Goal: Information Seeking & Learning: Learn about a topic

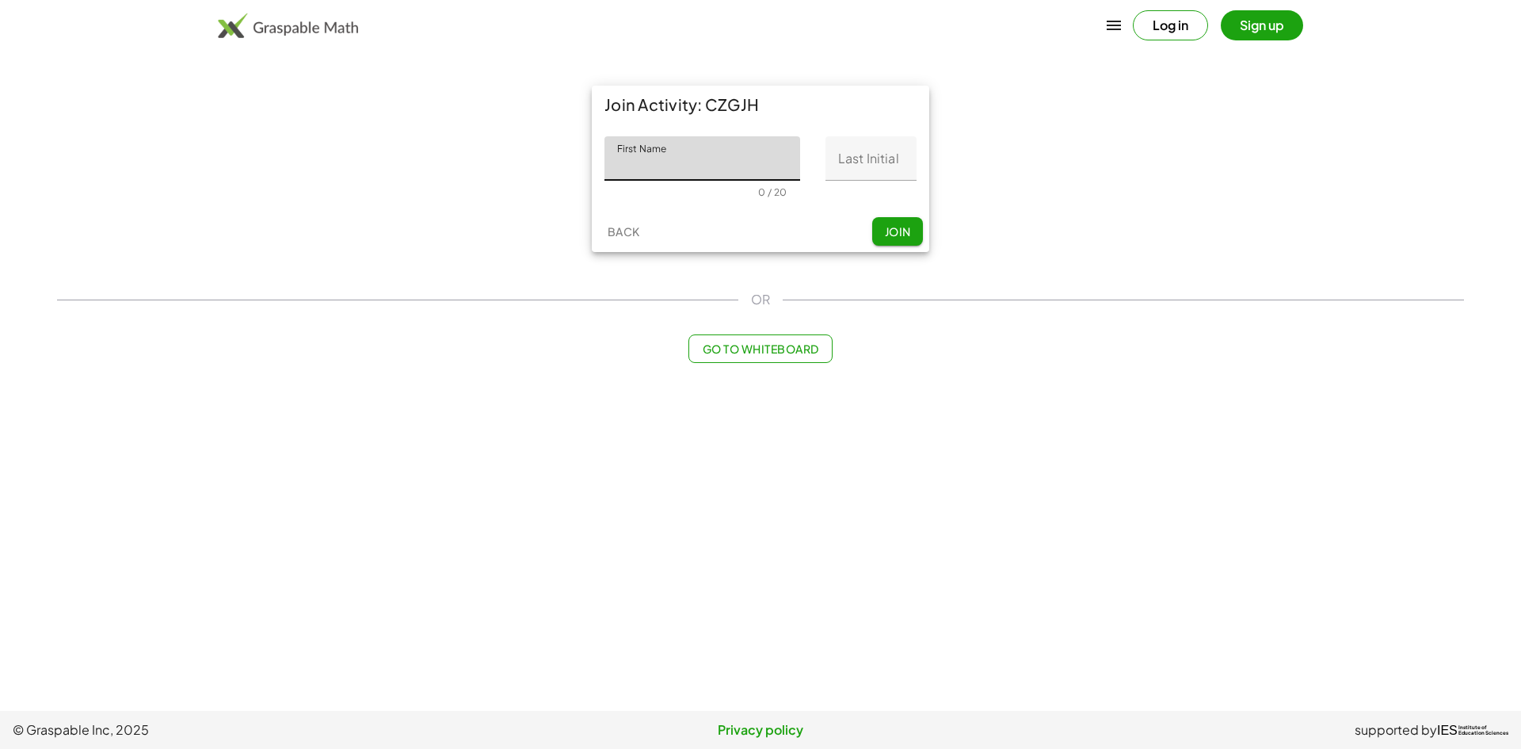
click at [753, 173] on input "First Name" at bounding box center [702, 158] width 196 height 44
type input "******"
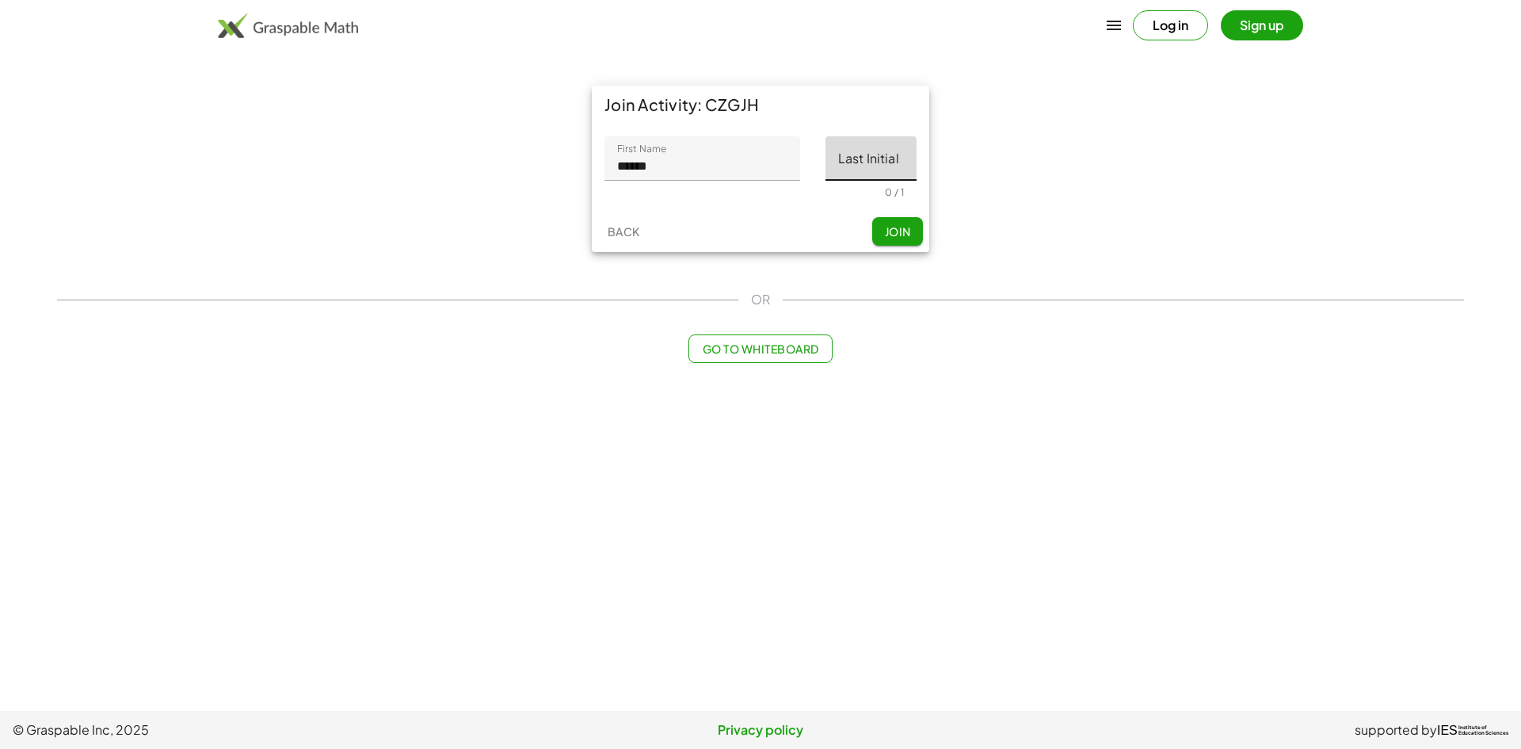
click at [897, 159] on input "Last Initial" at bounding box center [870, 158] width 91 height 44
type input "*"
click at [894, 223] on button "Join" at bounding box center [897, 231] width 51 height 29
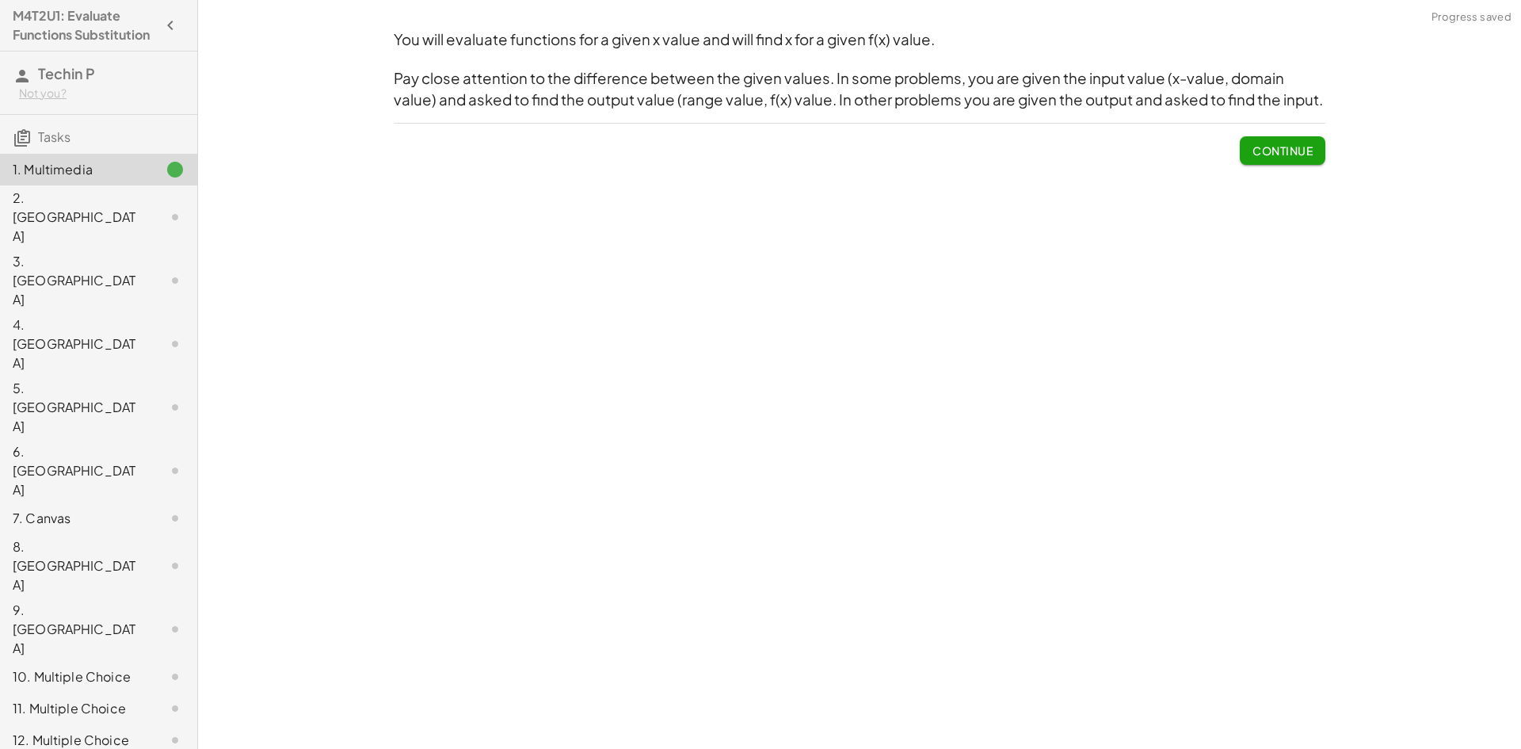
click at [1307, 150] on span "Continue" at bounding box center [1282, 150] width 60 height 14
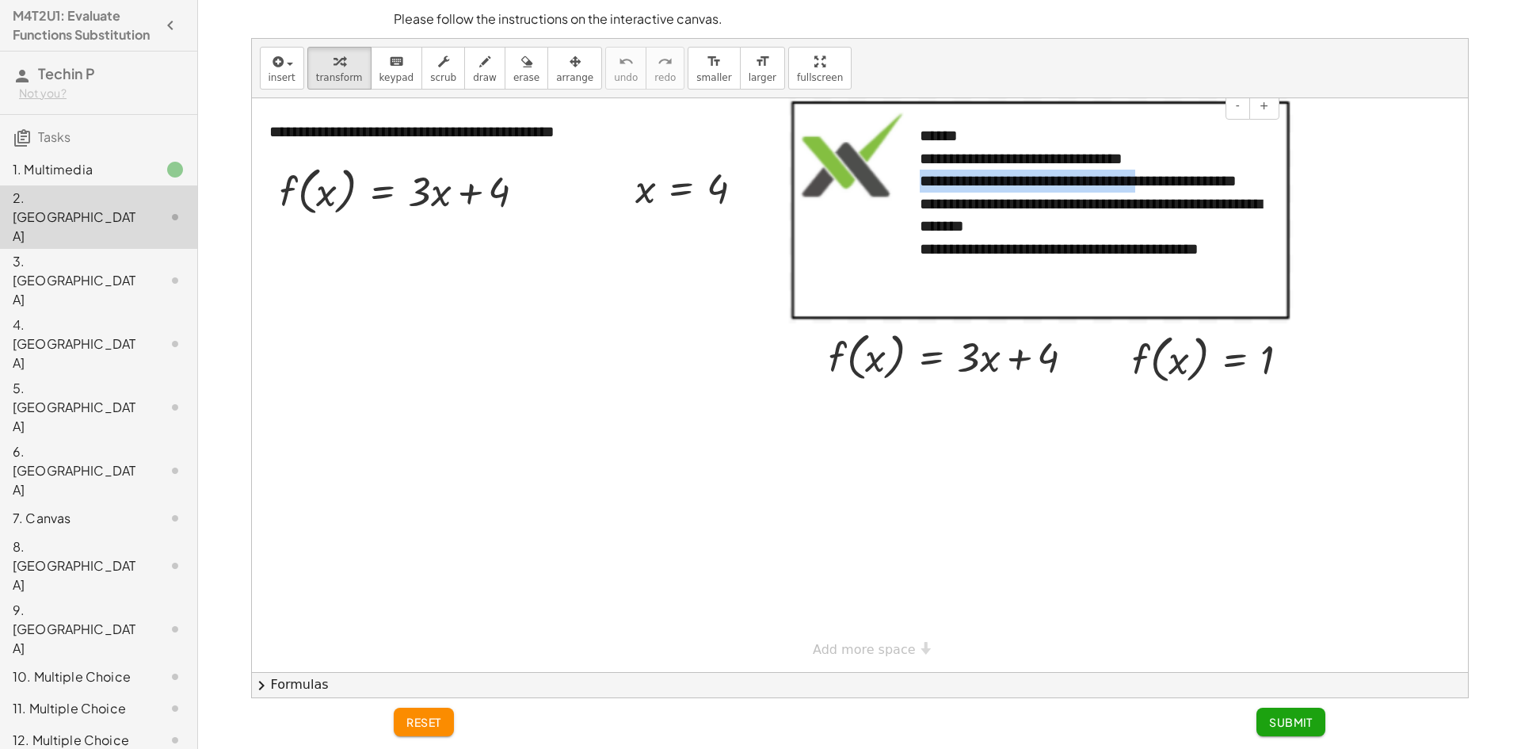
drag, startPoint x: 1137, startPoint y: 173, endPoint x: 1160, endPoint y: 168, distance: 23.6
click at [1160, 168] on div "**********" at bounding box center [1094, 169] width 348 height 45
click at [1162, 168] on div "**********" at bounding box center [1094, 169] width 348 height 45
click at [1155, 40] on div "**********" at bounding box center [859, 368] width 1217 height 660
click at [1153, 163] on div "**********" at bounding box center [1094, 169] width 348 height 45
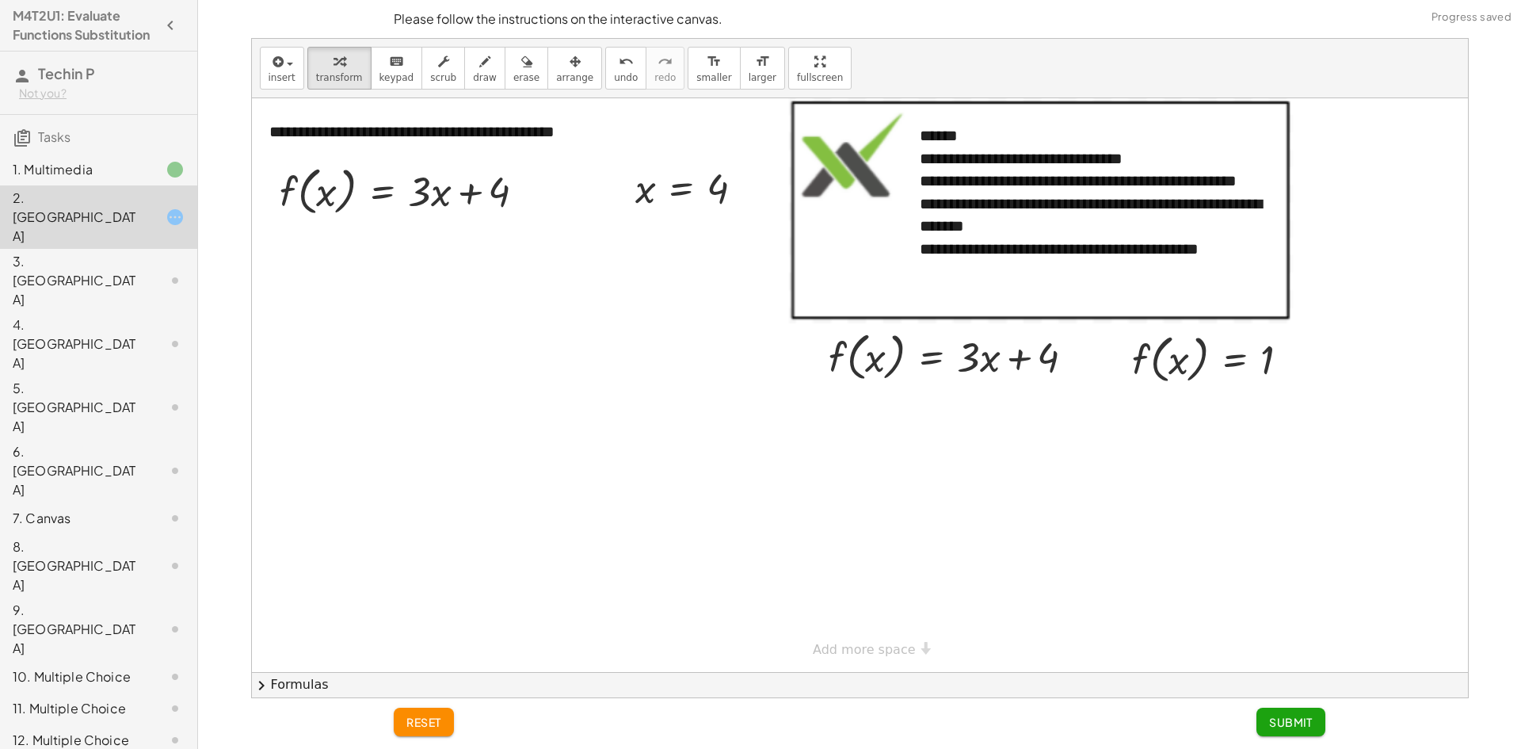
click at [1145, 44] on div "insert select one: Math Expression Function Text Youtube Video Graphing Geometr…" at bounding box center [860, 68] width 1216 height 59
click at [339, 204] on div at bounding box center [409, 190] width 274 height 60
click at [295, 201] on div at bounding box center [409, 190] width 274 height 60
drag, startPoint x: 654, startPoint y: 458, endPoint x: 547, endPoint y: 390, distance: 127.5
click at [545, 389] on div at bounding box center [860, 384] width 1216 height 573
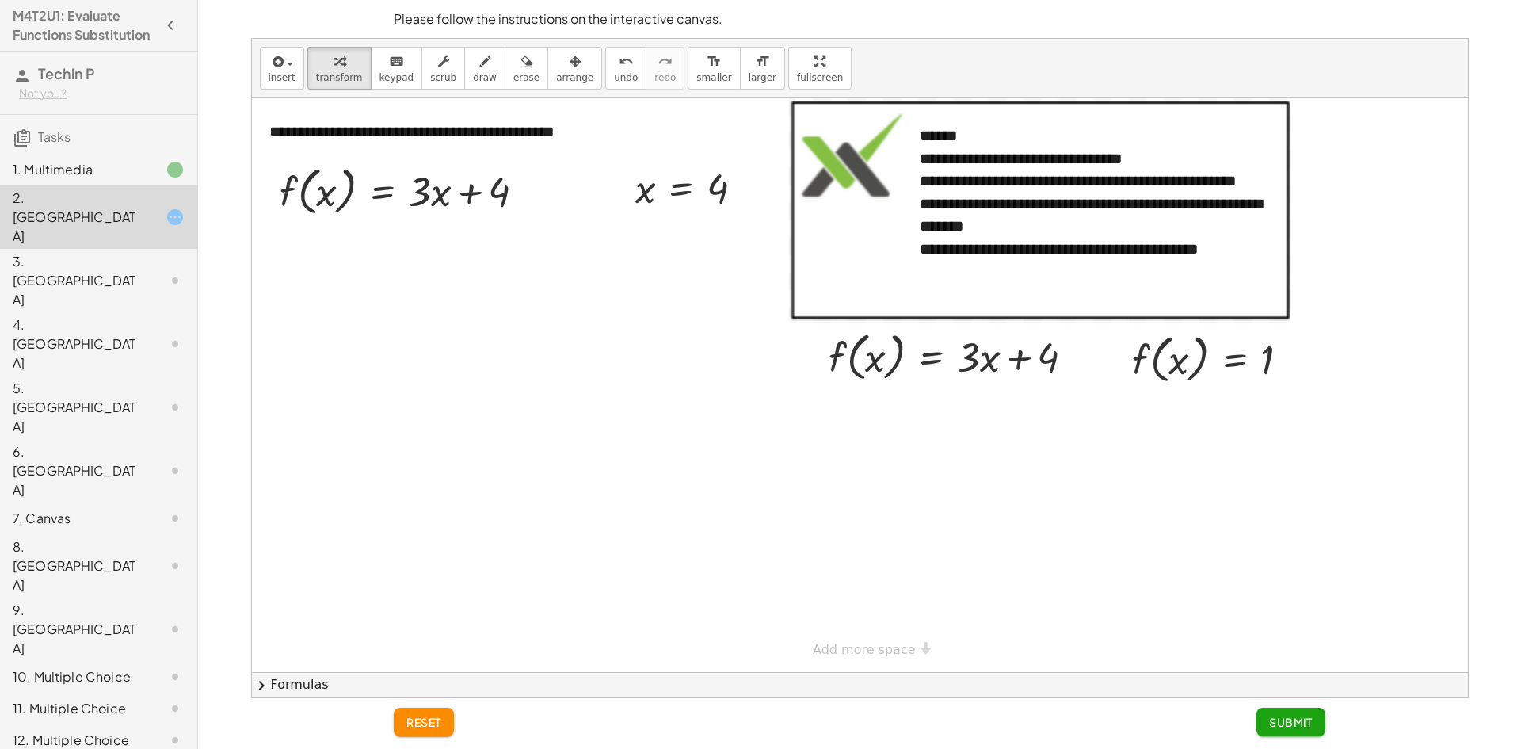
click at [558, 333] on div at bounding box center [860, 384] width 1216 height 573
drag, startPoint x: 558, startPoint y: 333, endPoint x: 584, endPoint y: 166, distance: 168.4
click at [584, 166] on div at bounding box center [860, 384] width 1216 height 573
drag, startPoint x: 597, startPoint y: 132, endPoint x: 532, endPoint y: 261, distance: 144.5
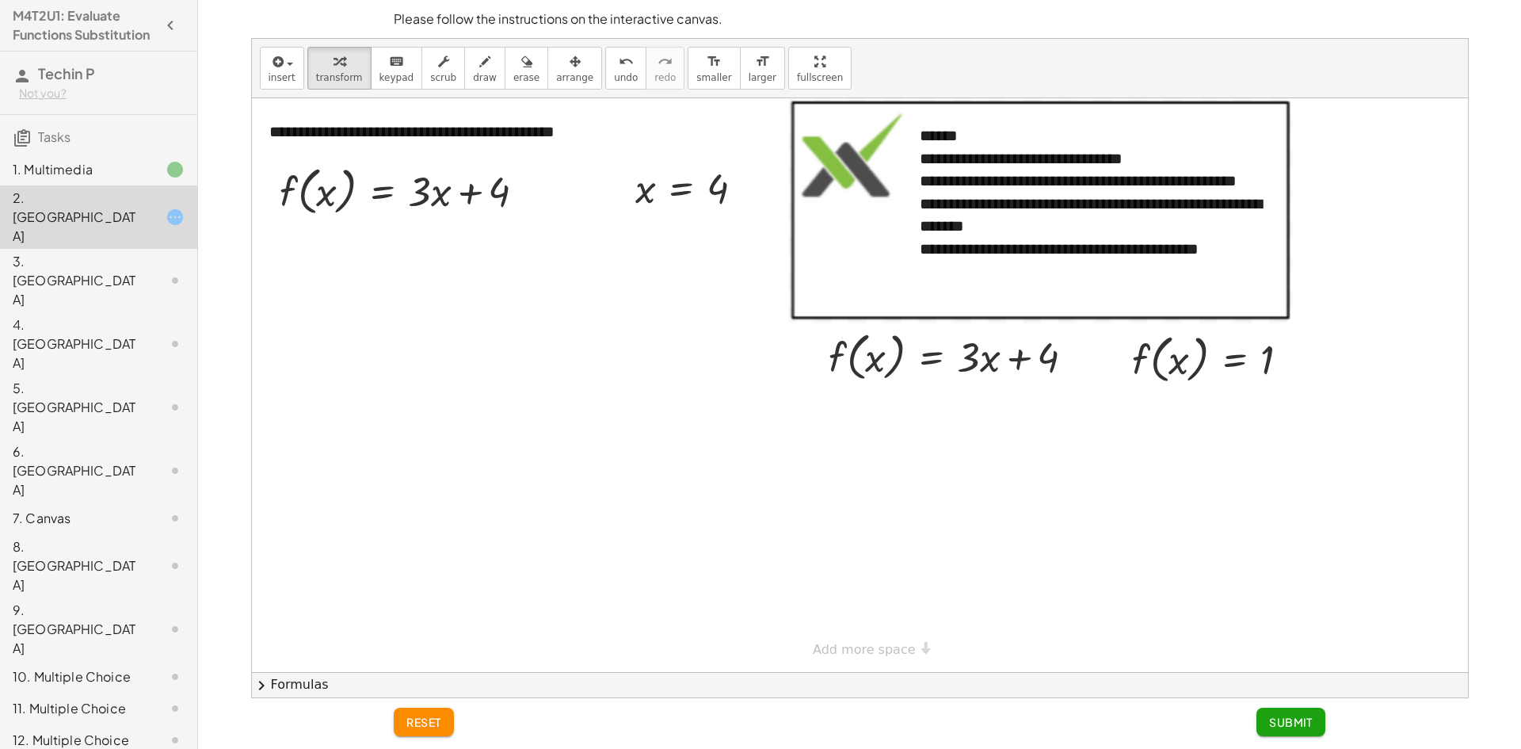
click at [532, 261] on div at bounding box center [860, 384] width 1216 height 573
drag, startPoint x: 645, startPoint y: 192, endPoint x: 326, endPoint y: 194, distance: 318.4
drag, startPoint x: 421, startPoint y: 254, endPoint x: 441, endPoint y: 254, distance: 20.6
click at [467, 253] on div at bounding box center [413, 250] width 287 height 60
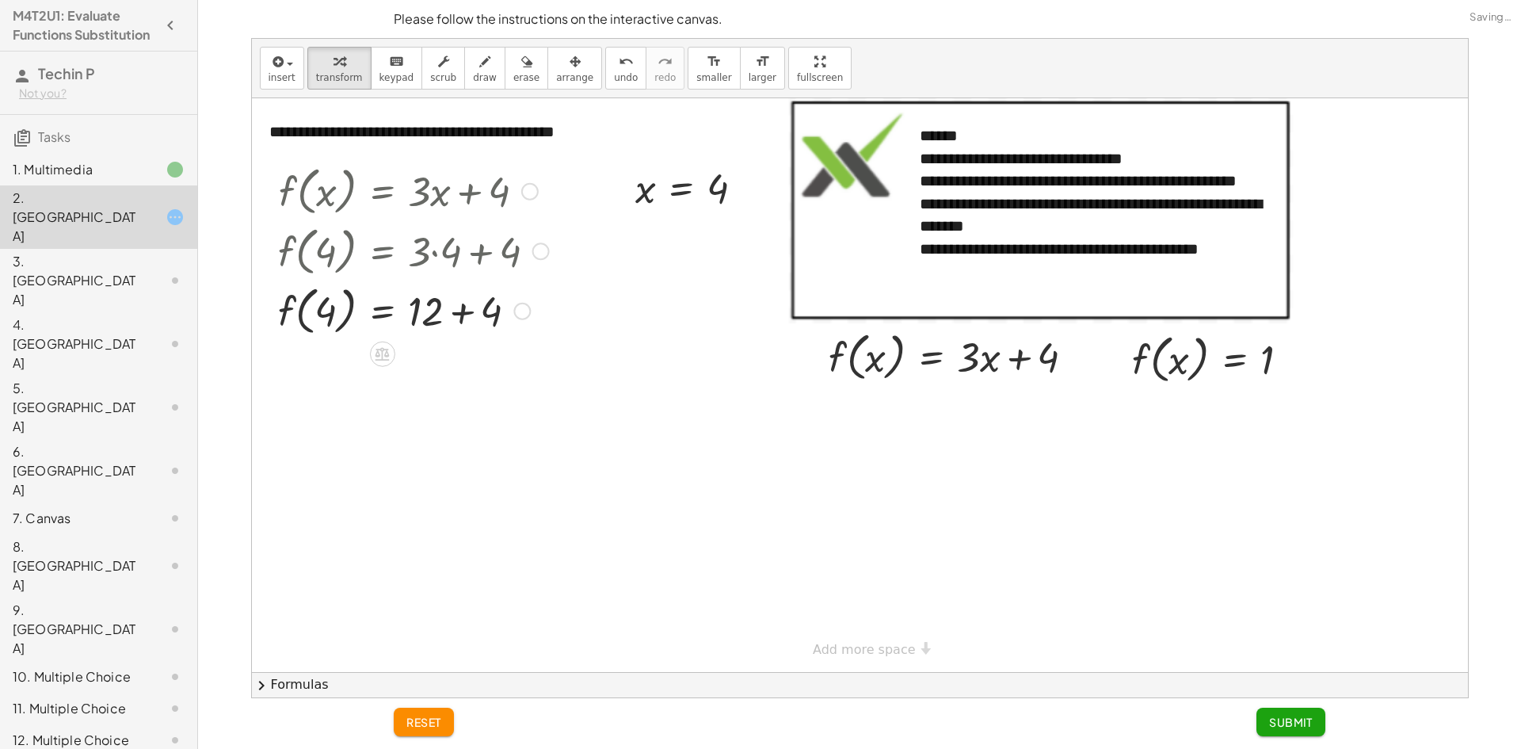
click at [467, 325] on div at bounding box center [413, 310] width 287 height 60
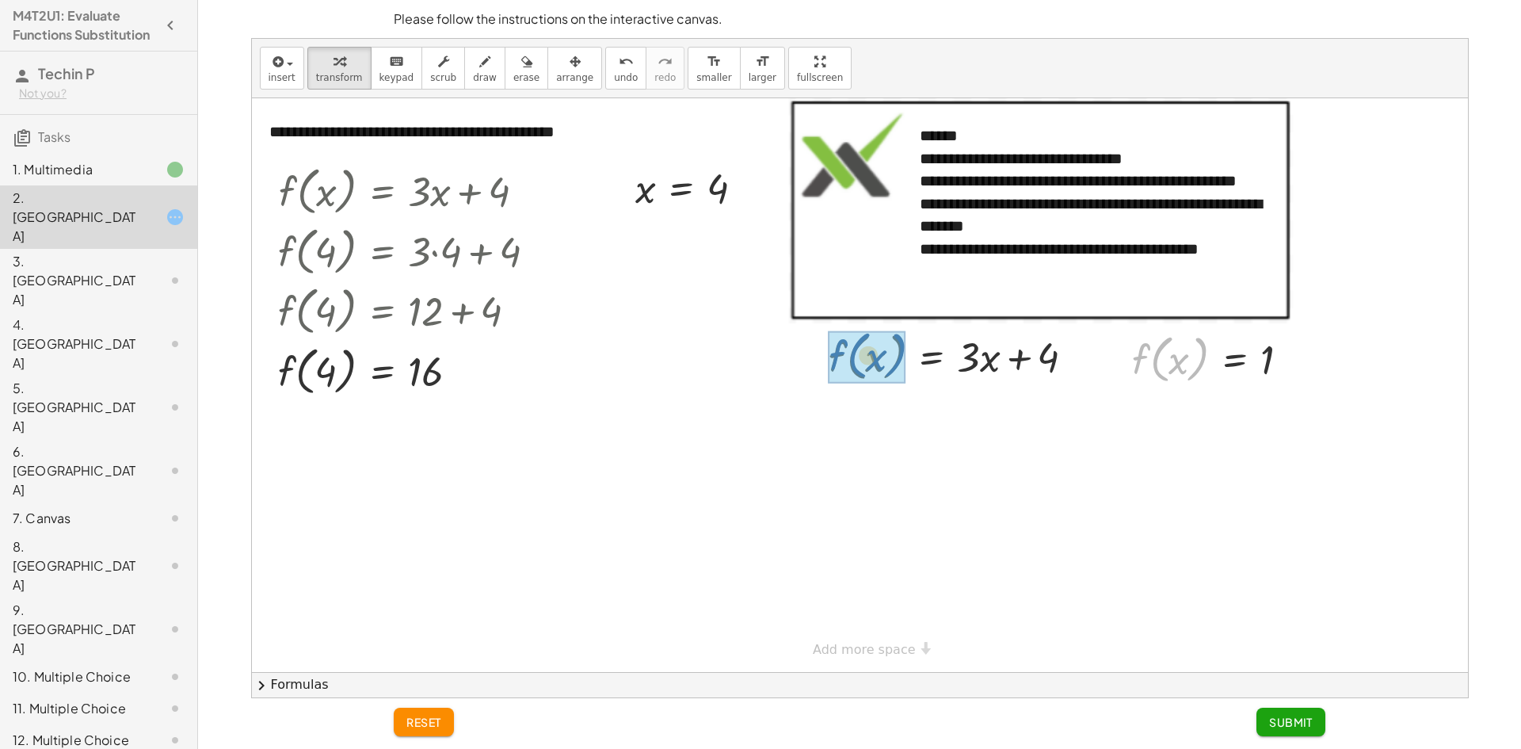
drag, startPoint x: 1151, startPoint y: 364, endPoint x: 854, endPoint y: 355, distance: 297.2
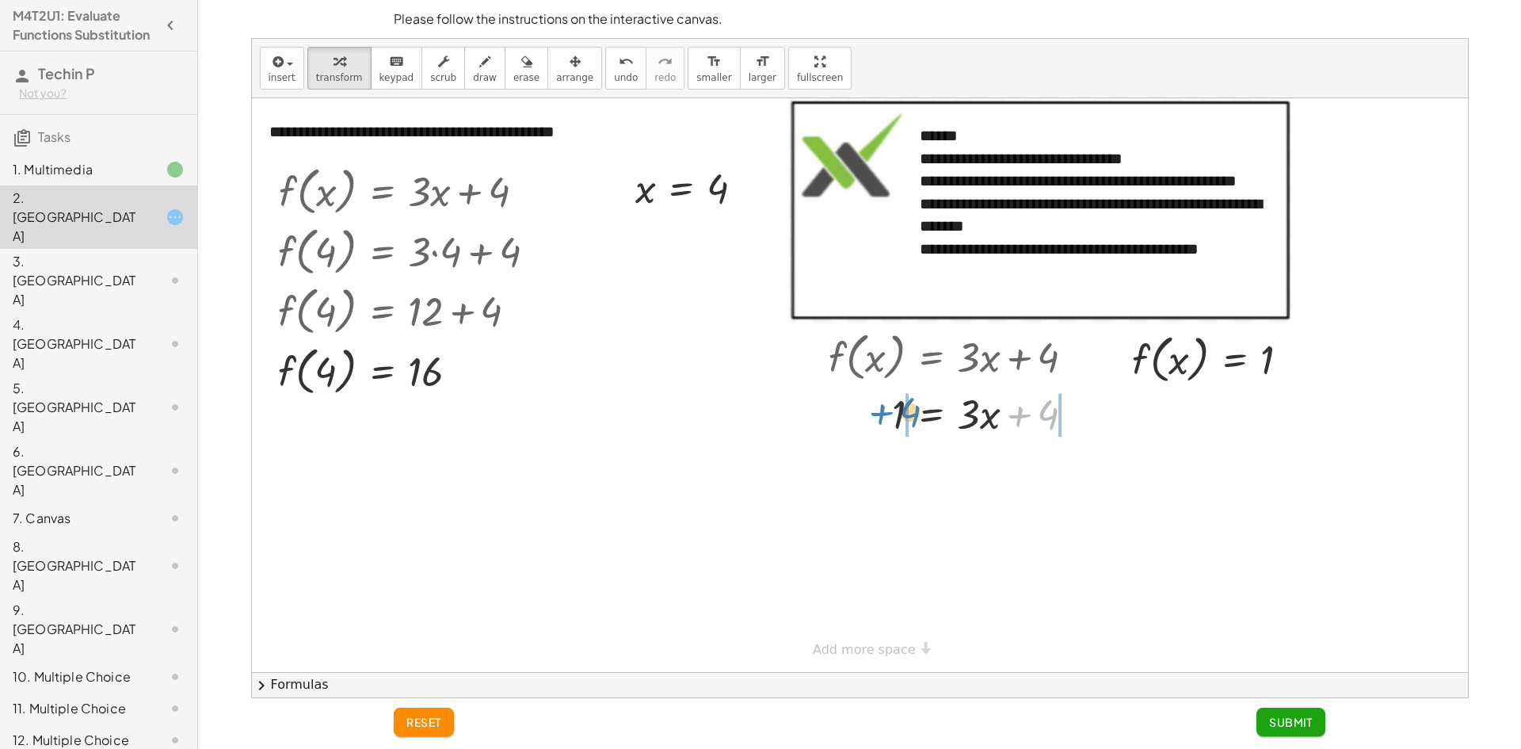
drag, startPoint x: 1051, startPoint y: 417, endPoint x: 913, endPoint y: 414, distance: 137.9
click at [913, 414] on div at bounding box center [958, 413] width 274 height 54
drag, startPoint x: 1106, startPoint y: 474, endPoint x: 1054, endPoint y: 477, distance: 51.6
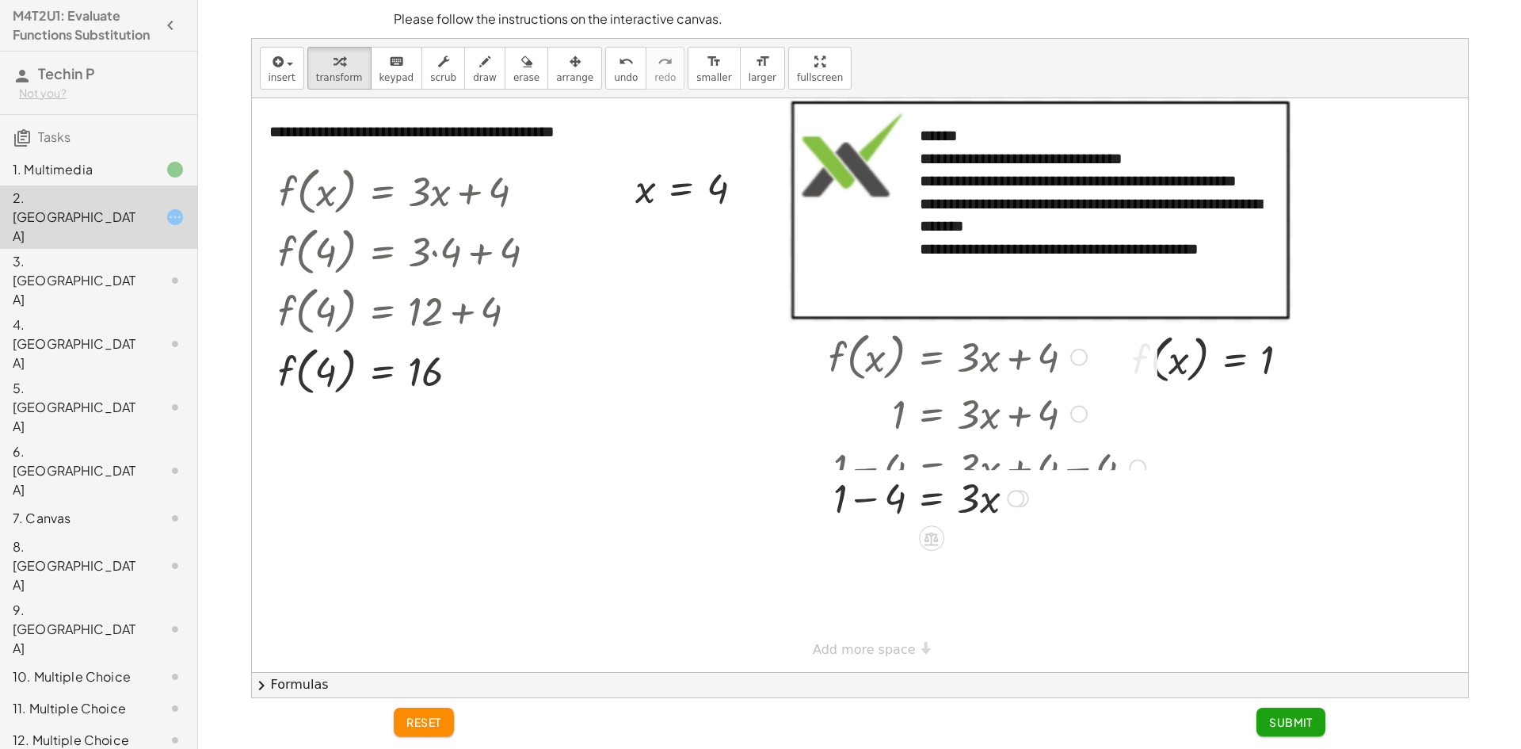
click at [932, 357] on div "f ( , x ) = + · 3 · x + 4 1 = + · 3 · x + 4 + 1 − 4 = + · 3 · x + 4 − 4 + 1 − 4…" at bounding box center [932, 357] width 0 height 0
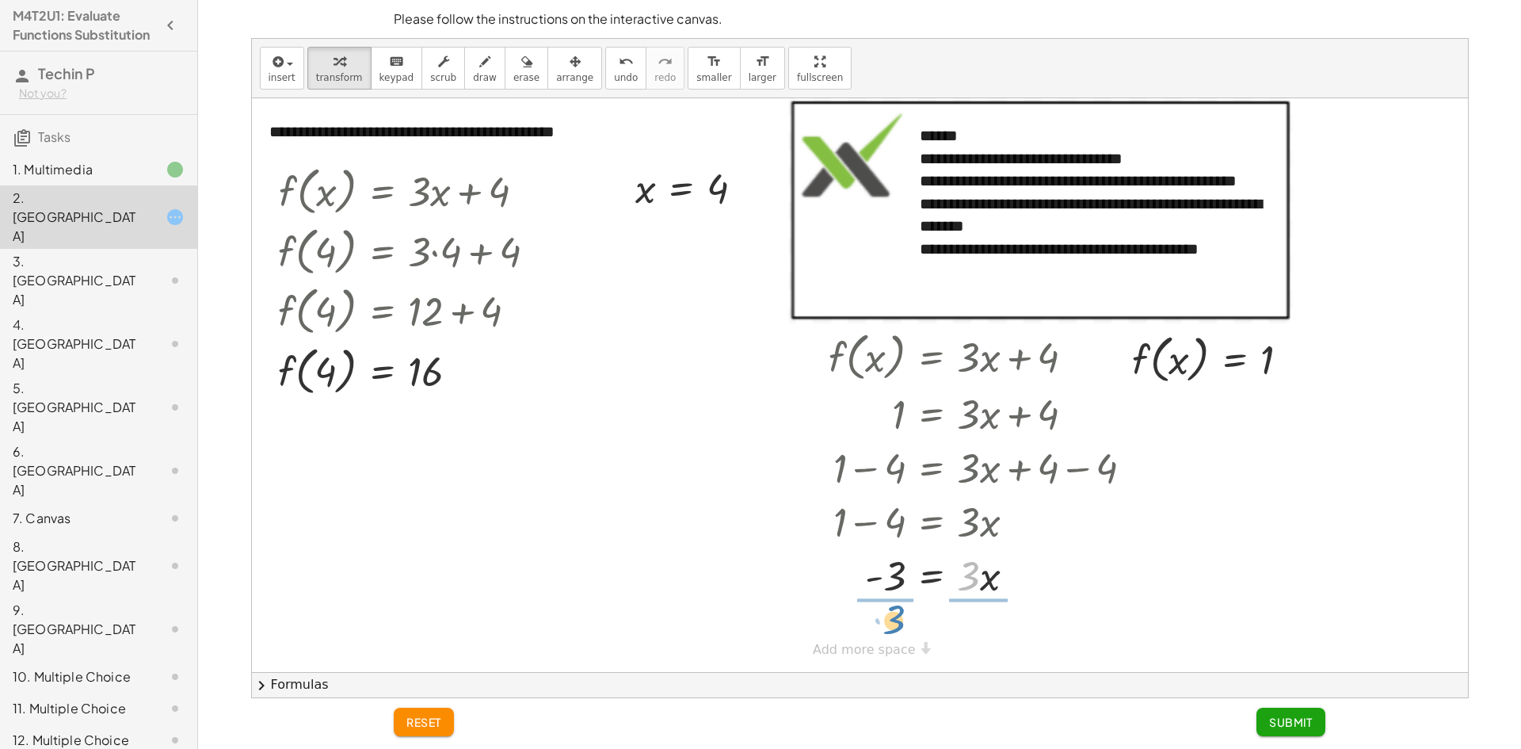
drag, startPoint x: 973, startPoint y: 581, endPoint x: 902, endPoint y: 616, distance: 79.0
click at [974, 577] on div at bounding box center [987, 573] width 333 height 79
click at [890, 573] on div at bounding box center [987, 573] width 333 height 79
click at [1278, 722] on span "Submit" at bounding box center [1291, 721] width 44 height 14
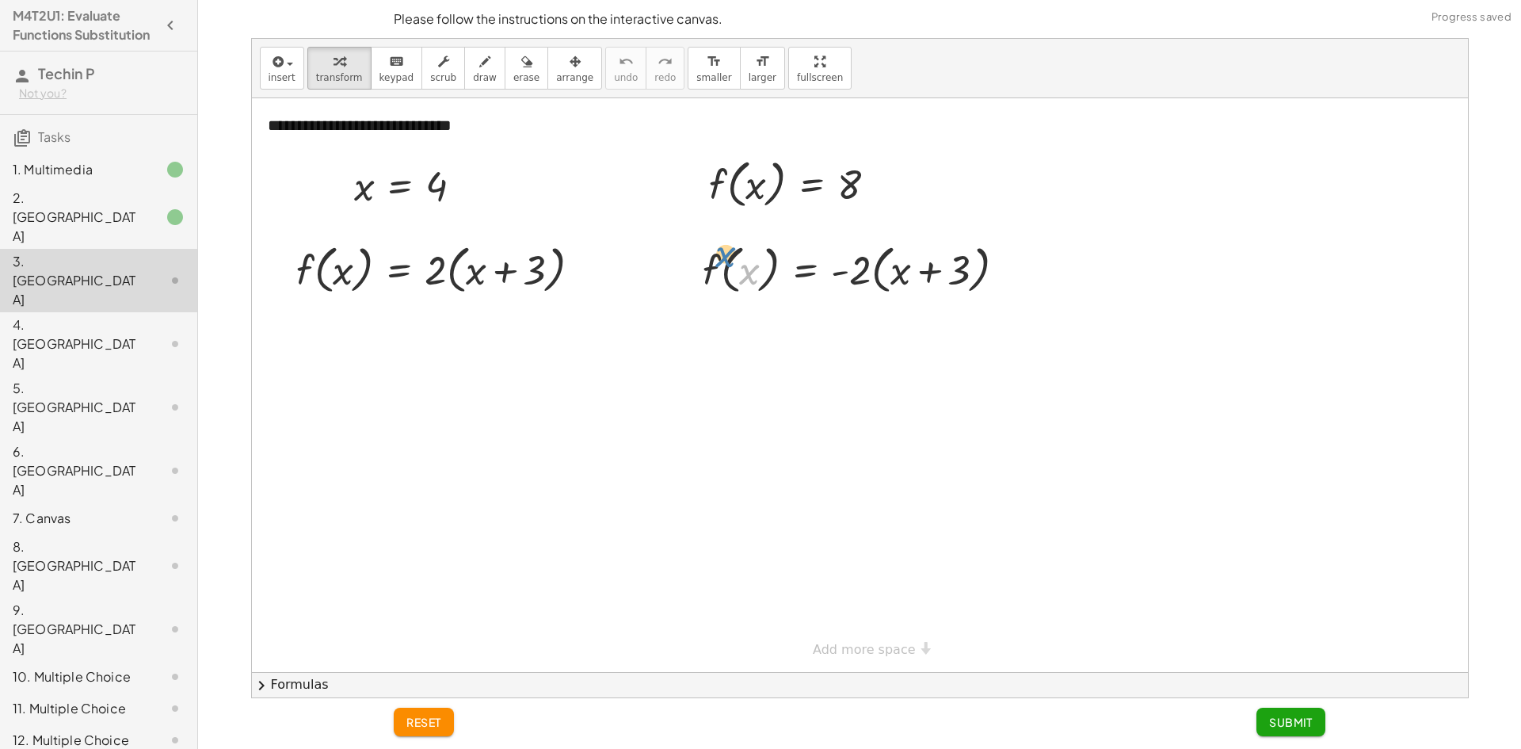
drag, startPoint x: 596, startPoint y: 263, endPoint x: 748, endPoint y: 254, distance: 151.5
click at [745, 263] on div at bounding box center [860, 268] width 331 height 60
drag, startPoint x: 640, startPoint y: 219, endPoint x: 756, endPoint y: 179, distance: 122.2
click at [739, 175] on div at bounding box center [799, 183] width 196 height 60
drag, startPoint x: 356, startPoint y: 223, endPoint x: 356, endPoint y: 281, distance: 58.6
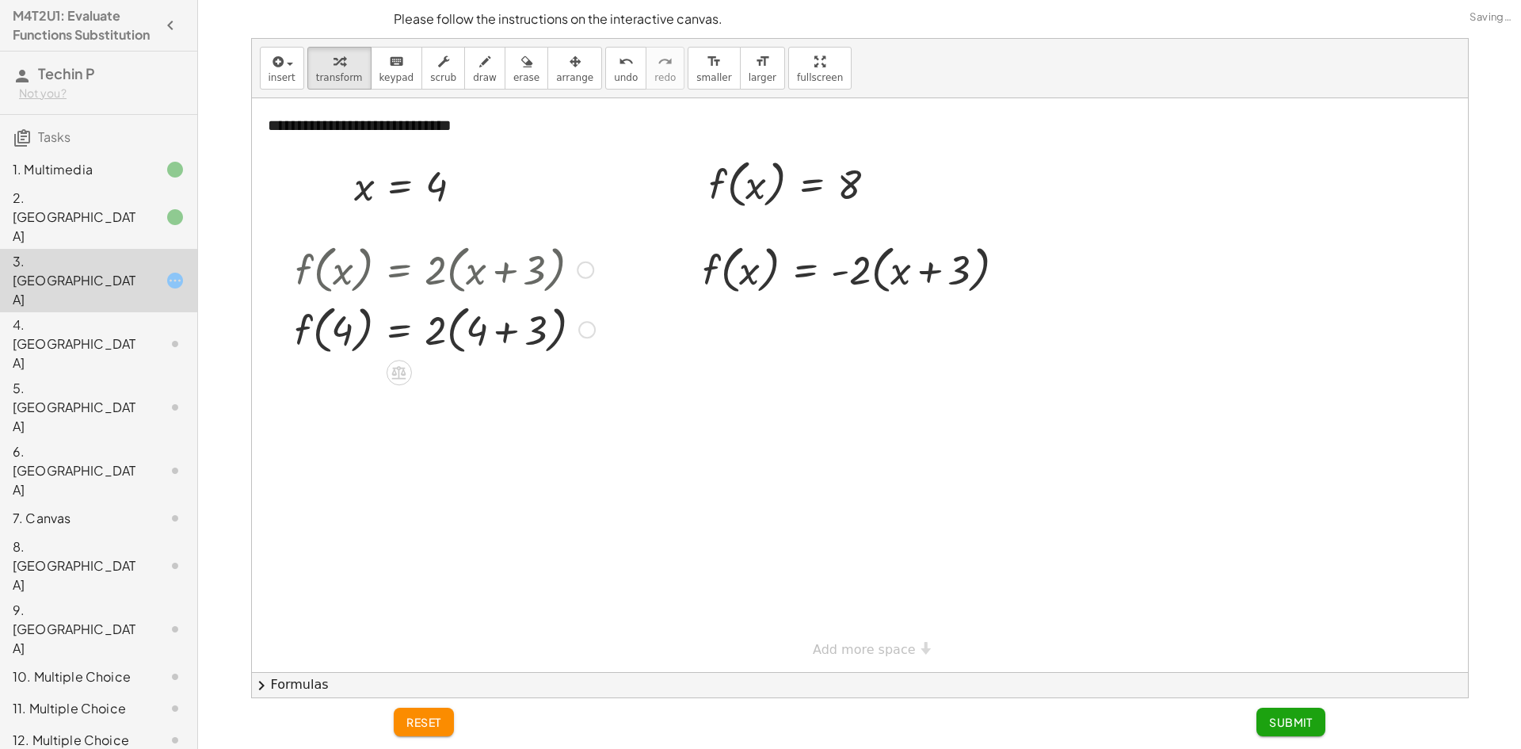
click at [496, 333] on div at bounding box center [445, 329] width 316 height 60
click at [454, 391] on div at bounding box center [445, 388] width 316 height 60
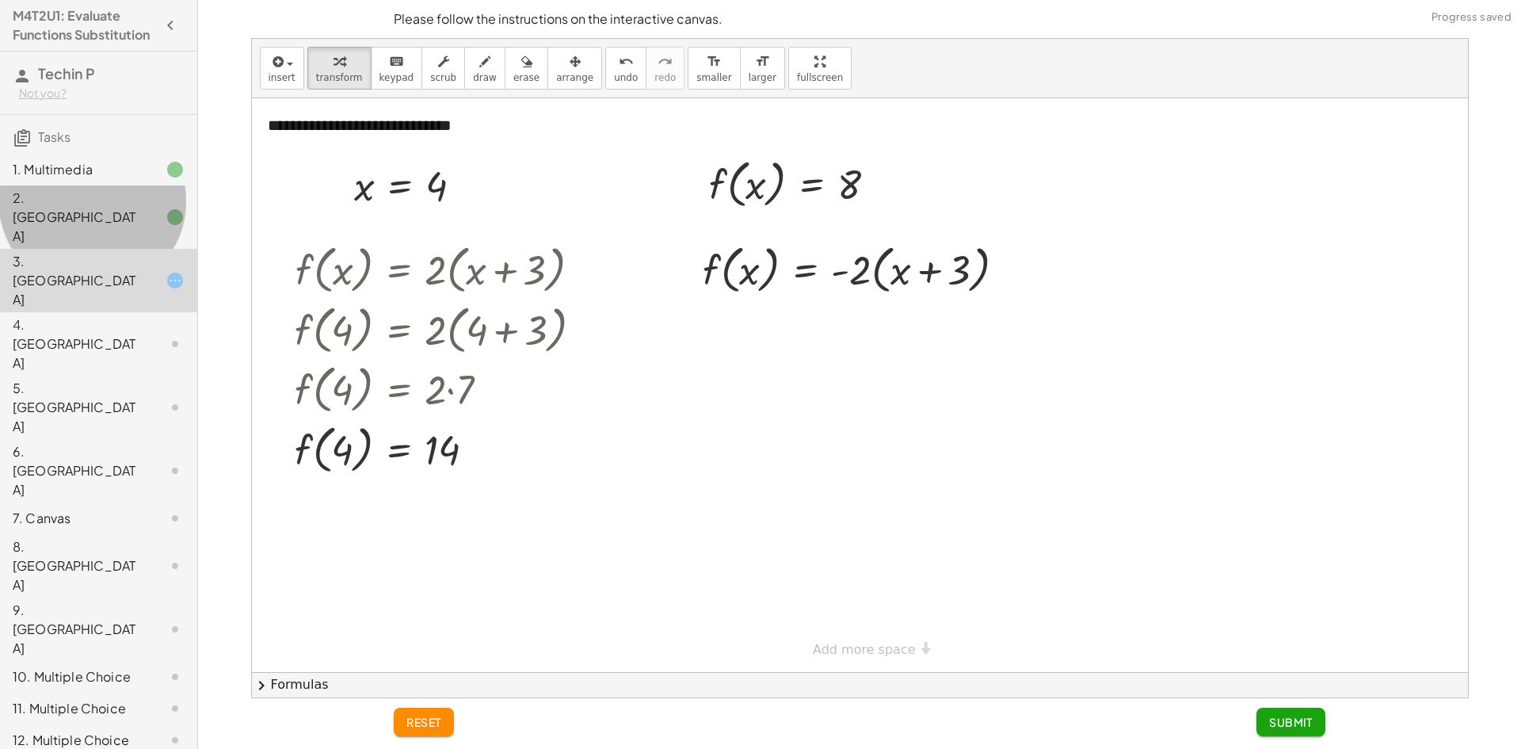
click at [111, 312] on div "2. [GEOGRAPHIC_DATA]" at bounding box center [98, 343] width 197 height 63
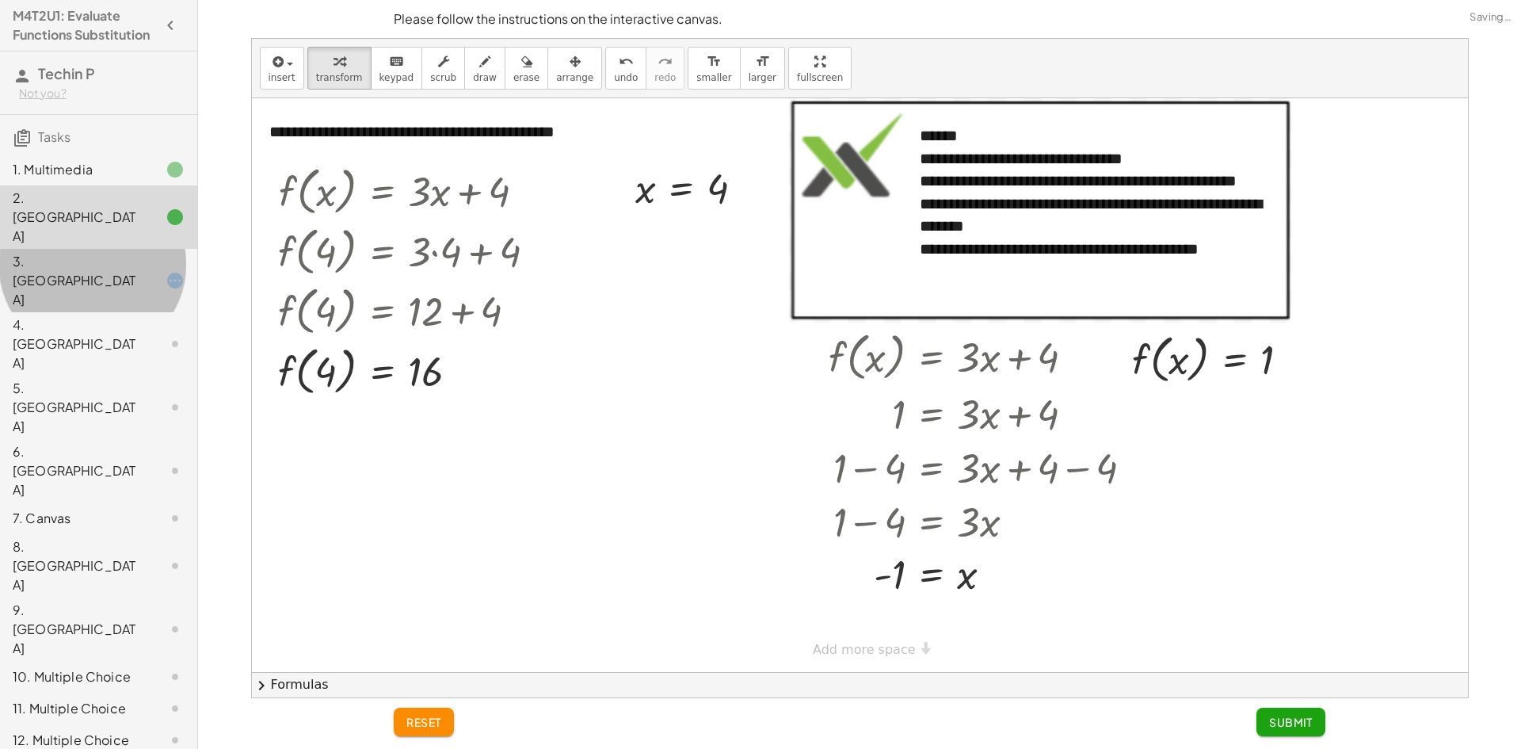
click at [105, 257] on div "3. [GEOGRAPHIC_DATA]" at bounding box center [77, 280] width 128 height 57
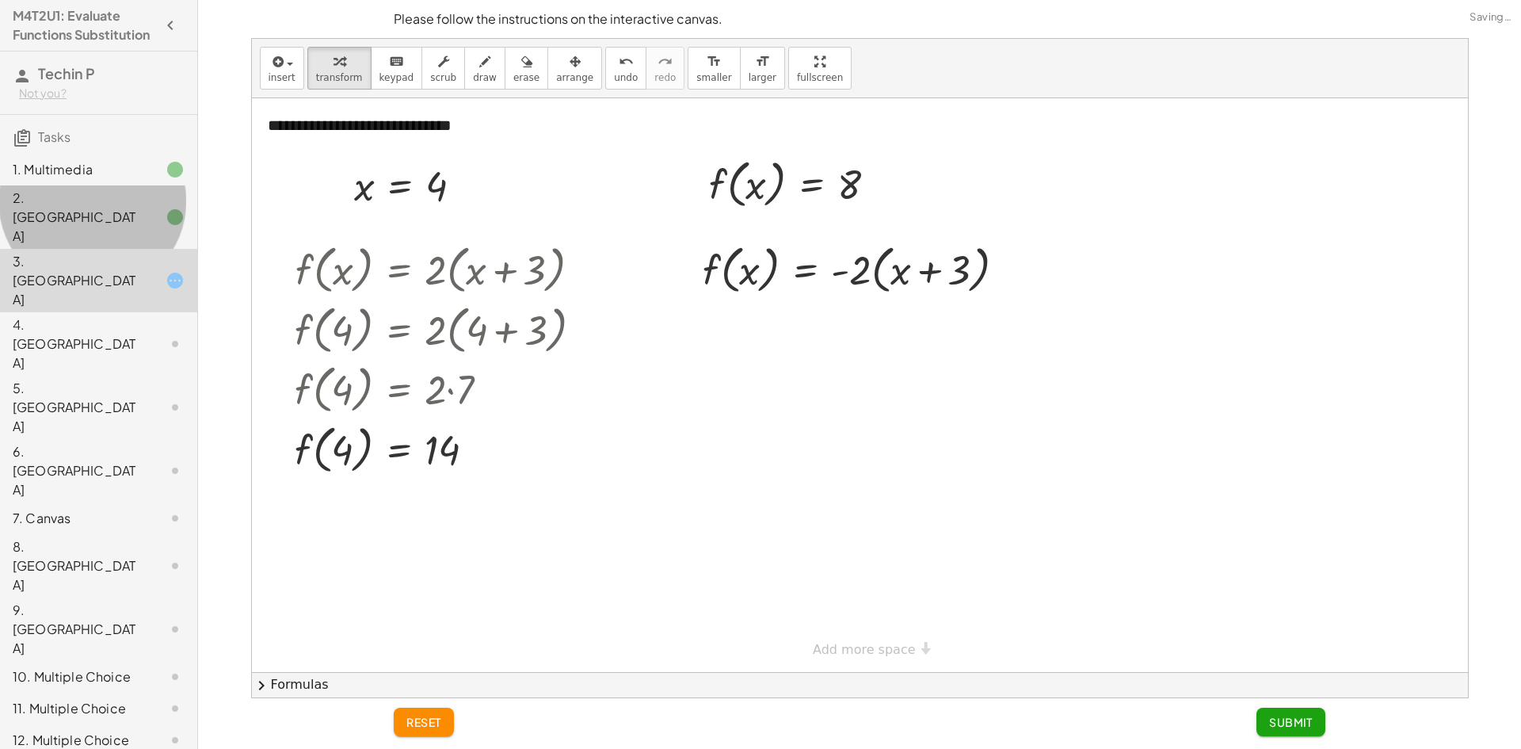
click at [107, 215] on div "2. [GEOGRAPHIC_DATA]" at bounding box center [77, 217] width 128 height 57
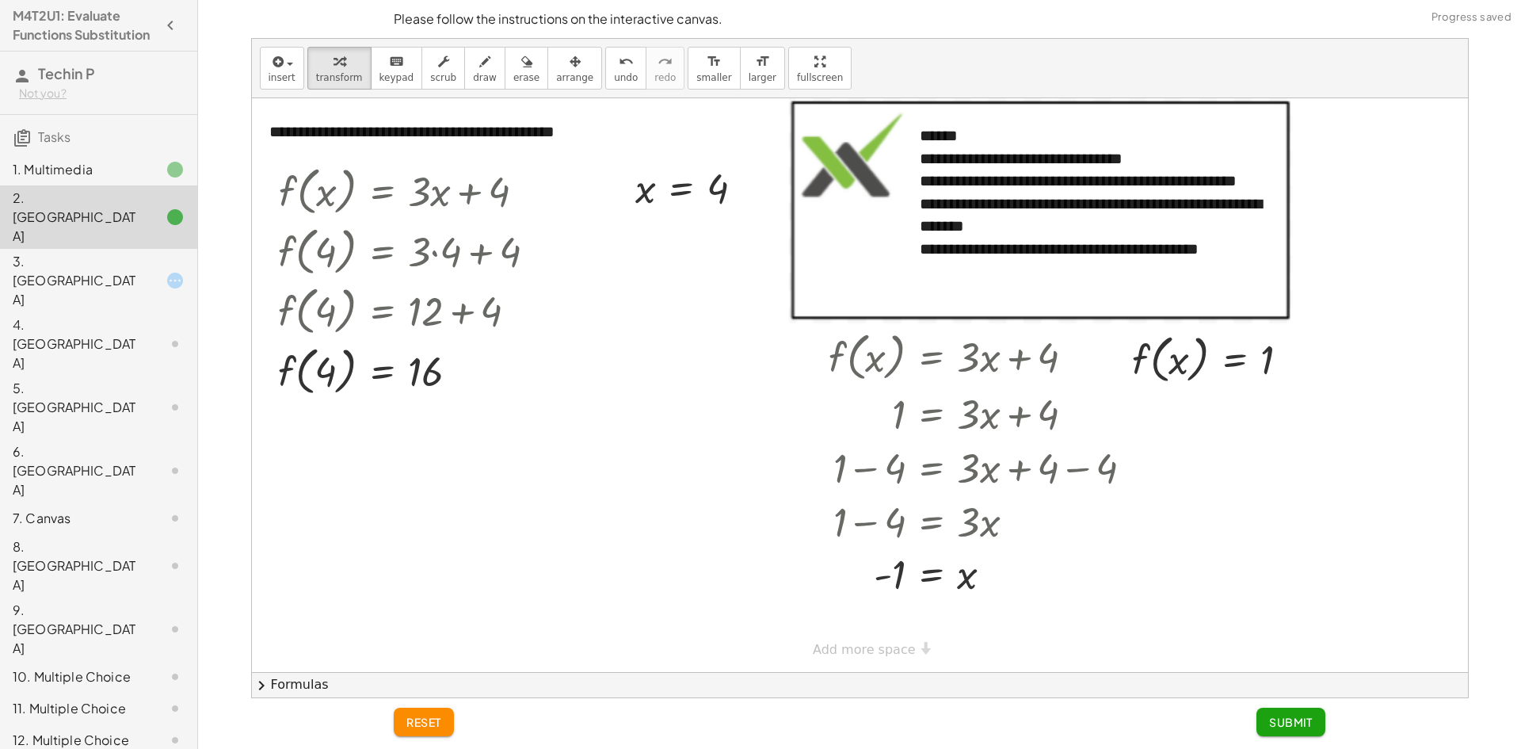
click at [109, 252] on div "3. [GEOGRAPHIC_DATA]" at bounding box center [77, 280] width 128 height 57
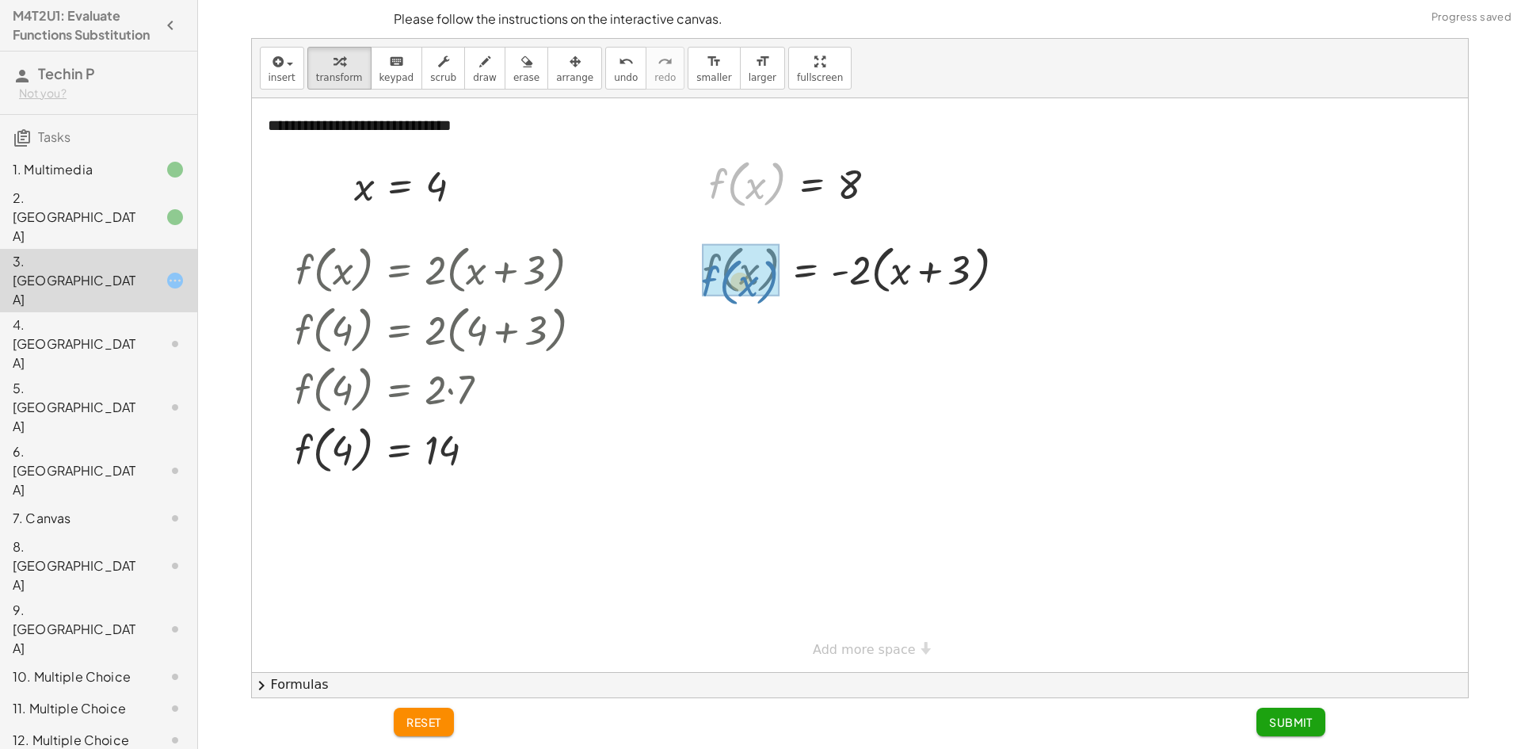
drag, startPoint x: 742, startPoint y: 239, endPoint x: 734, endPoint y: 303, distance: 64.6
click at [734, 303] on div "**********" at bounding box center [860, 384] width 1216 height 573
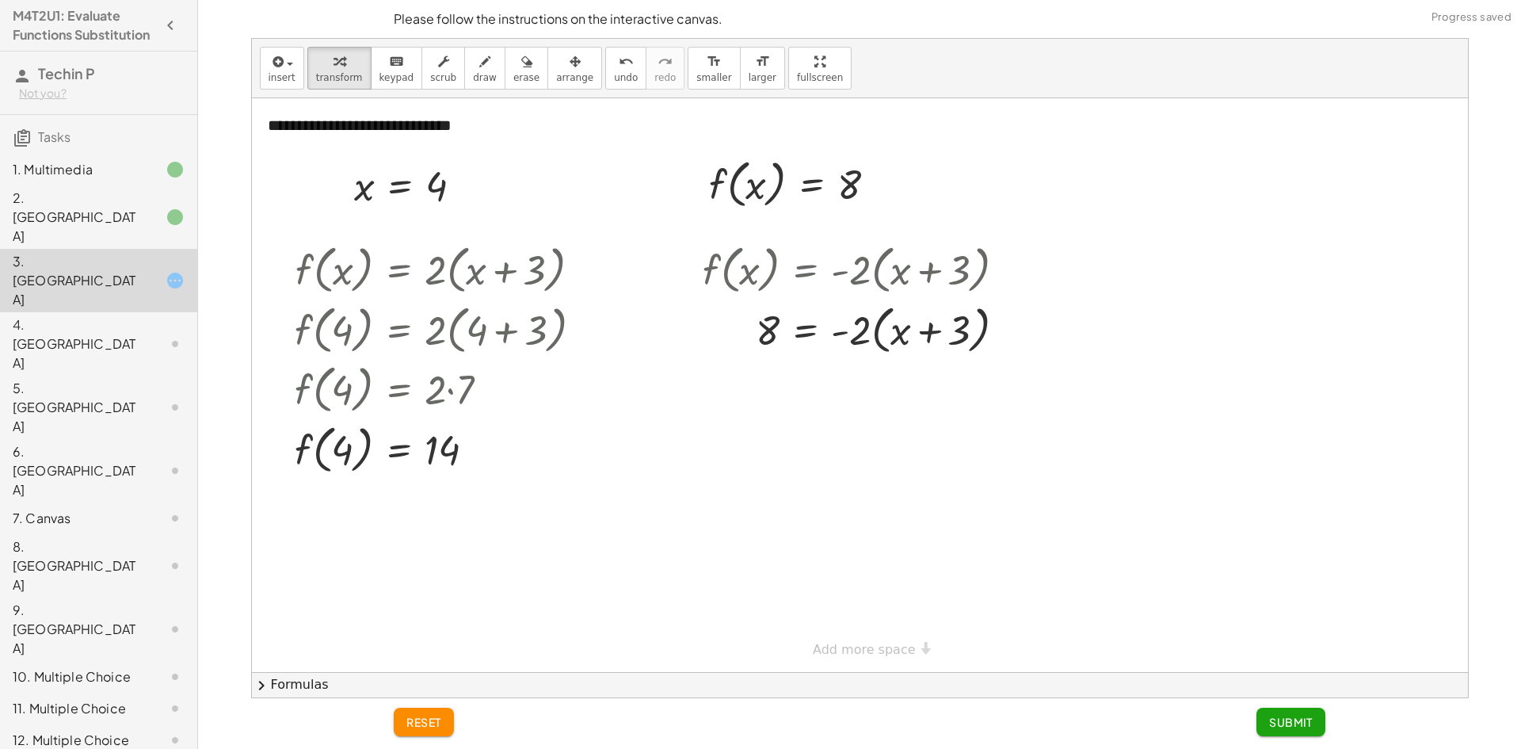
click at [78, 221] on div "2. [GEOGRAPHIC_DATA]" at bounding box center [77, 217] width 128 height 57
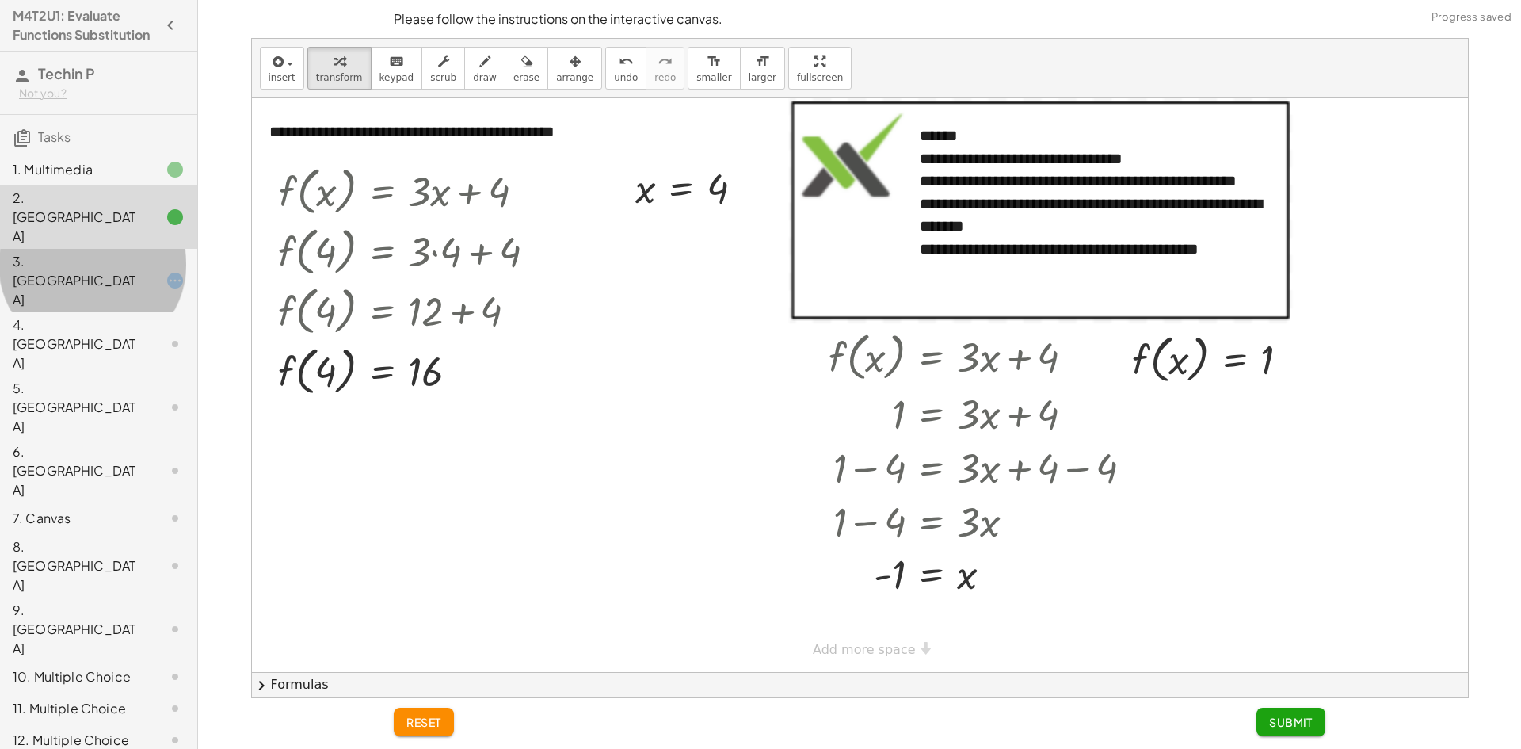
click at [82, 252] on div "3. [GEOGRAPHIC_DATA]" at bounding box center [77, 280] width 128 height 57
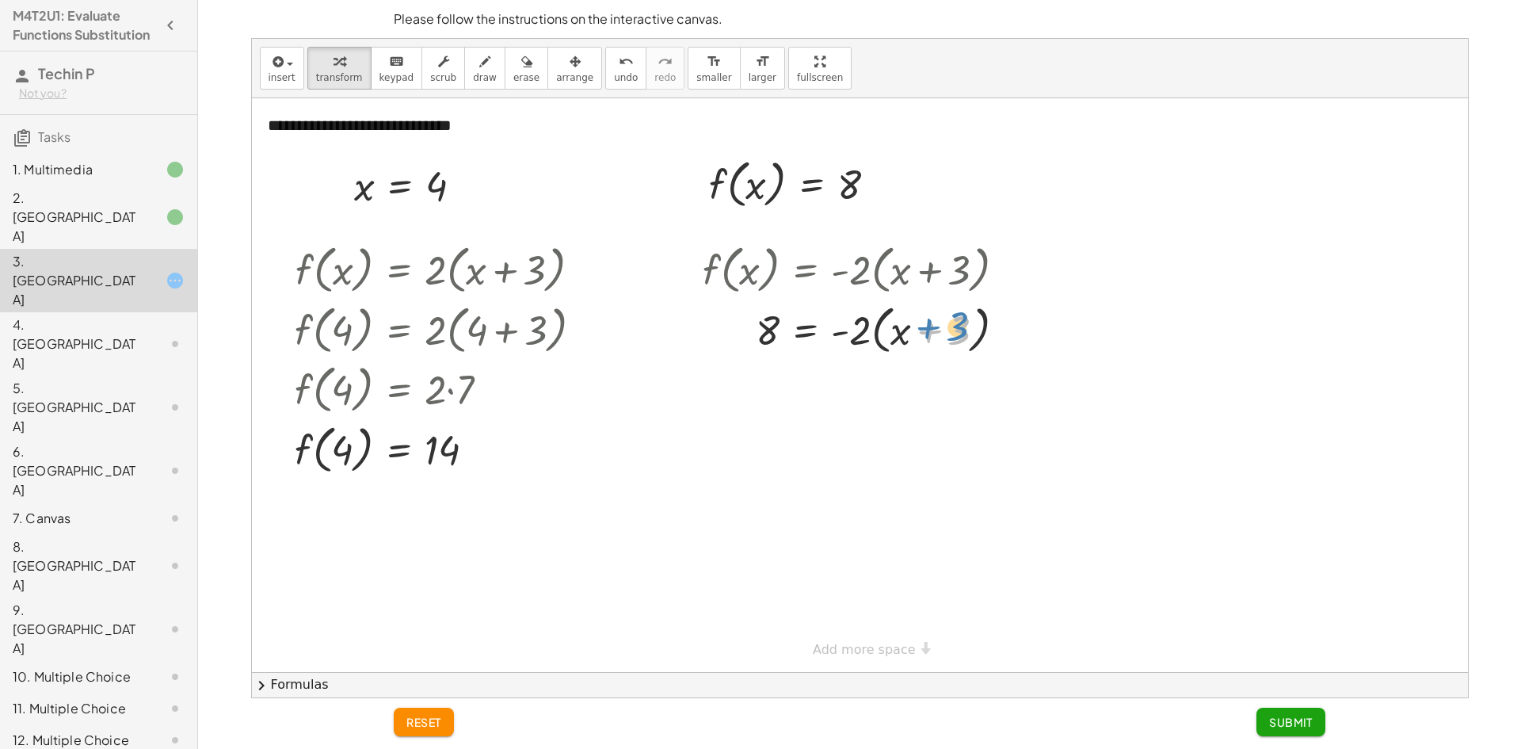
drag, startPoint x: 968, startPoint y: 333, endPoint x: 897, endPoint y: 334, distance: 70.5
click at [968, 328] on div at bounding box center [860, 329] width 331 height 60
drag, startPoint x: 859, startPoint y: 334, endPoint x: 745, endPoint y: 331, distance: 114.9
click at [744, 336] on div at bounding box center [860, 329] width 331 height 60
click at [768, 332] on div at bounding box center [860, 344] width 331 height 84
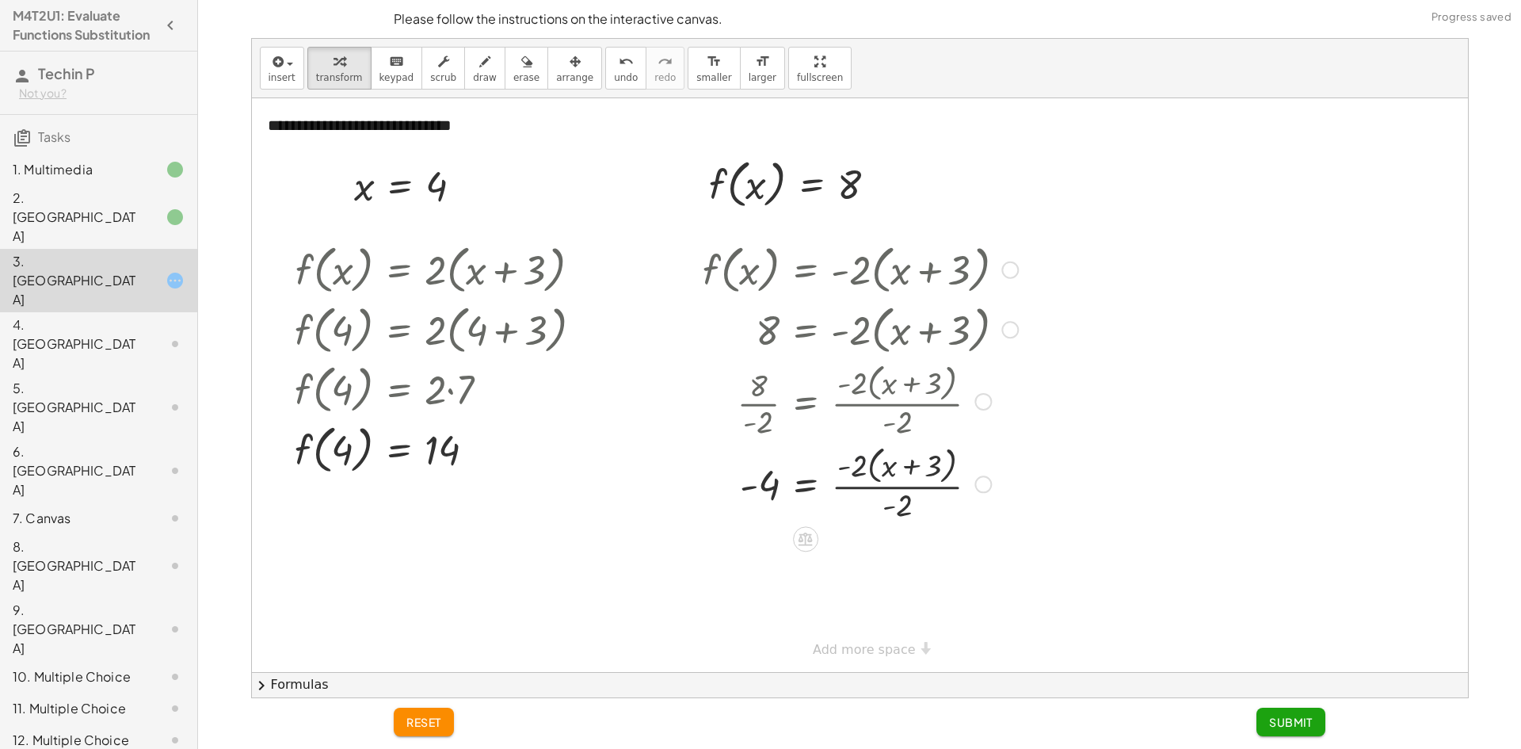
click at [806, 270] on div "f ( , x ) = · - 2 · ( + x + 3 ) 8 = · - 2 · ( + x + 3 ) · 8 · - 2 = · - 2 · ( +…" at bounding box center [806, 270] width 0 height 0
click at [909, 499] on div at bounding box center [860, 484] width 331 height 84
drag, startPoint x: 895, startPoint y: 488, endPoint x: 724, endPoint y: 489, distance: 171.1
click at [724, 489] on div at bounding box center [860, 484] width 331 height 54
click at [748, 489] on div at bounding box center [840, 484] width 372 height 54
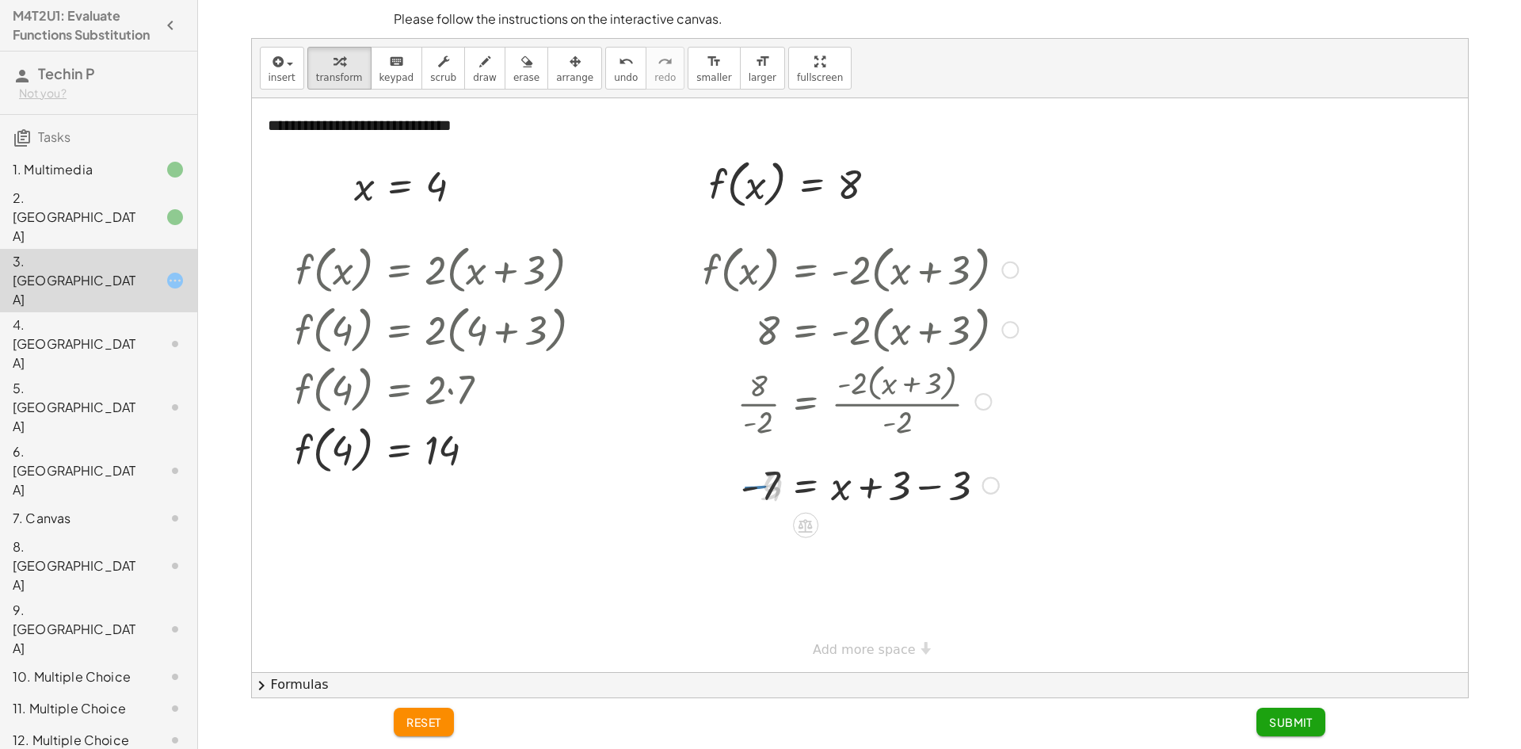
click at [950, 490] on div at bounding box center [860, 484] width 331 height 54
click at [1302, 725] on span "Submit" at bounding box center [1291, 721] width 44 height 14
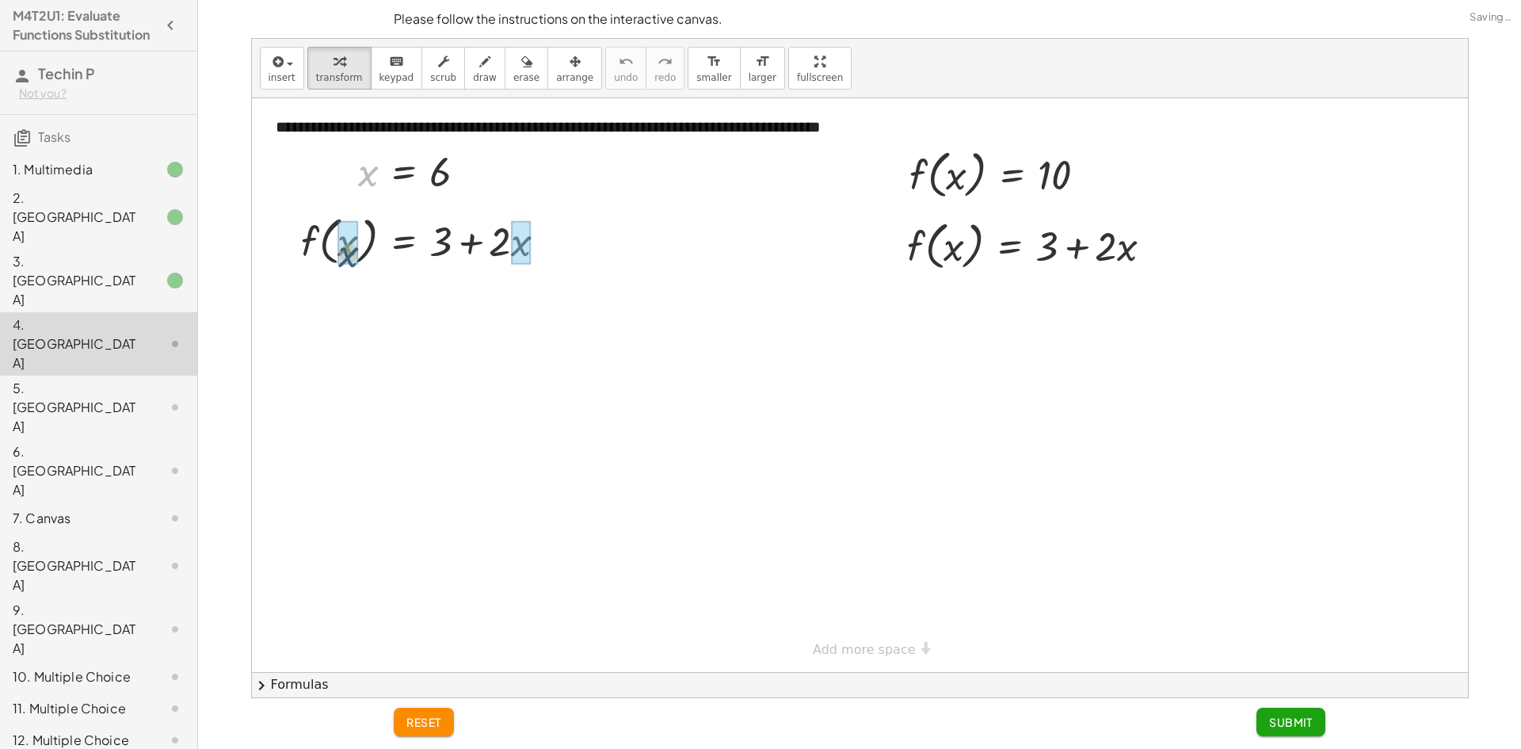
drag, startPoint x: 364, startPoint y: 196, endPoint x: 363, endPoint y: 250, distance: 54.7
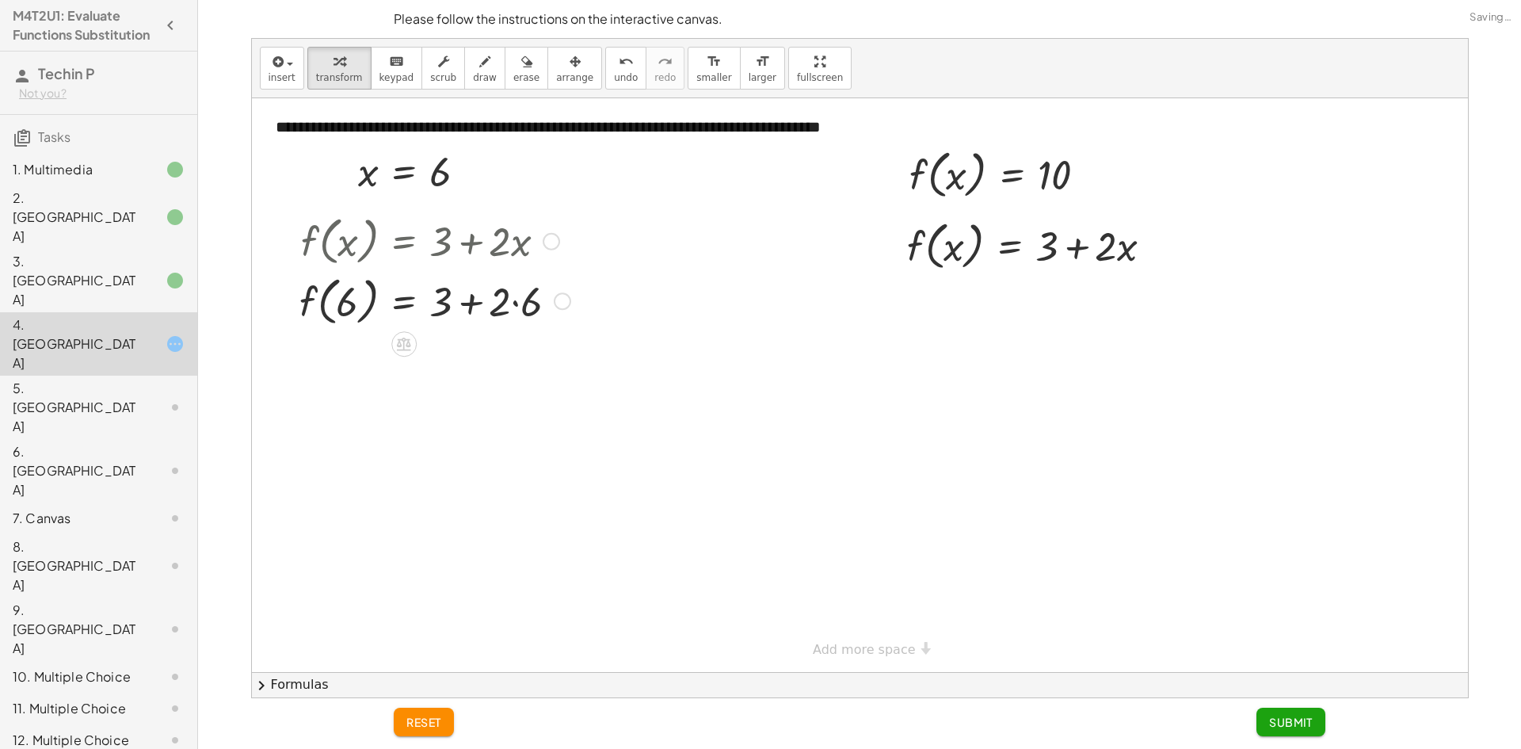
click at [521, 298] on div at bounding box center [435, 300] width 287 height 60
click at [465, 311] on div at bounding box center [430, 300] width 276 height 60
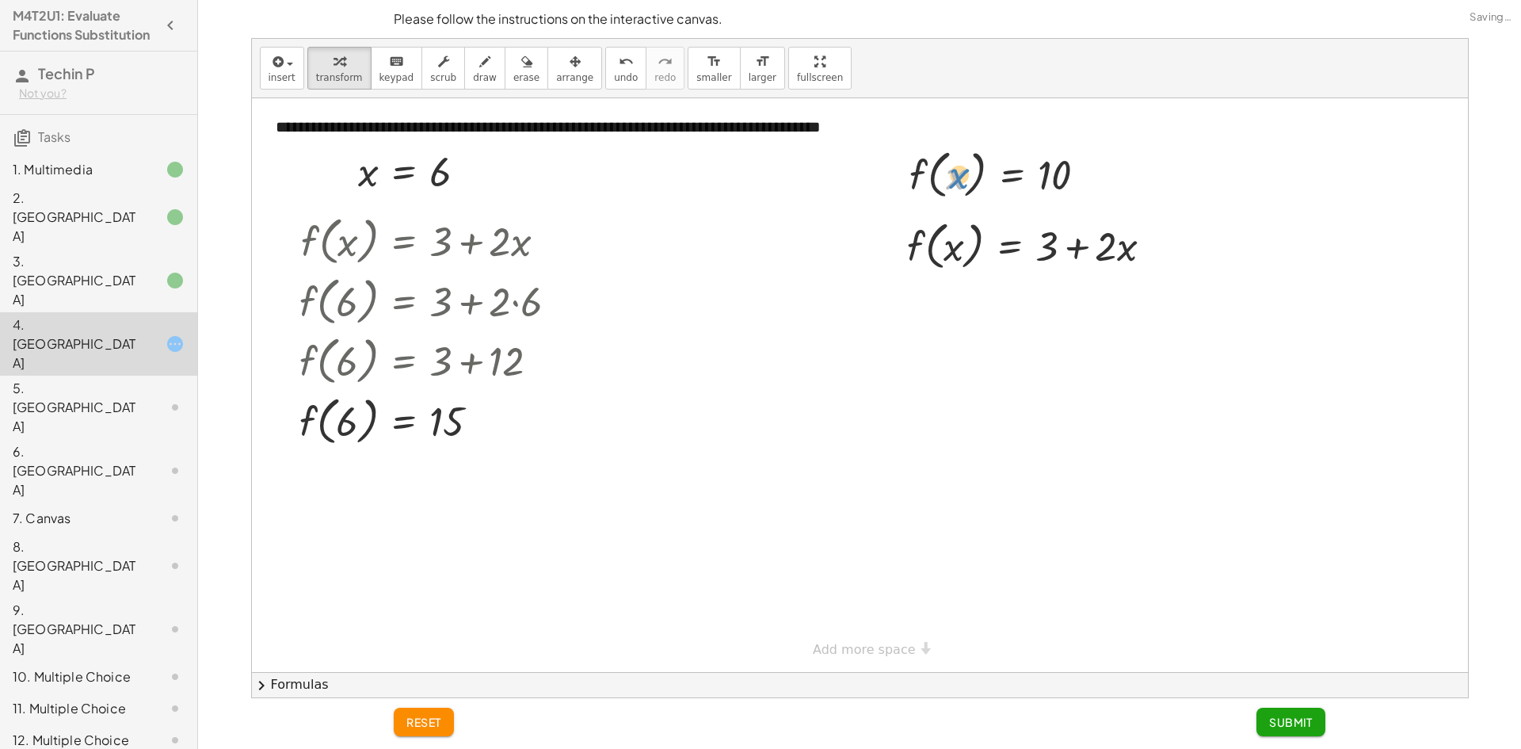
drag, startPoint x: 951, startPoint y: 220, endPoint x: 950, endPoint y: 170, distance: 49.9
click at [950, 170] on div at bounding box center [1004, 173] width 206 height 60
drag, startPoint x: 928, startPoint y: 189, endPoint x: 935, endPoint y: 262, distance: 73.2
drag, startPoint x: 1044, startPoint y: 308, endPoint x: 927, endPoint y: 299, distance: 117.6
click at [912, 304] on div at bounding box center [1036, 302] width 274 height 54
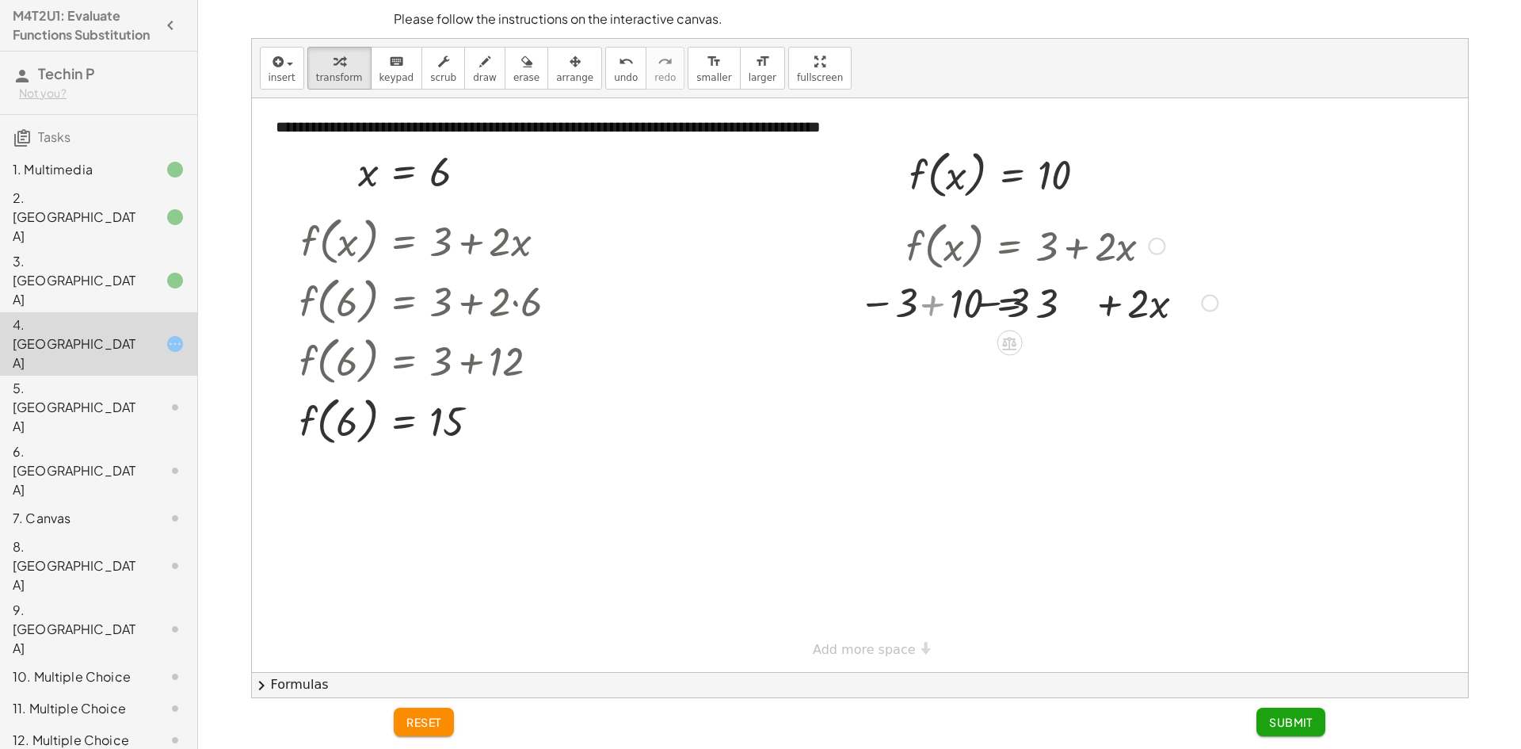
click at [965, 301] on div at bounding box center [1035, 302] width 379 height 54
click at [1094, 307] on div at bounding box center [1065, 302] width 333 height 54
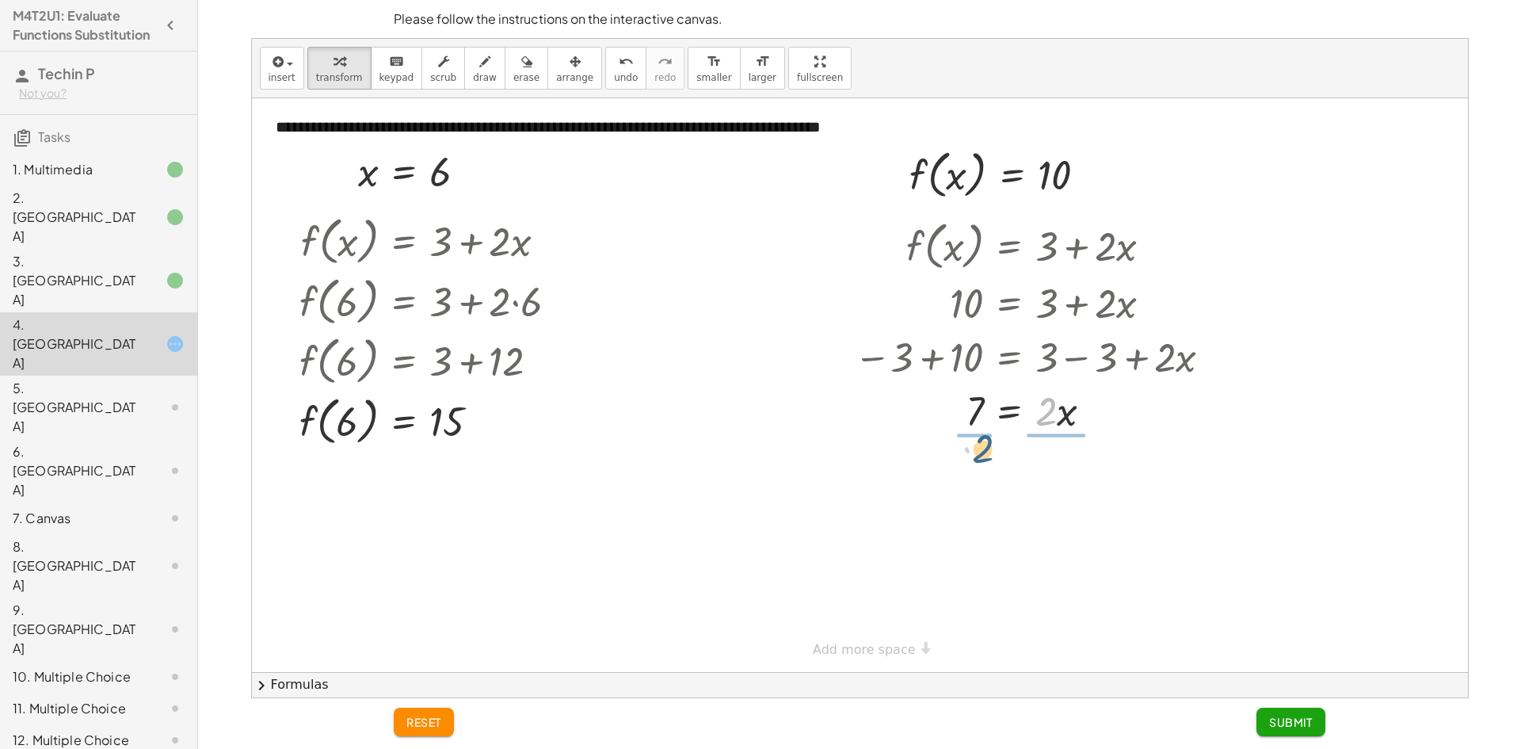
drag, startPoint x: 1039, startPoint y: 416, endPoint x: 976, endPoint y: 454, distance: 73.9
drag, startPoint x: 1039, startPoint y: 475, endPoint x: 1049, endPoint y: 477, distance: 9.6
click at [1043, 477] on div at bounding box center [1035, 475] width 379 height 79
click at [1009, 246] on div "f ( , x ) = + 3 + · 2 · x 10 = + 3 + · 2 · x − 3 + 10 = + 3 − 3 + · 2 · x 7 = +…" at bounding box center [1009, 246] width 0 height 0
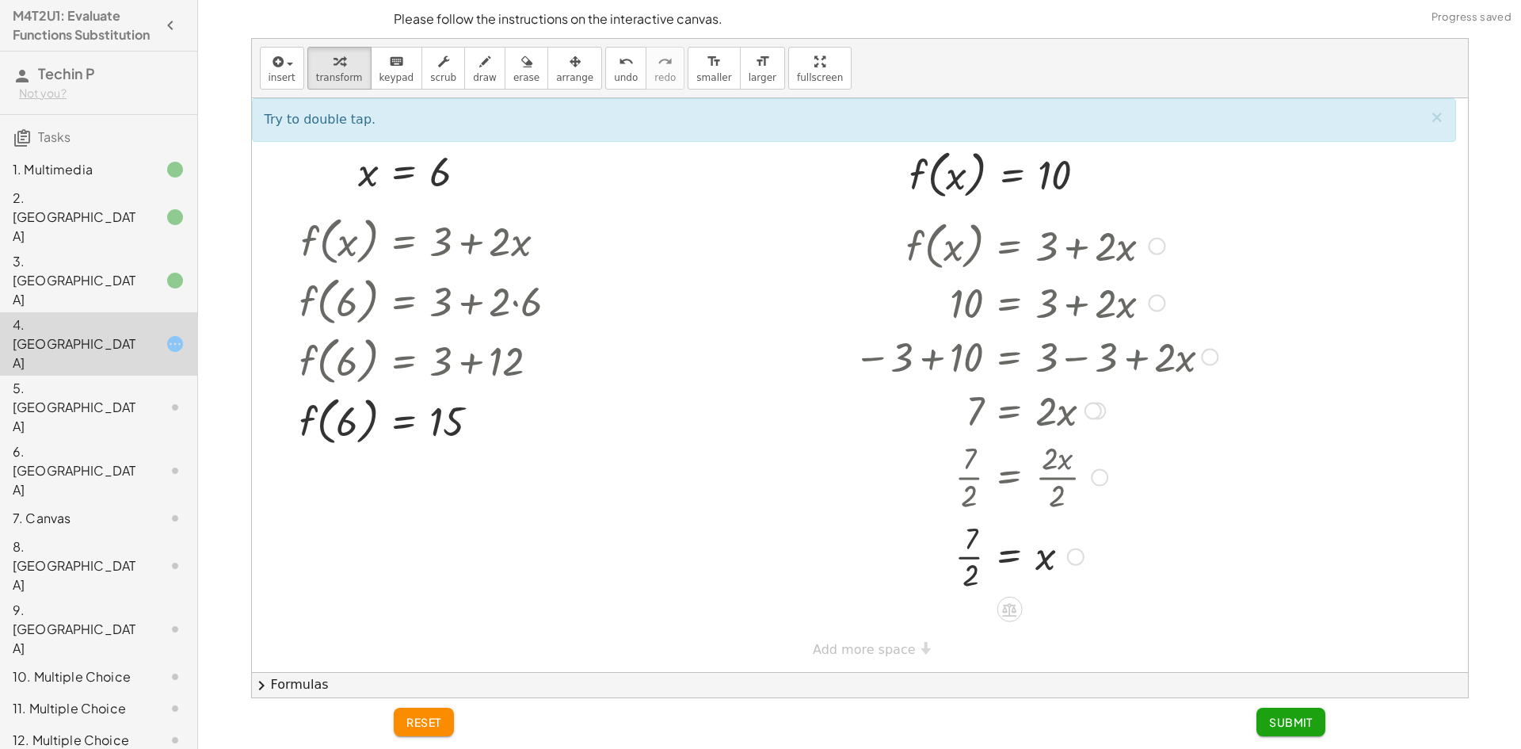
click at [973, 555] on div at bounding box center [1035, 555] width 379 height 79
click at [1286, 719] on span "Submit" at bounding box center [1291, 721] width 44 height 14
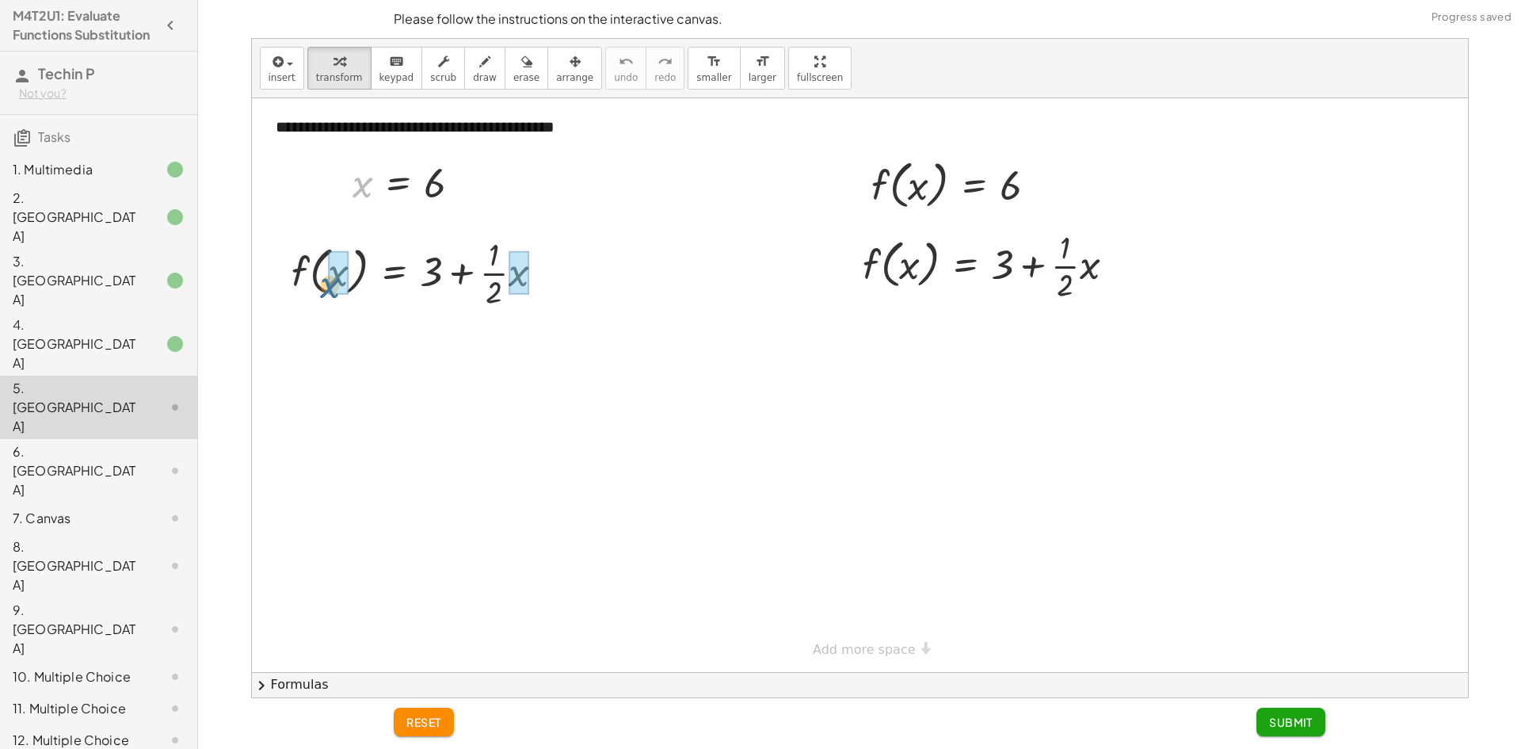
drag, startPoint x: 360, startPoint y: 192, endPoint x: 335, endPoint y: 286, distance: 96.8
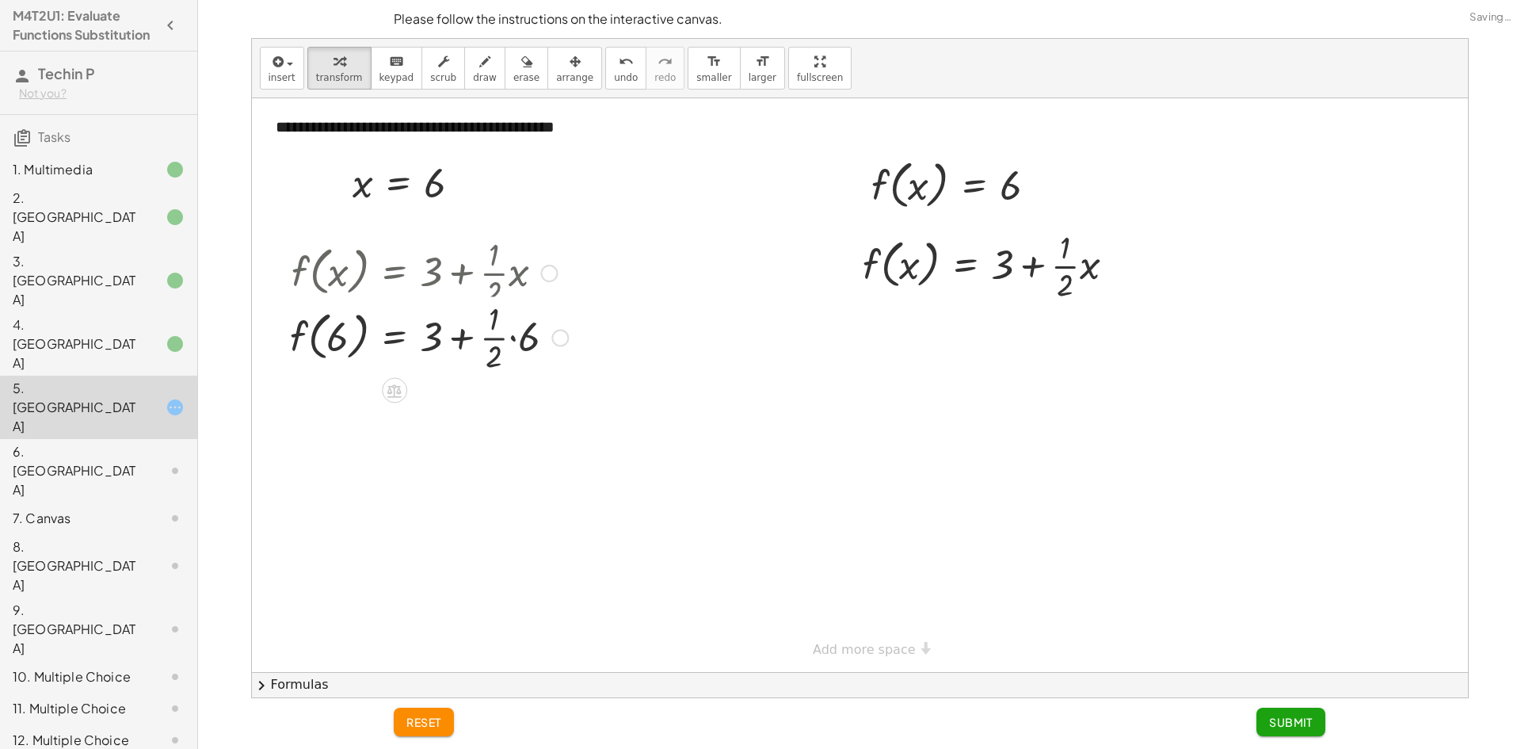
drag, startPoint x: 516, startPoint y: 274, endPoint x: 514, endPoint y: 288, distance: 13.6
click at [518, 278] on div at bounding box center [429, 271] width 294 height 79
click at [495, 368] on div at bounding box center [429, 350] width 294 height 79
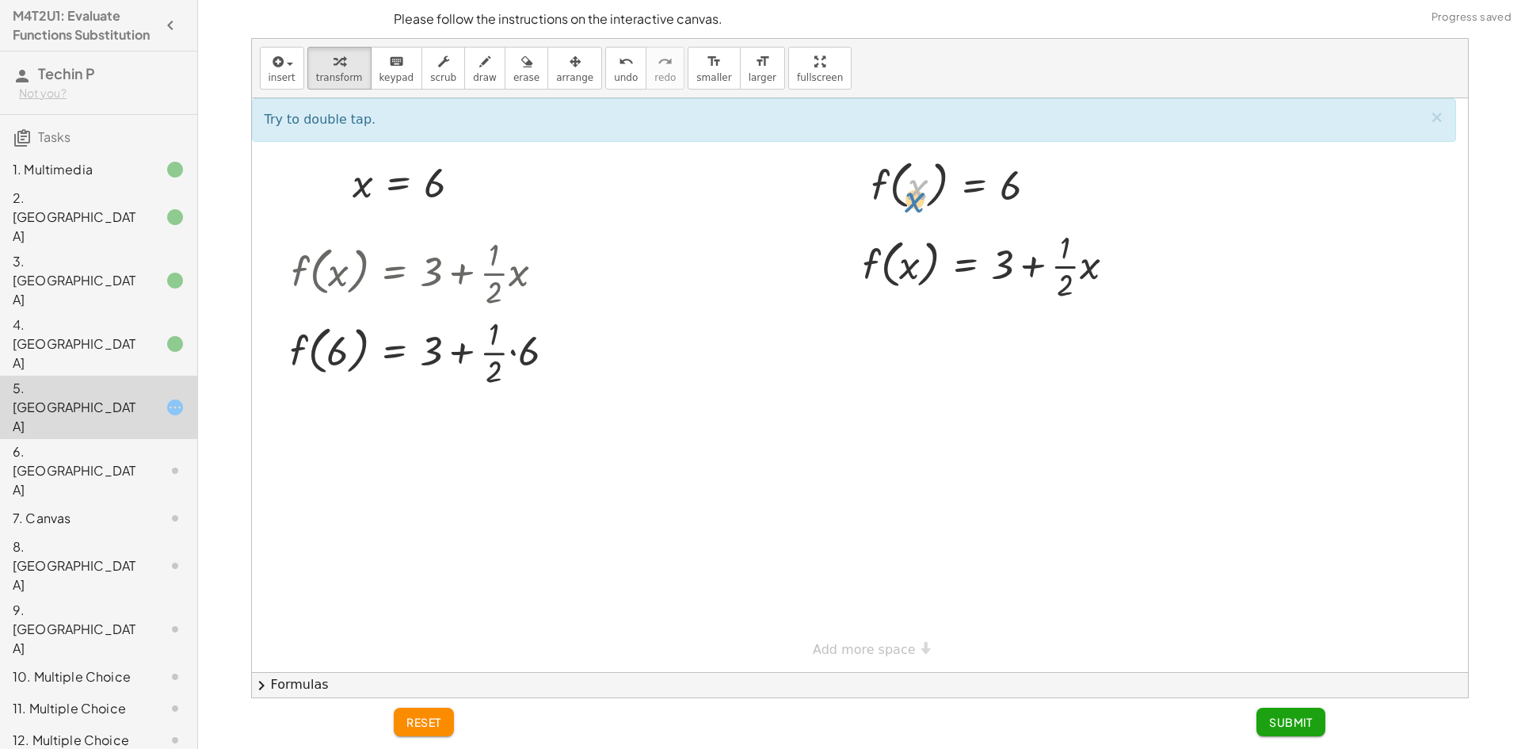
drag, startPoint x: 915, startPoint y: 234, endPoint x: 920, endPoint y: 170, distance: 64.4
click at [920, 170] on div at bounding box center [960, 184] width 194 height 60
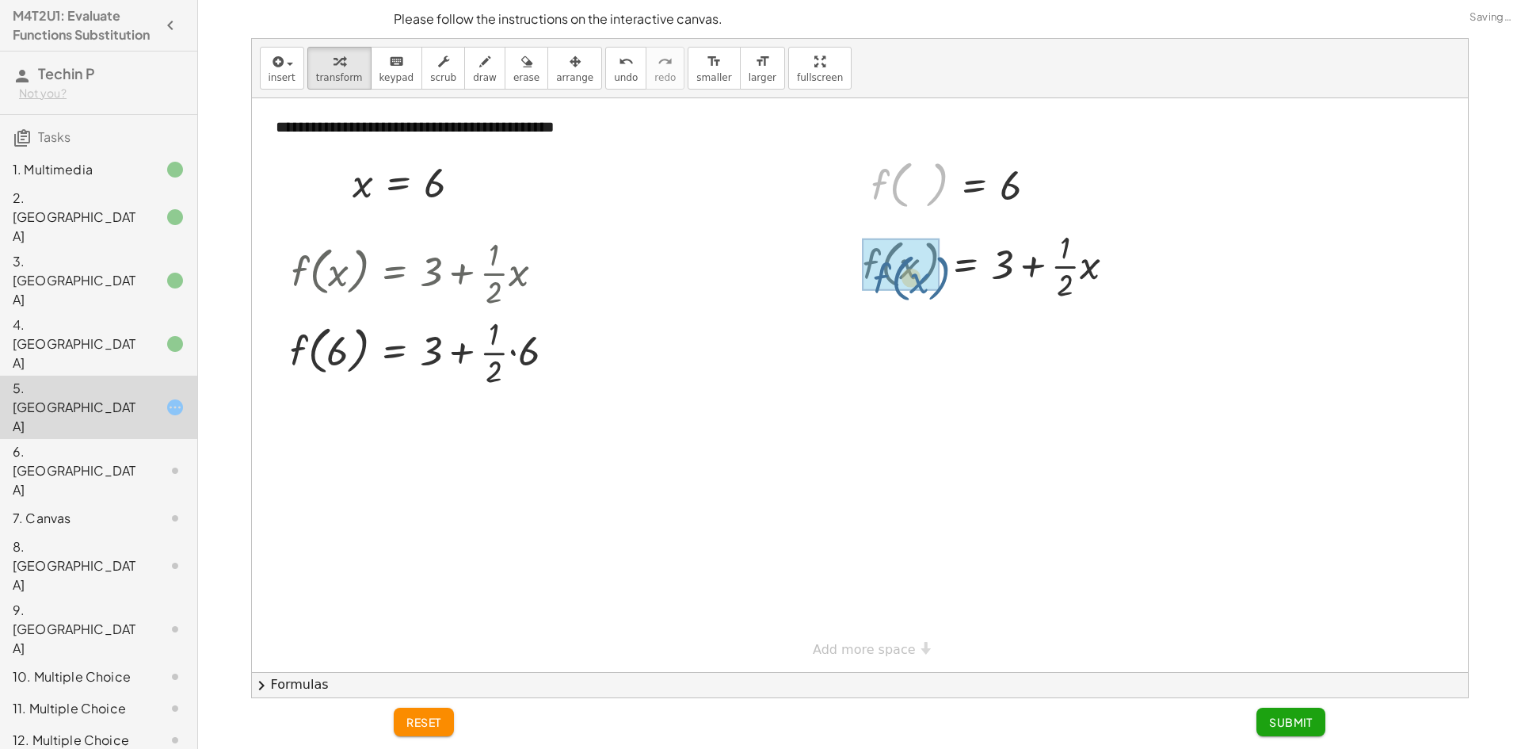
drag, startPoint x: 886, startPoint y: 196, endPoint x: 890, endPoint y: 277, distance: 81.7
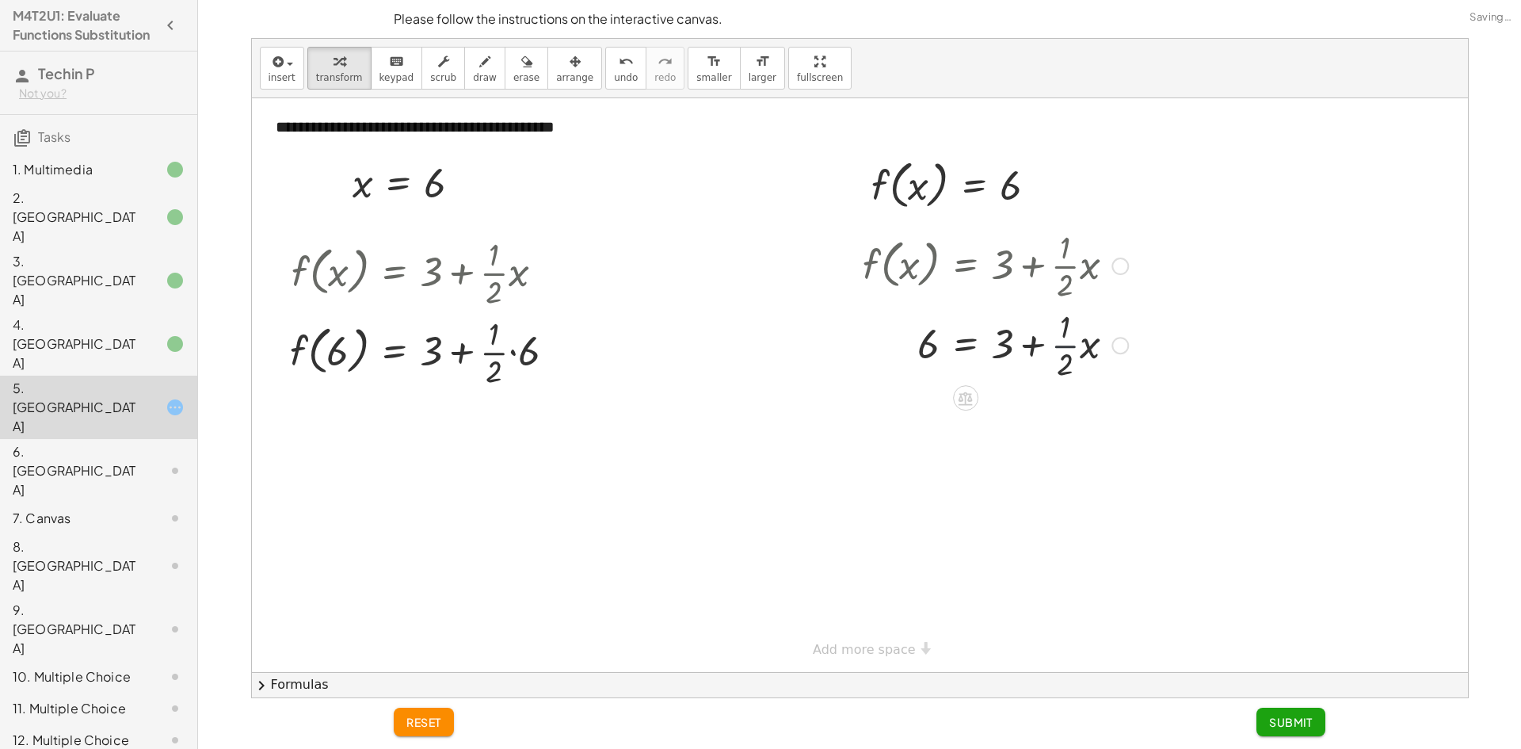
drag, startPoint x: 1063, startPoint y: 357, endPoint x: 1063, endPoint y: 342, distance: 15.1
click at [1063, 349] on div at bounding box center [995, 343] width 281 height 79
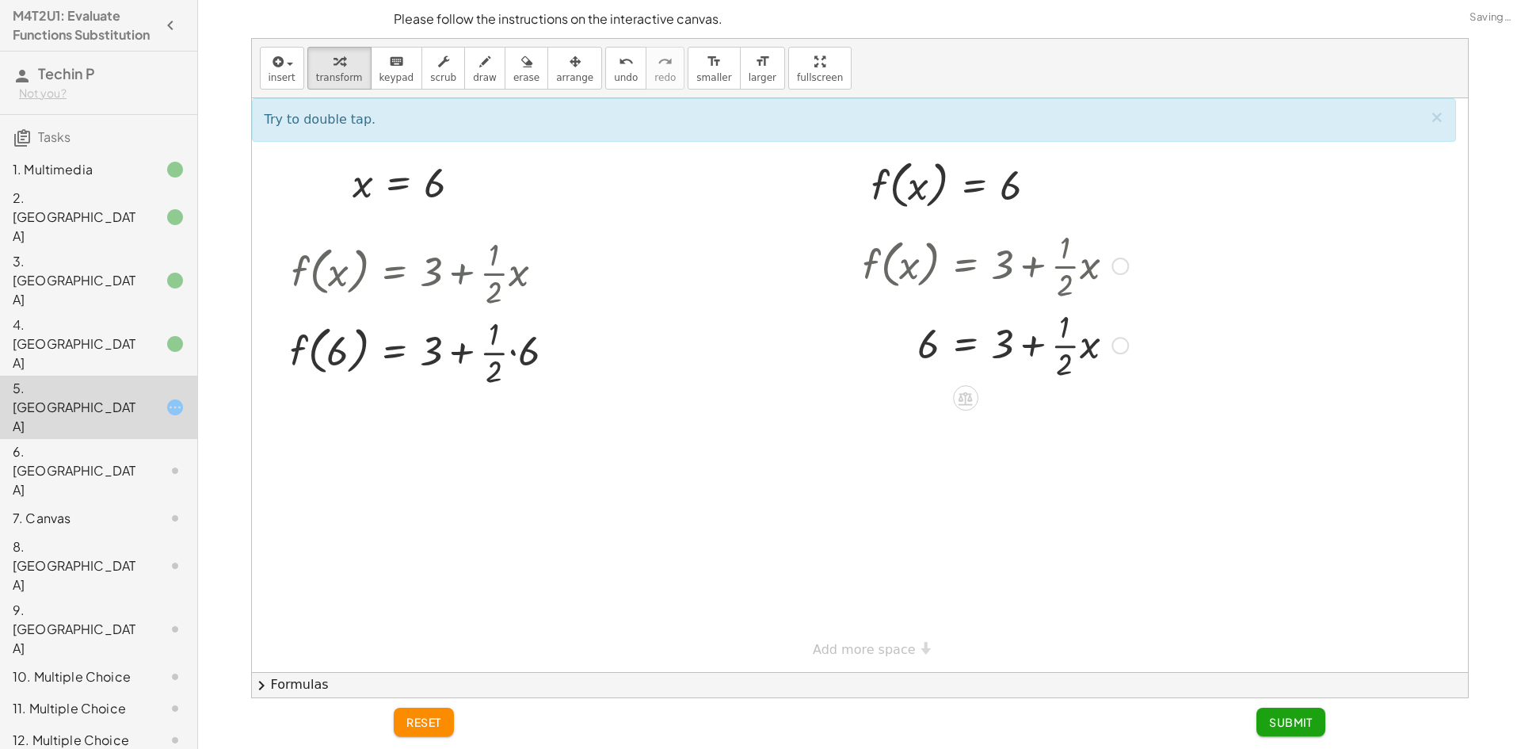
drag, startPoint x: 1060, startPoint y: 322, endPoint x: 1035, endPoint y: 340, distance: 30.8
click at [1061, 322] on div at bounding box center [995, 343] width 281 height 79
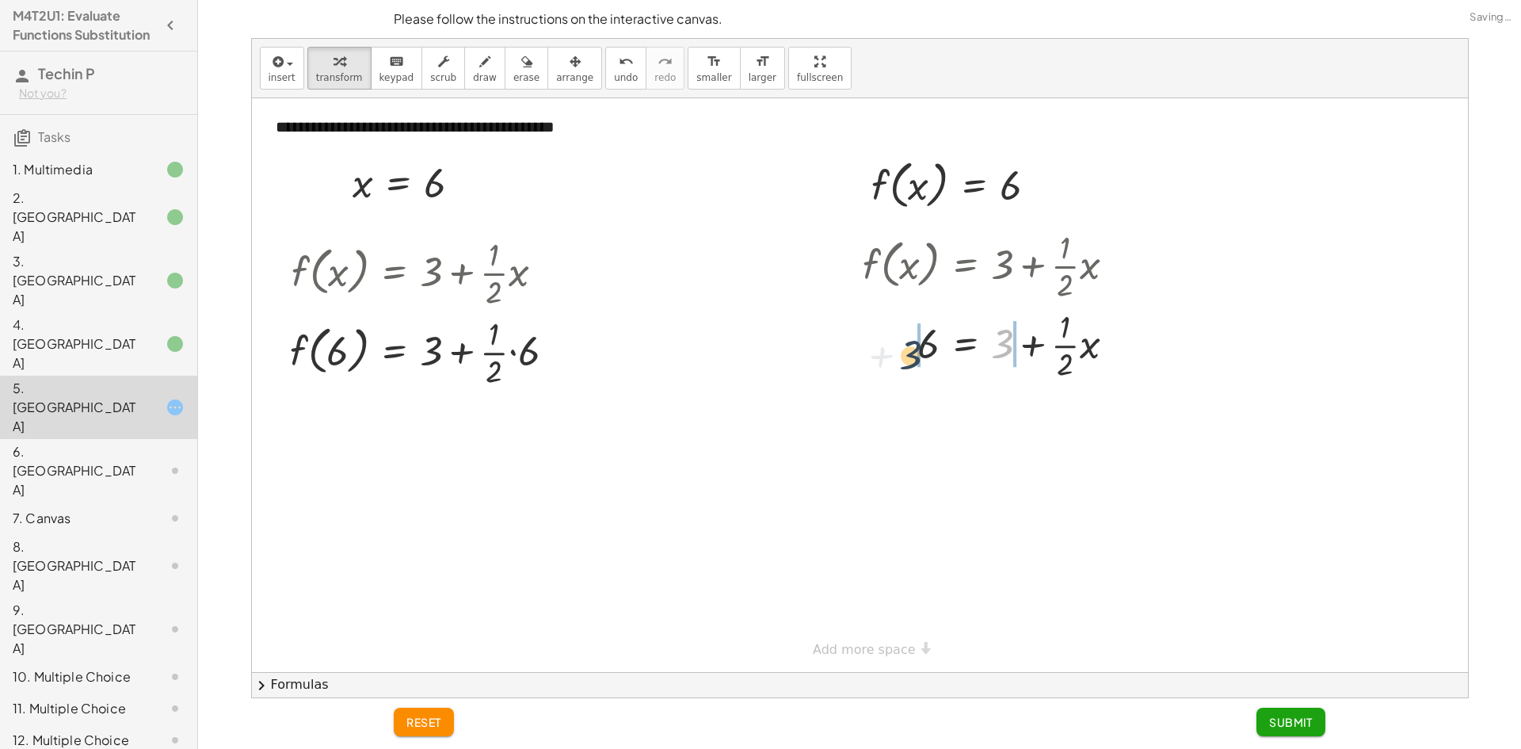
drag, startPoint x: 970, startPoint y: 348, endPoint x: 909, endPoint y: 350, distance: 61.0
click at [909, 350] on div at bounding box center [995, 343] width 281 height 79
click at [929, 337] on div at bounding box center [1001, 343] width 375 height 79
click at [1018, 350] on div at bounding box center [1025, 343] width 341 height 79
click at [966, 345] on div "+ 3 = + 3 + · · 1 · 2 · x 6 − 3 + + 3 − 3 0" at bounding box center [966, 345] width 0 height 0
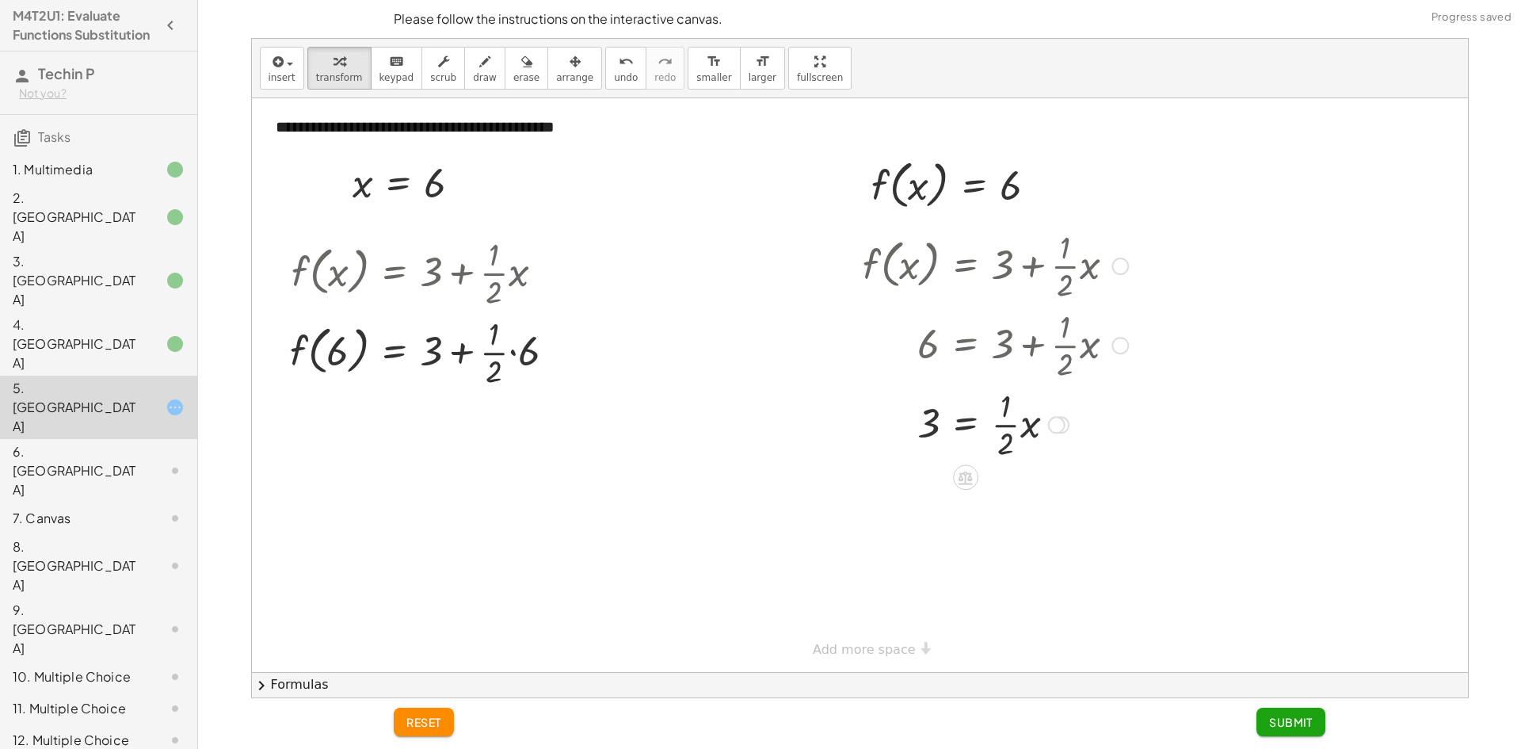
click at [1008, 432] on div at bounding box center [995, 422] width 281 height 79
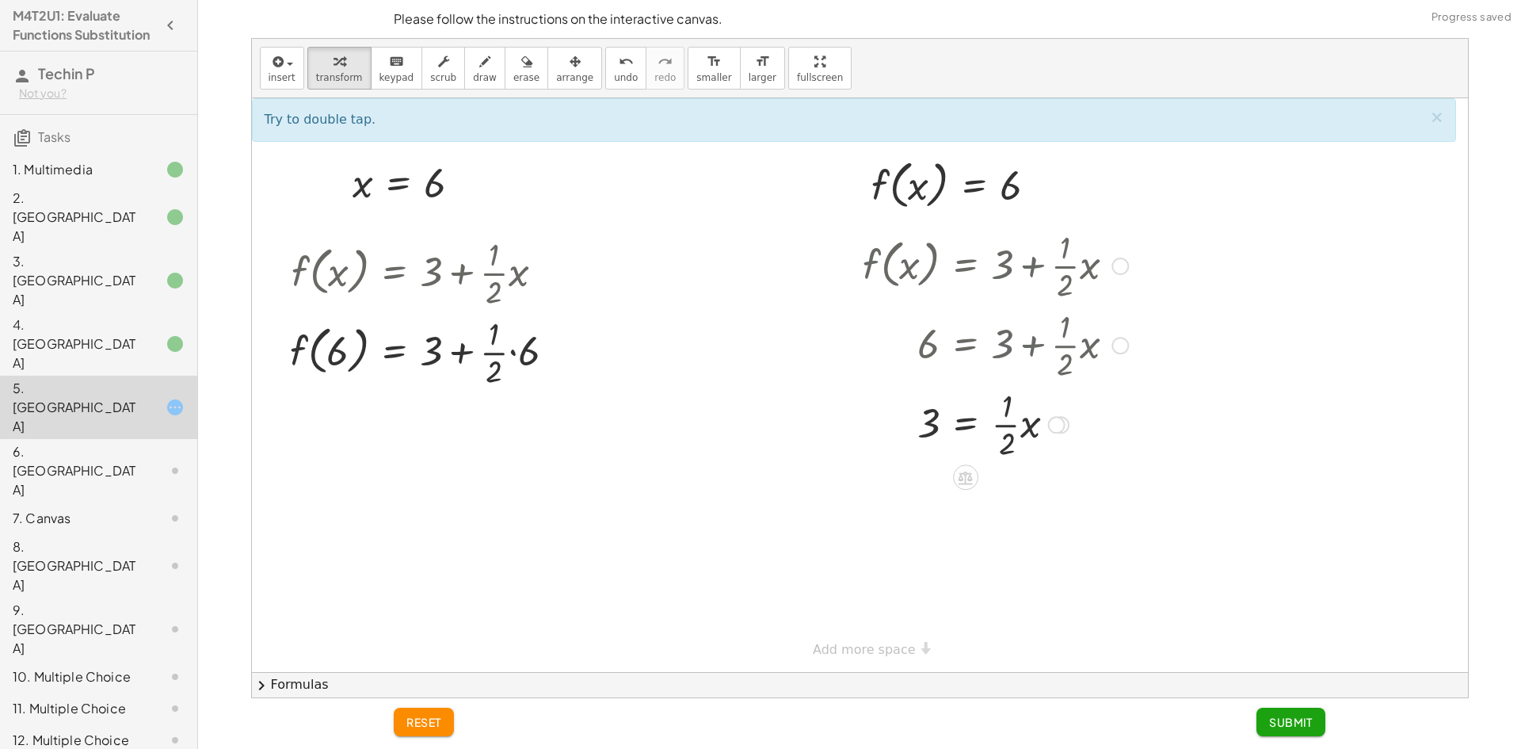
click at [1004, 389] on div at bounding box center [995, 422] width 281 height 79
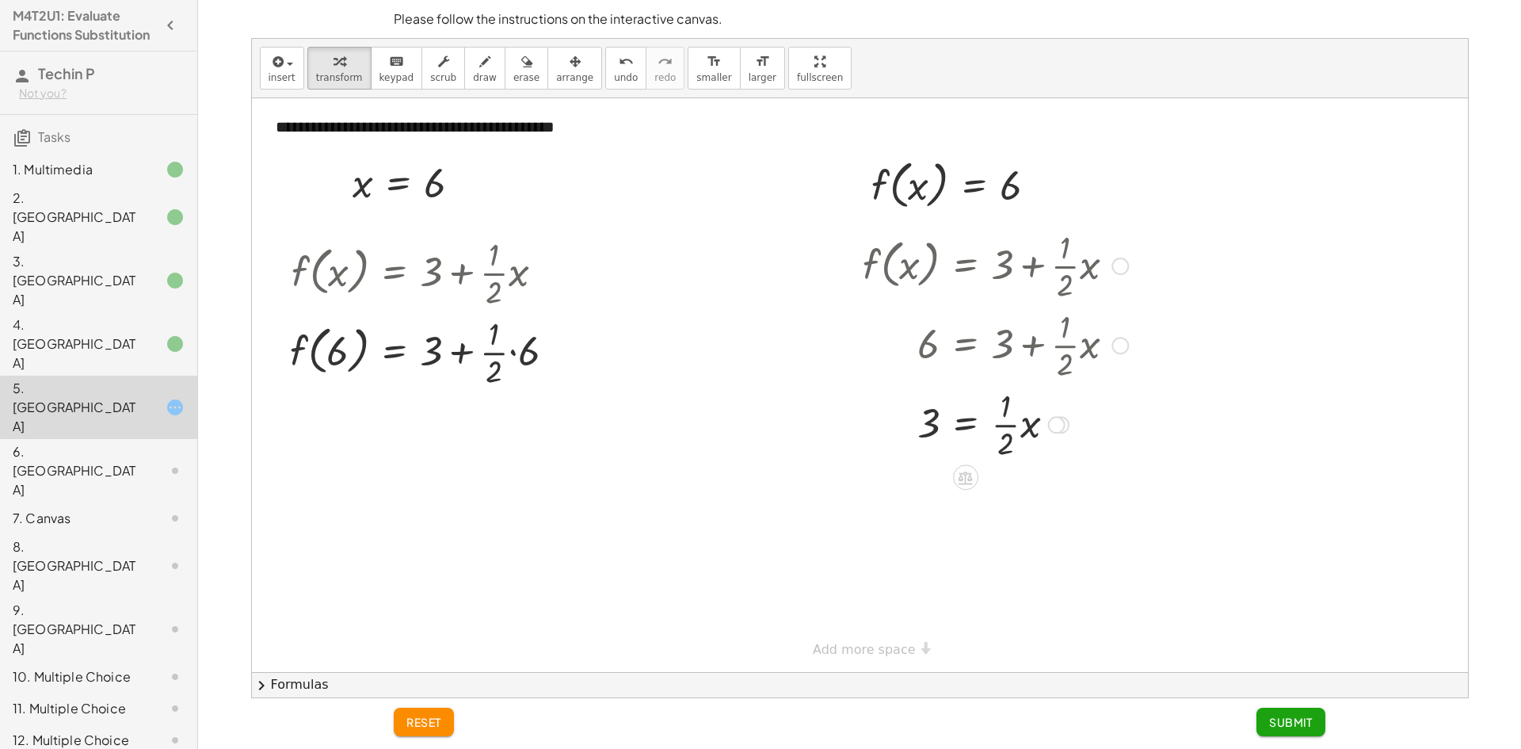
click at [1057, 427] on div "Transform line Copy line as LaTeX Copy derivation as LaTeX Expand new lines: On" at bounding box center [1055, 424] width 17 height 17
drag, startPoint x: 1049, startPoint y: 467, endPoint x: 955, endPoint y: 459, distance: 94.6
click at [1049, 467] on div "**********" at bounding box center [860, 384] width 1216 height 573
drag, startPoint x: 1005, startPoint y: 447, endPoint x: 1000, endPoint y: 425, distance: 22.1
click at [999, 444] on div at bounding box center [995, 422] width 281 height 79
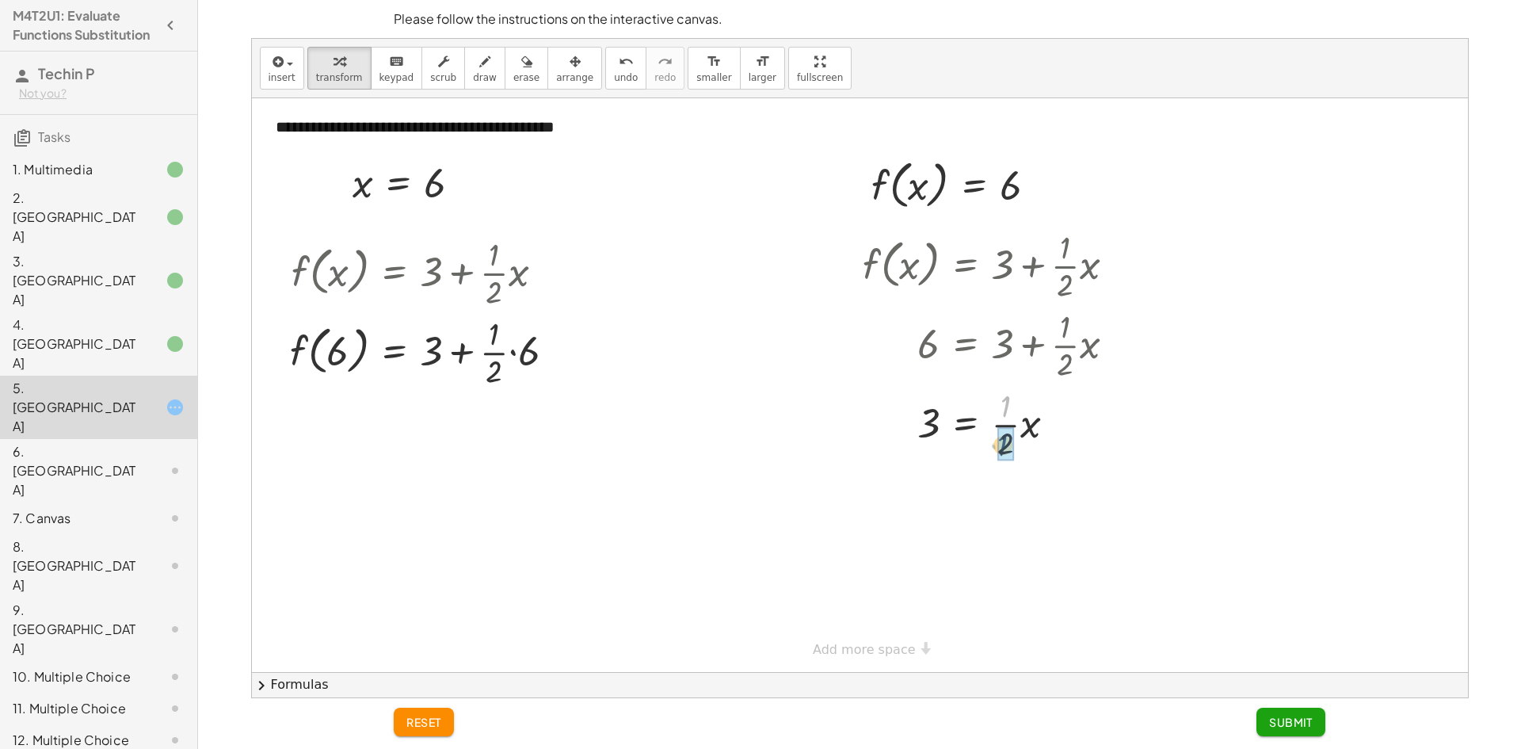
drag, startPoint x: 1004, startPoint y: 410, endPoint x: 1000, endPoint y: 430, distance: 20.8
drag, startPoint x: 1004, startPoint y: 417, endPoint x: 1002, endPoint y: 428, distance: 10.4
click at [1002, 442] on div at bounding box center [995, 422] width 281 height 79
drag, startPoint x: 1004, startPoint y: 410, endPoint x: 1004, endPoint y: 435, distance: 25.3
drag, startPoint x: 1001, startPoint y: 440, endPoint x: 938, endPoint y: 424, distance: 65.5
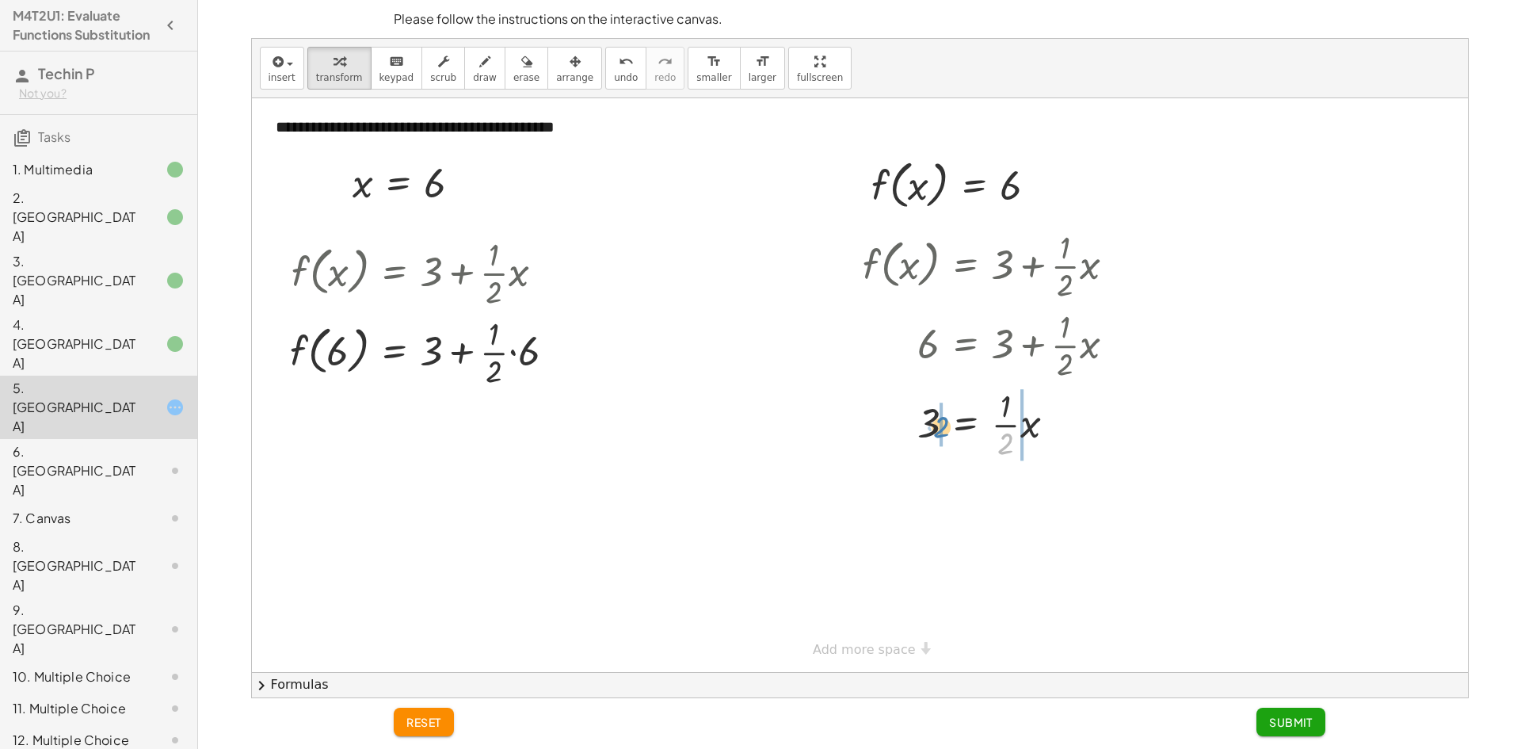
click at [938, 424] on div at bounding box center [995, 422] width 281 height 79
drag, startPoint x: 1036, startPoint y: 501, endPoint x: 1007, endPoint y: 485, distance: 33.7
click at [1007, 485] on div at bounding box center [995, 502] width 281 height 79
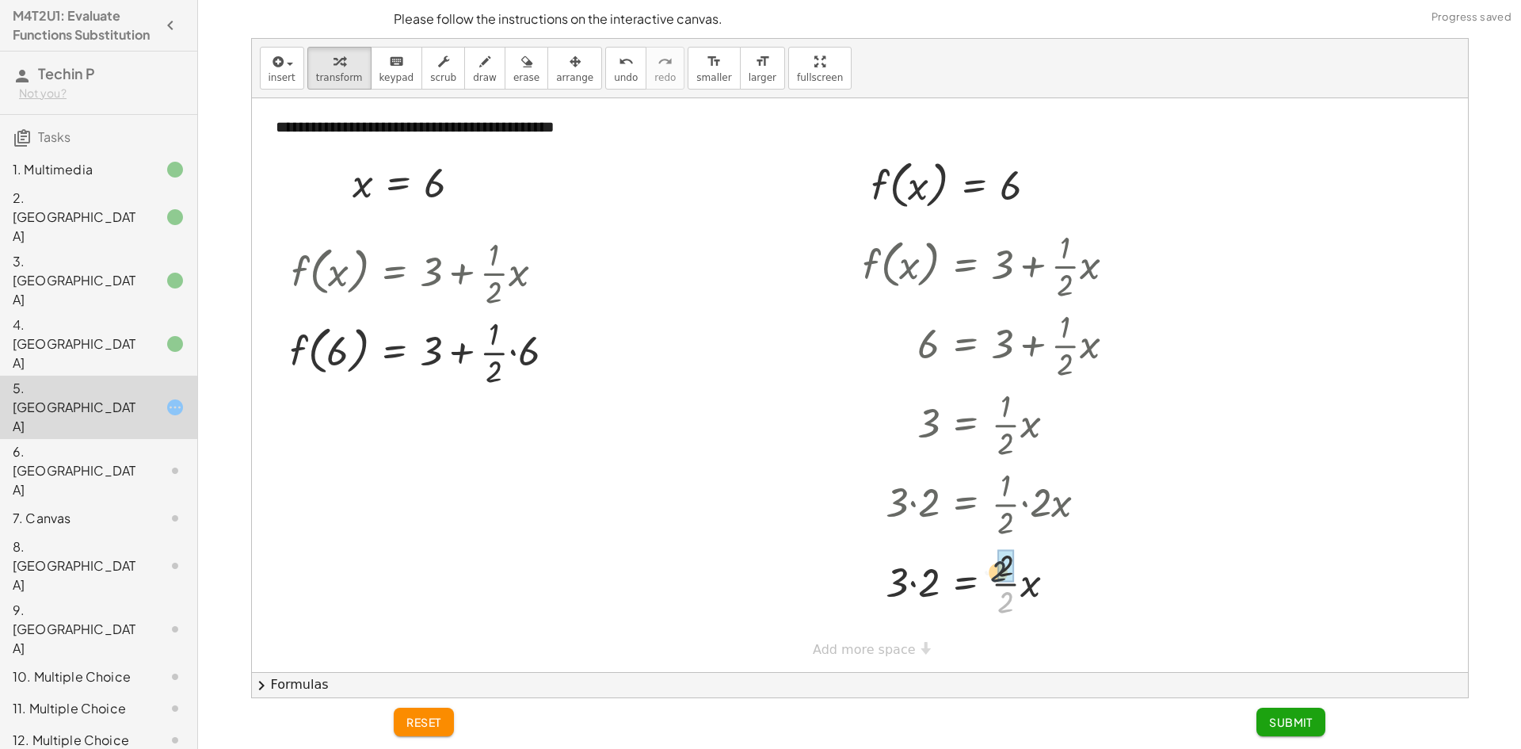
drag, startPoint x: 1008, startPoint y: 603, endPoint x: 1001, endPoint y: 569, distance: 34.6
click at [911, 591] on div at bounding box center [995, 582] width 281 height 54
drag, startPoint x: 516, startPoint y: 360, endPoint x: 500, endPoint y: 371, distance: 19.6
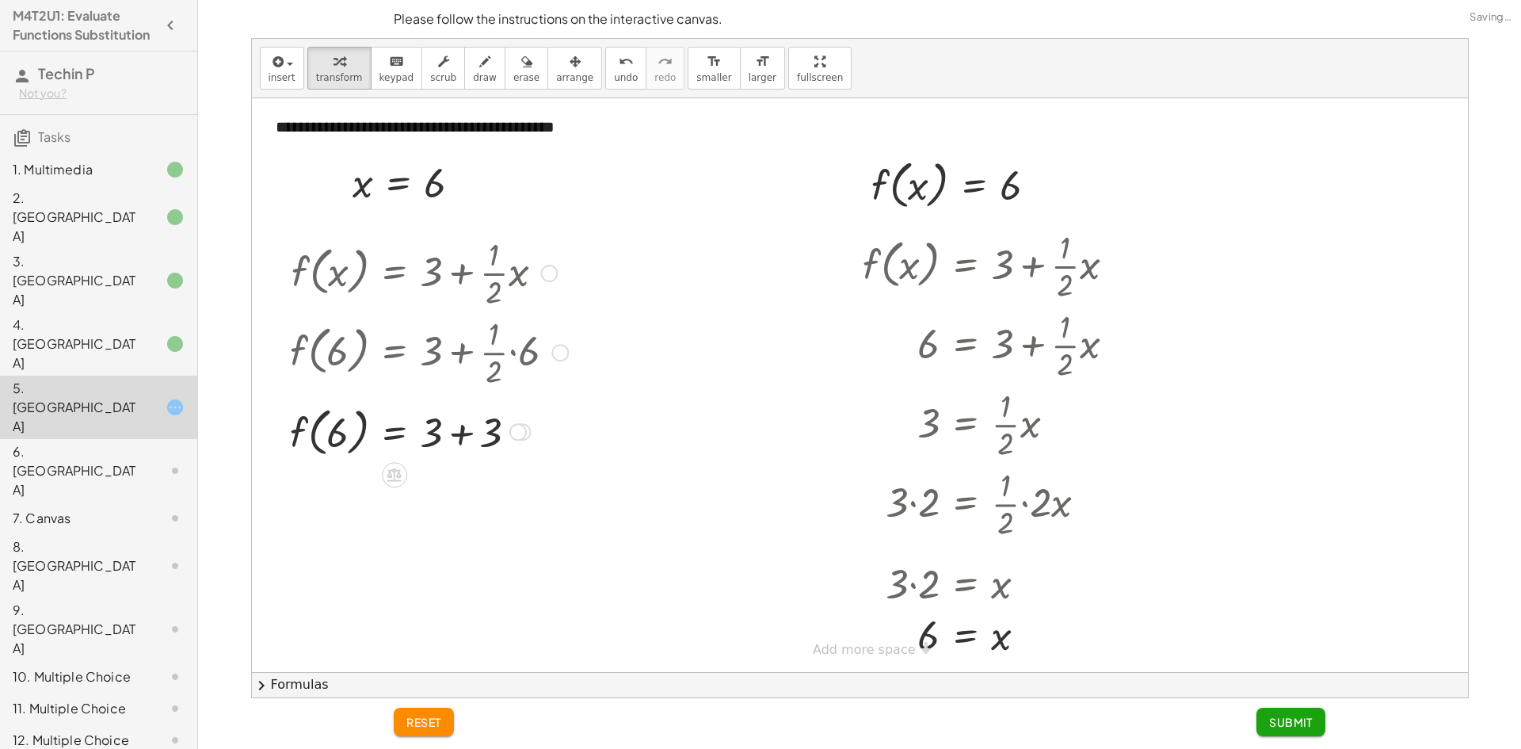
drag, startPoint x: 444, startPoint y: 426, endPoint x: 453, endPoint y: 429, distance: 9.8
click at [446, 428] on div at bounding box center [429, 431] width 294 height 60
click at [1303, 728] on span "Submit" at bounding box center [1291, 721] width 44 height 14
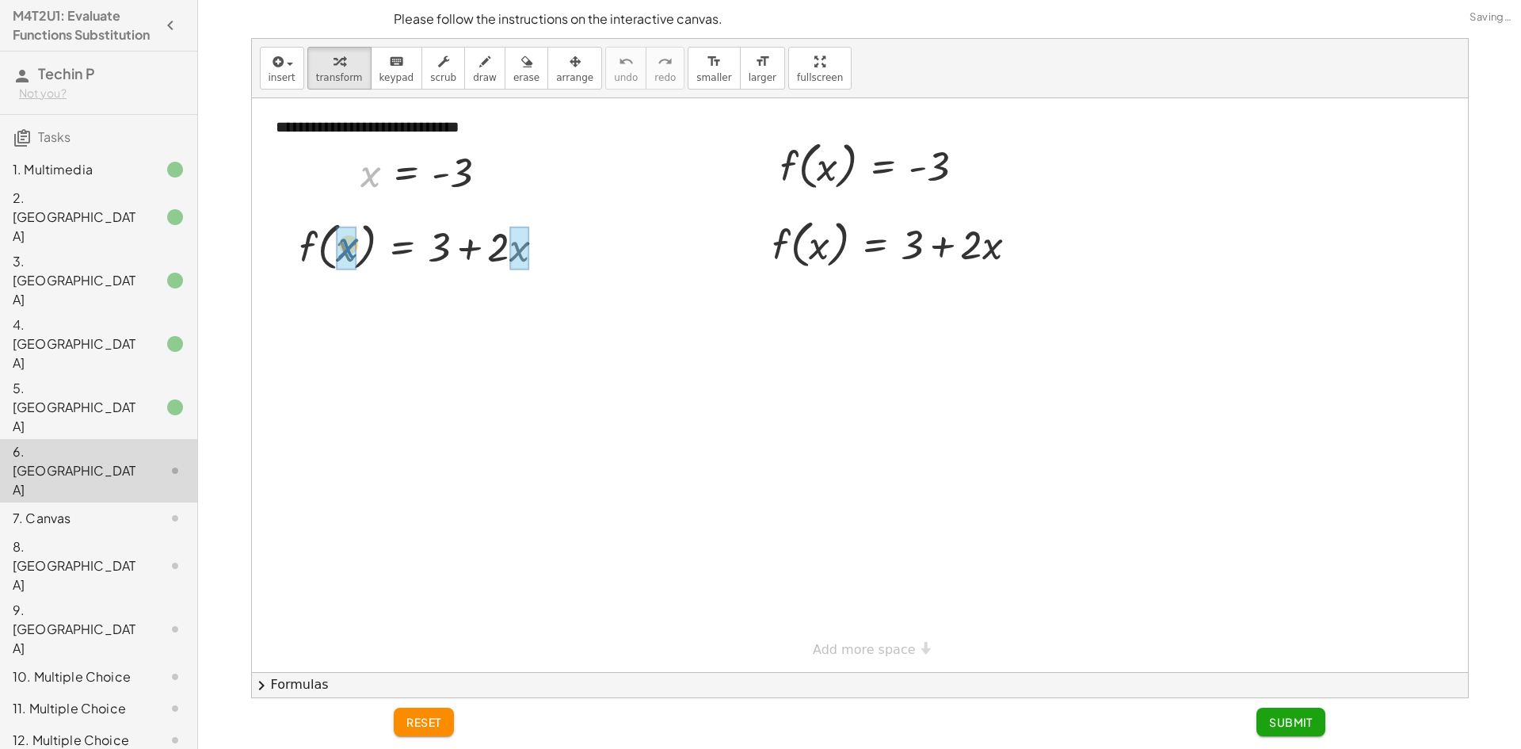
drag, startPoint x: 367, startPoint y: 181, endPoint x: 345, endPoint y: 249, distance: 70.9
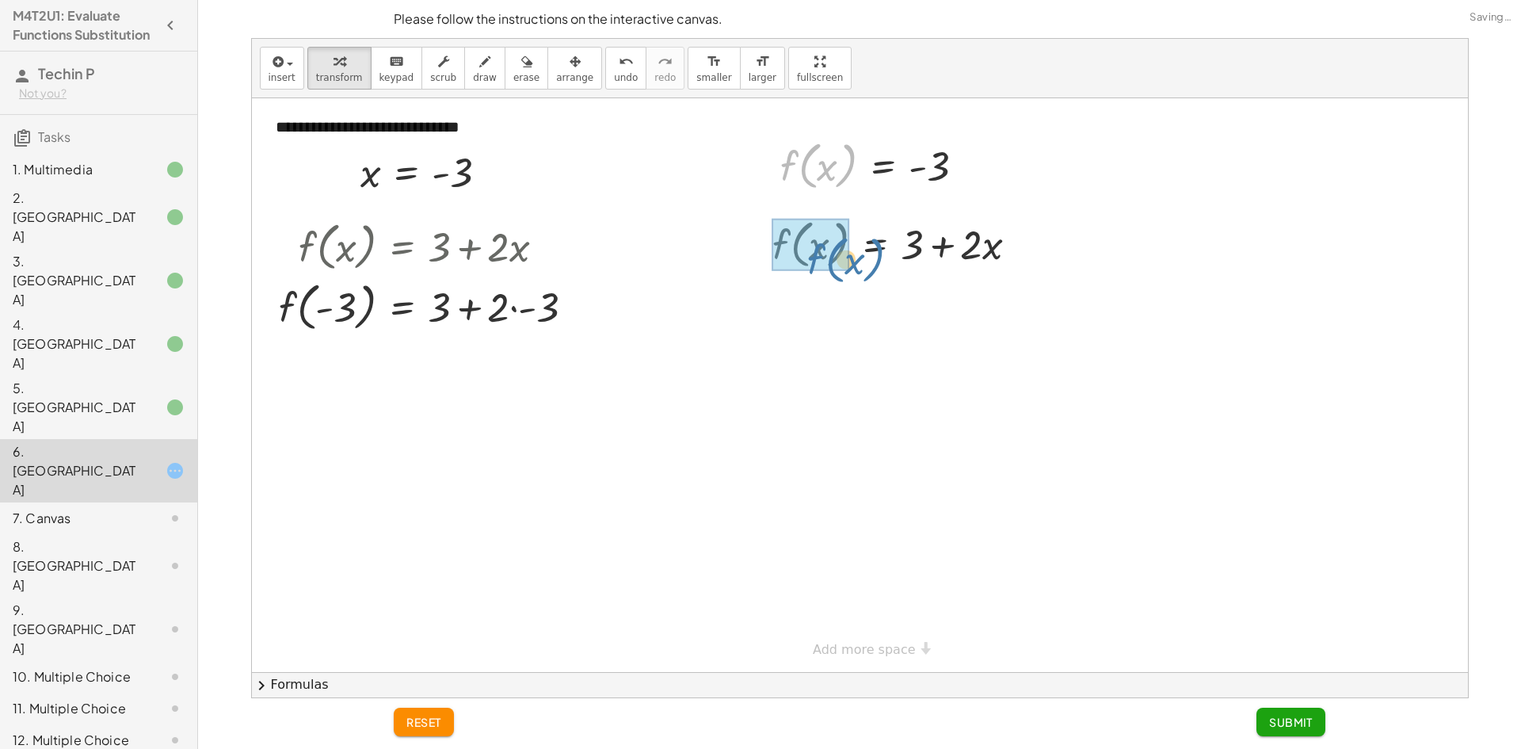
drag, startPoint x: 793, startPoint y: 181, endPoint x: 810, endPoint y: 261, distance: 81.7
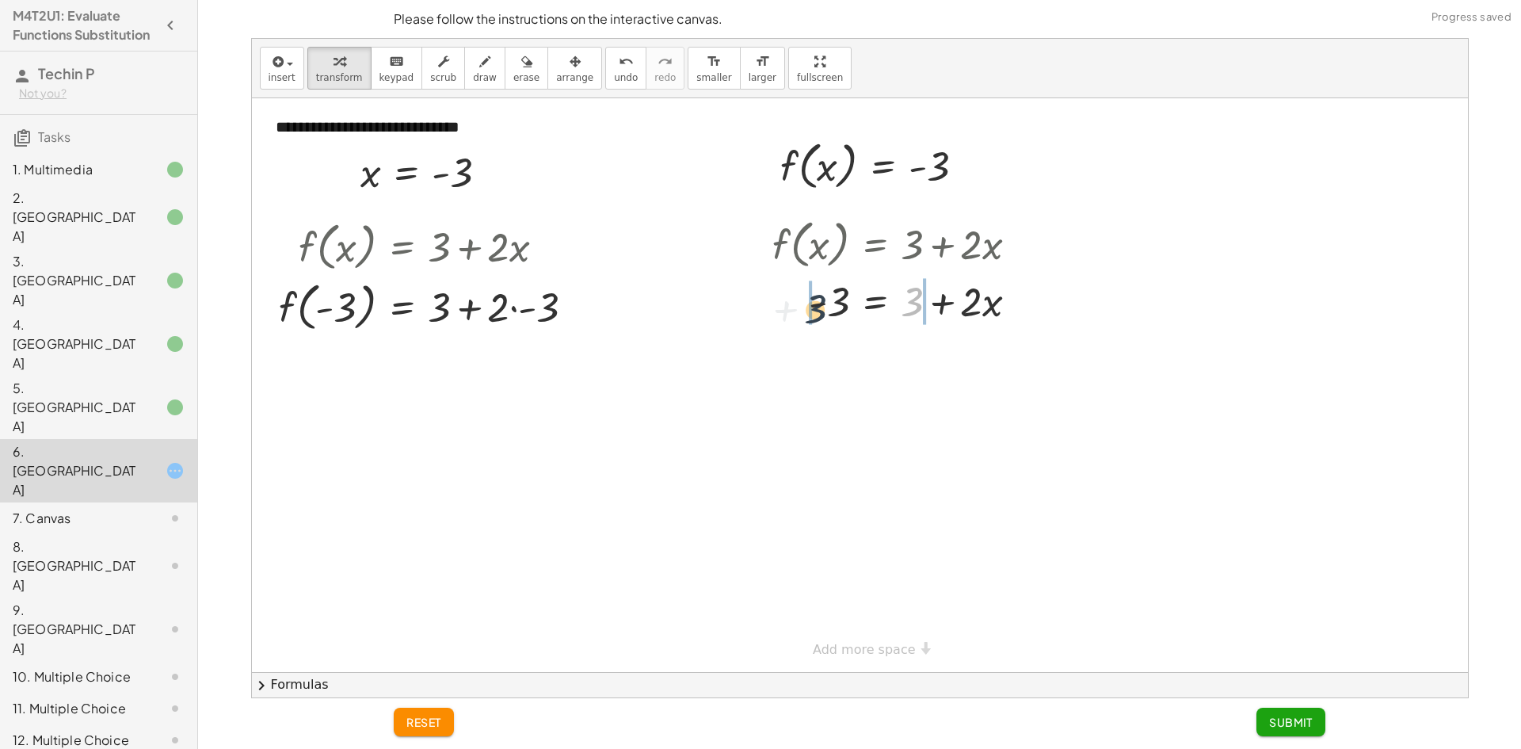
drag, startPoint x: 886, startPoint y: 304, endPoint x: 814, endPoint y: 299, distance: 72.2
click at [807, 305] on div at bounding box center [901, 300] width 274 height 54
click at [835, 295] on div at bounding box center [906, 300] width 369 height 54
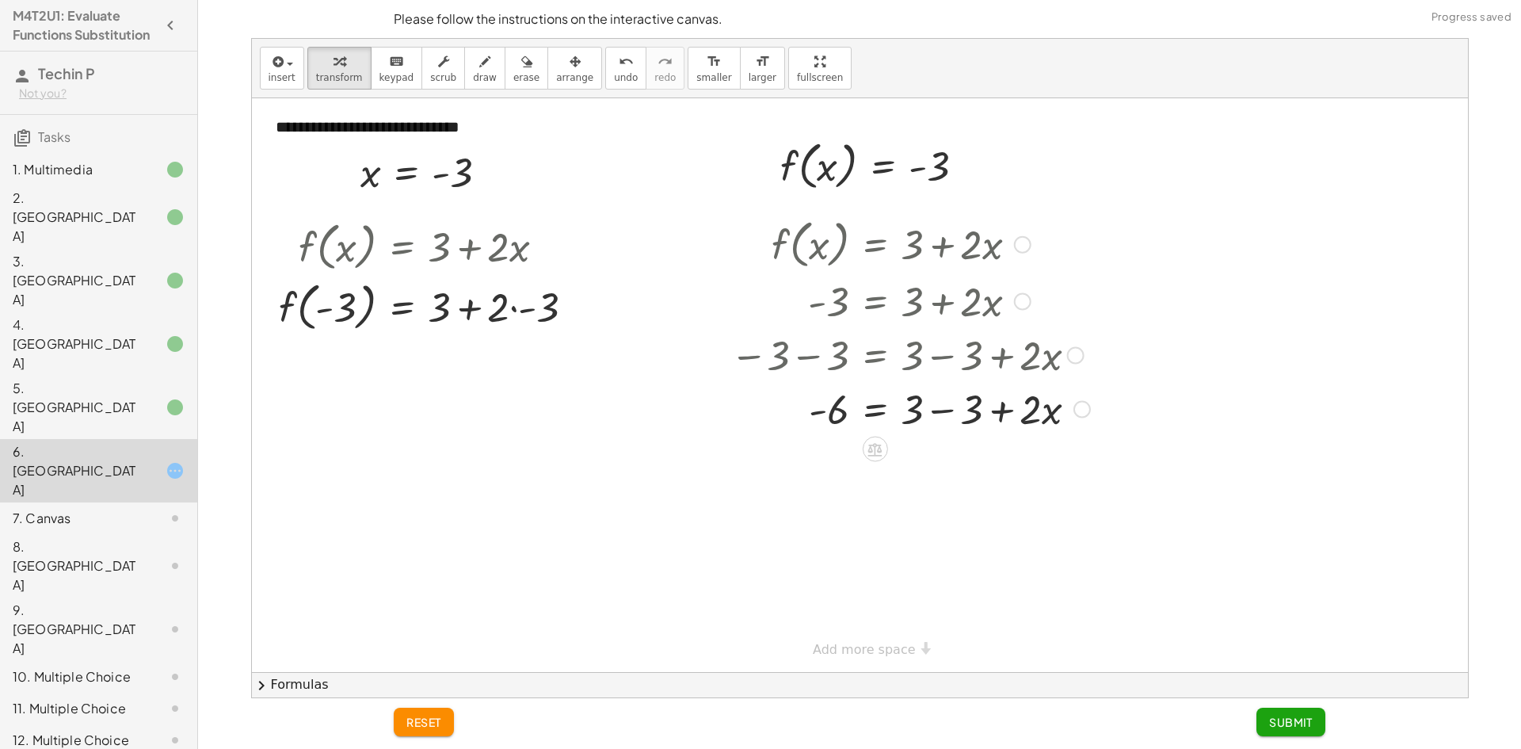
click at [992, 420] on div at bounding box center [909, 408] width 375 height 54
click at [939, 412] on div at bounding box center [909, 408] width 375 height 54
drag, startPoint x: 898, startPoint y: 421, endPoint x: 848, endPoint y: 437, distance: 52.6
click at [921, 411] on div at bounding box center [906, 407] width 369 height 79
click at [841, 478] on div at bounding box center [918, 473] width 393 height 79
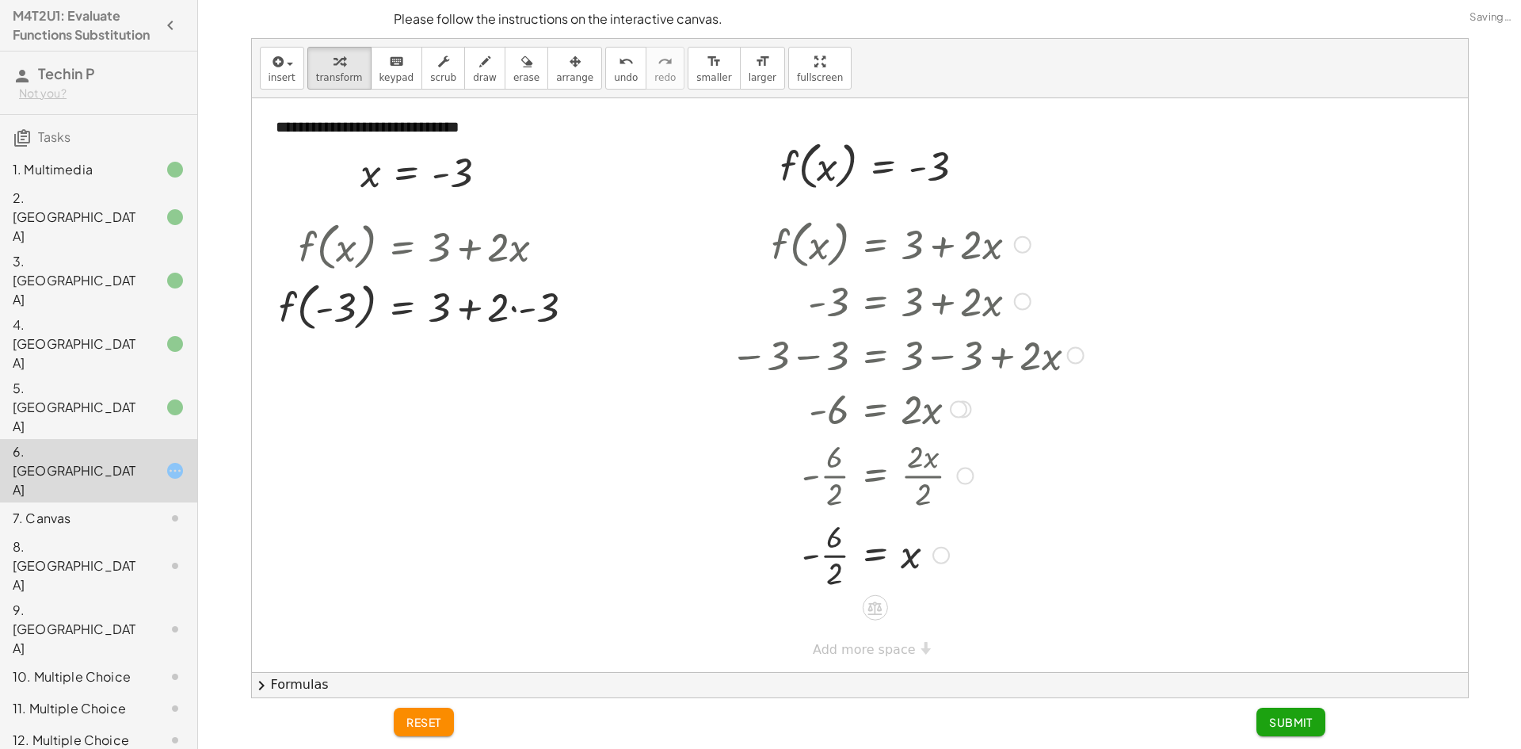
click at [842, 554] on div at bounding box center [906, 553] width 369 height 79
click at [527, 314] on div at bounding box center [433, 306] width 324 height 60
click at [487, 317] on div at bounding box center [433, 306] width 324 height 60
click at [488, 363] on div at bounding box center [433, 365] width 324 height 60
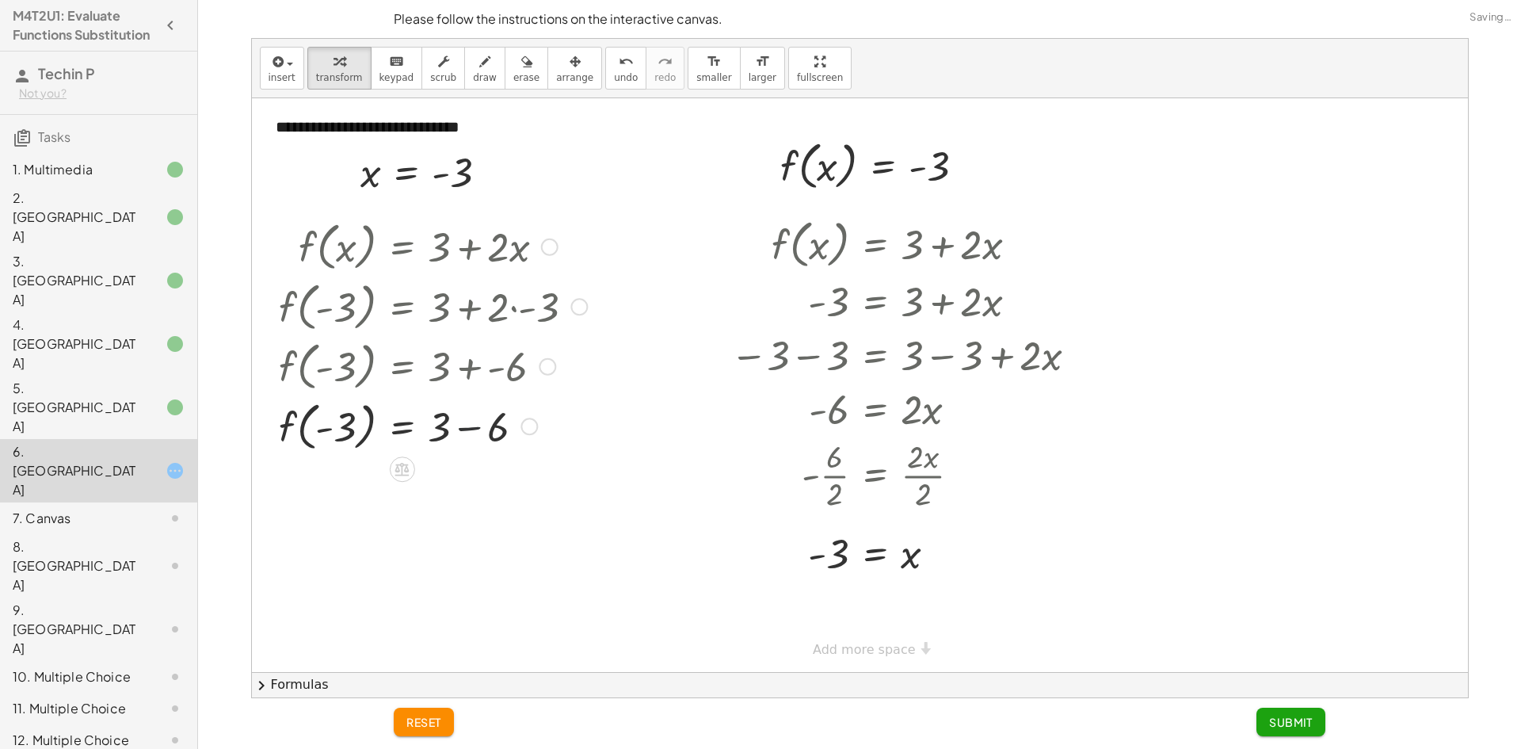
click at [472, 425] on div at bounding box center [433, 425] width 324 height 60
click at [1301, 733] on button "Submit" at bounding box center [1290, 721] width 69 height 29
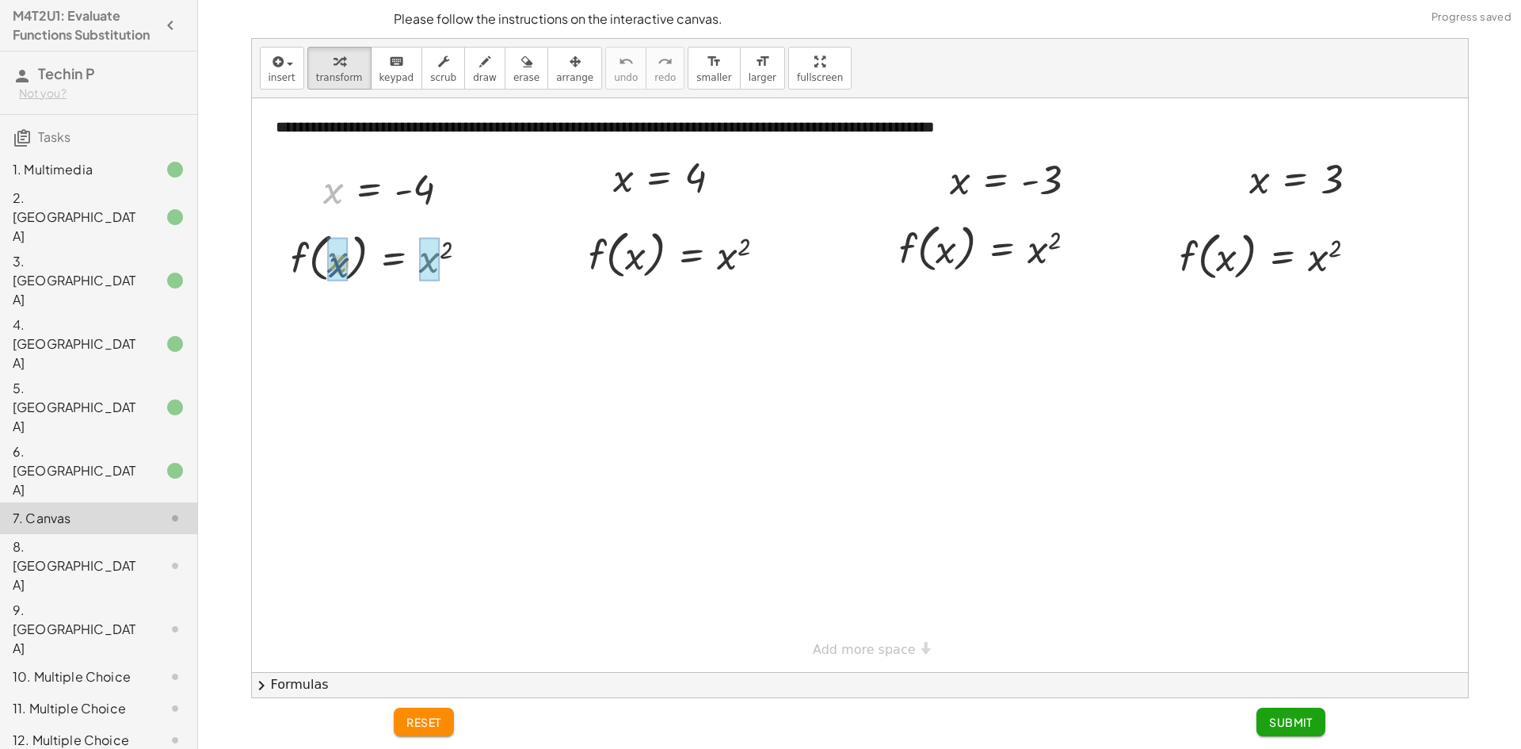
drag, startPoint x: 332, startPoint y: 196, endPoint x: 364, endPoint y: 253, distance: 65.9
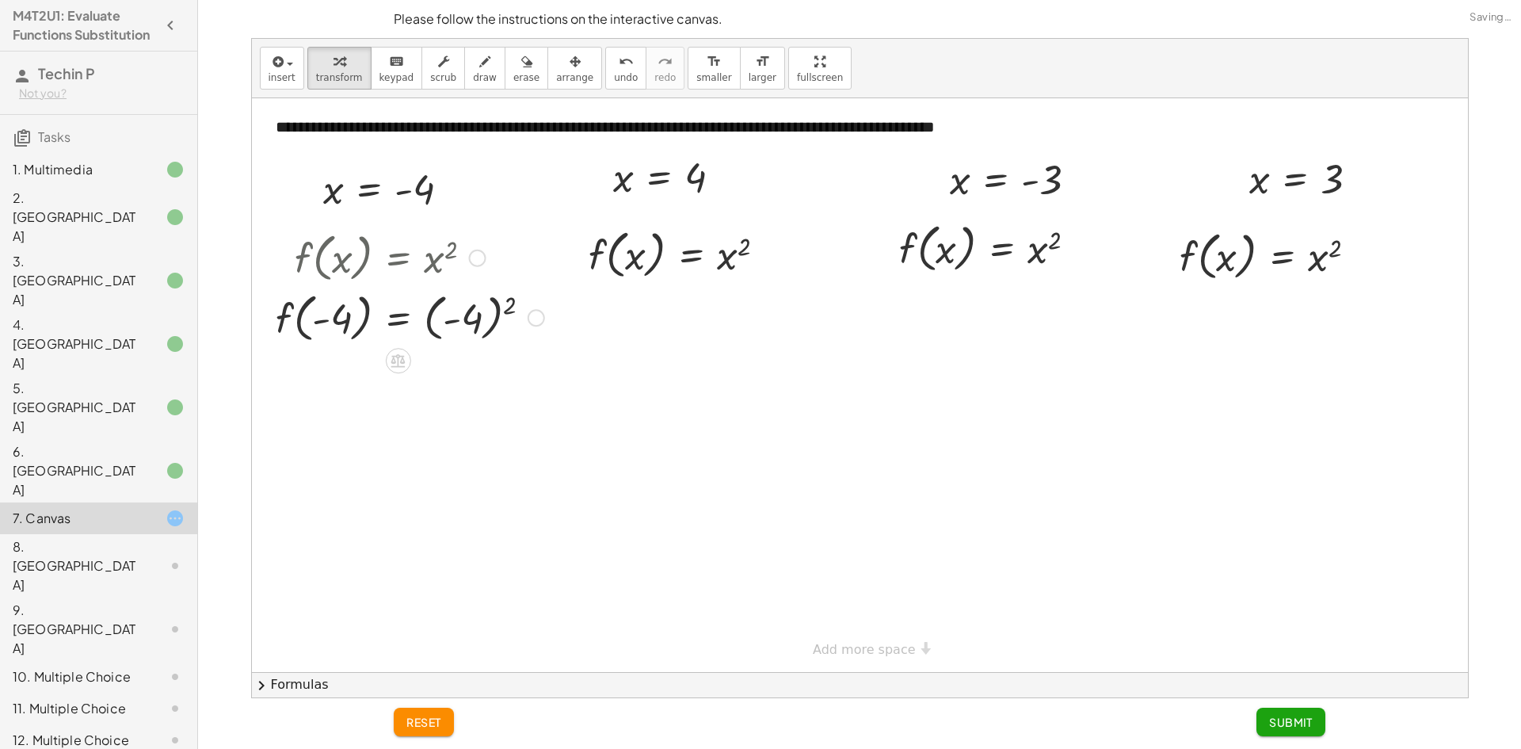
click at [476, 327] on div at bounding box center [410, 317] width 284 height 60
click at [0, 0] on div "f ( , x ) = x 2 f ( , ) = 2 - 4 ( - 4 ) f ( , - 4 ) = ( - 4 ) 2" at bounding box center [0, 0] width 0 height 0
click at [450, 380] on div at bounding box center [410, 376] width 284 height 60
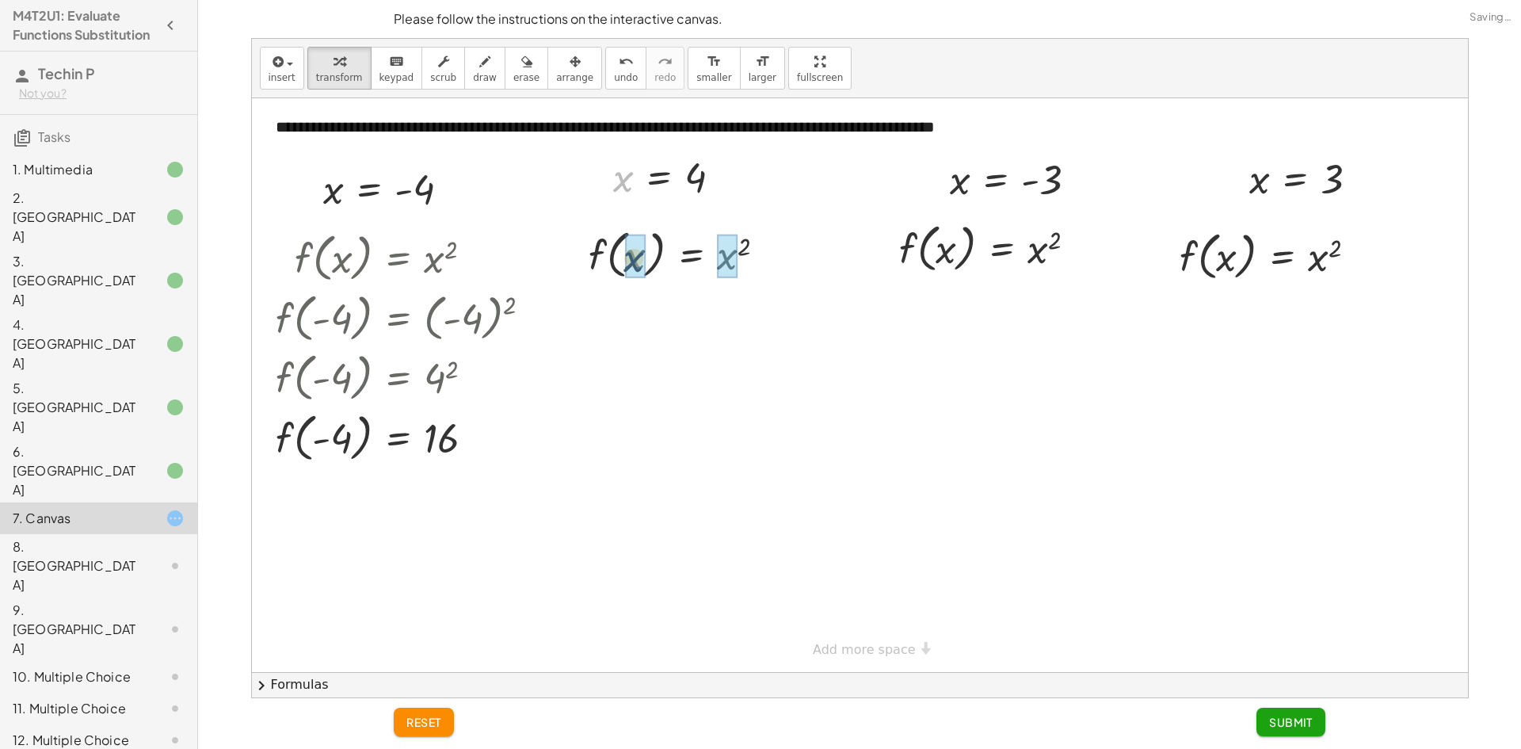
drag, startPoint x: 622, startPoint y: 189, endPoint x: 638, endPoint y: 262, distance: 75.4
click at [730, 265] on div at bounding box center [683, 253] width 208 height 60
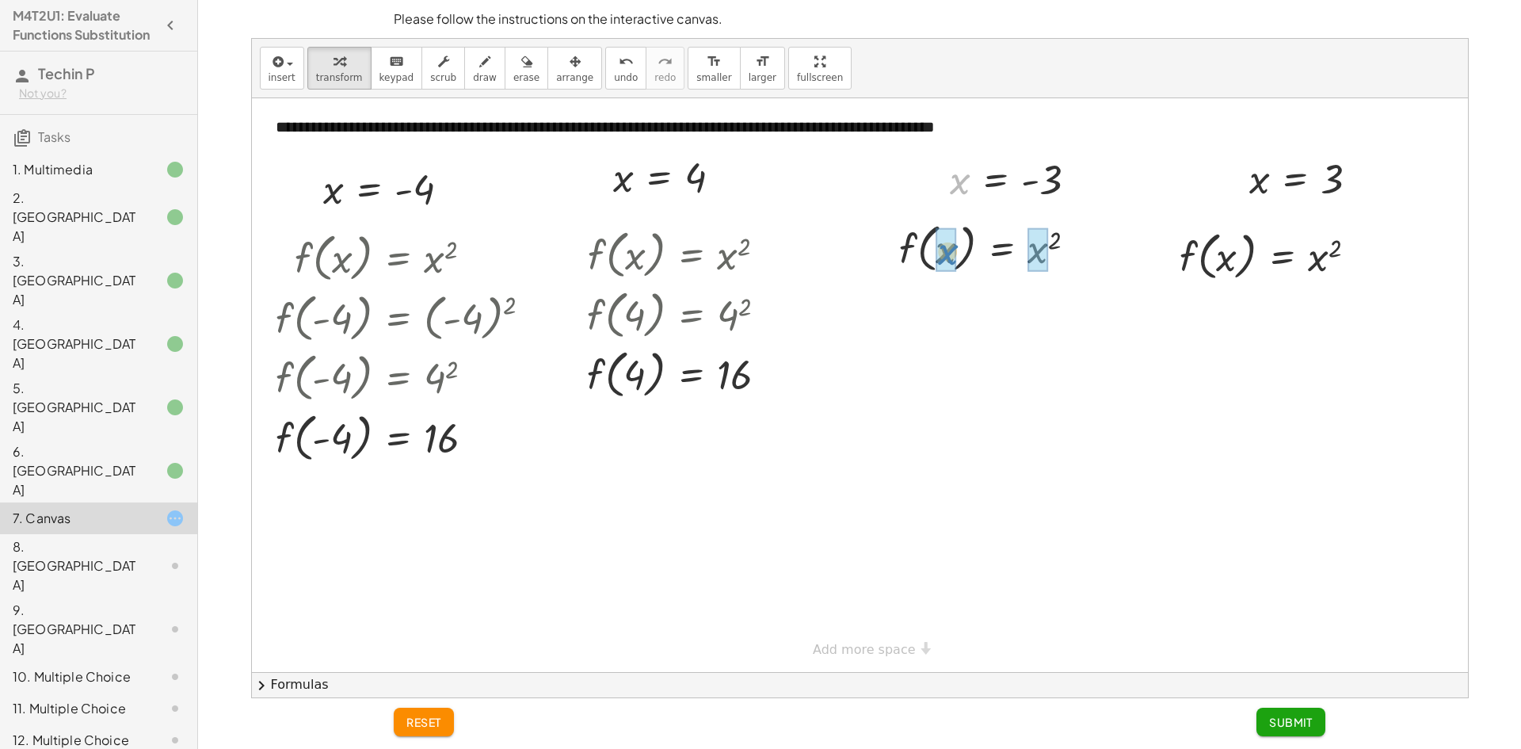
drag, startPoint x: 963, startPoint y: 190, endPoint x: 951, endPoint y: 260, distance: 70.7
click at [1065, 244] on div at bounding box center [1014, 247] width 286 height 60
click at [1001, 249] on div "f ( , x ) = x 2 f ( , - 3 ) = ( - 3 ) 2 f ( , ) = 2 - 3 3" at bounding box center [1001, 249] width 0 height 0
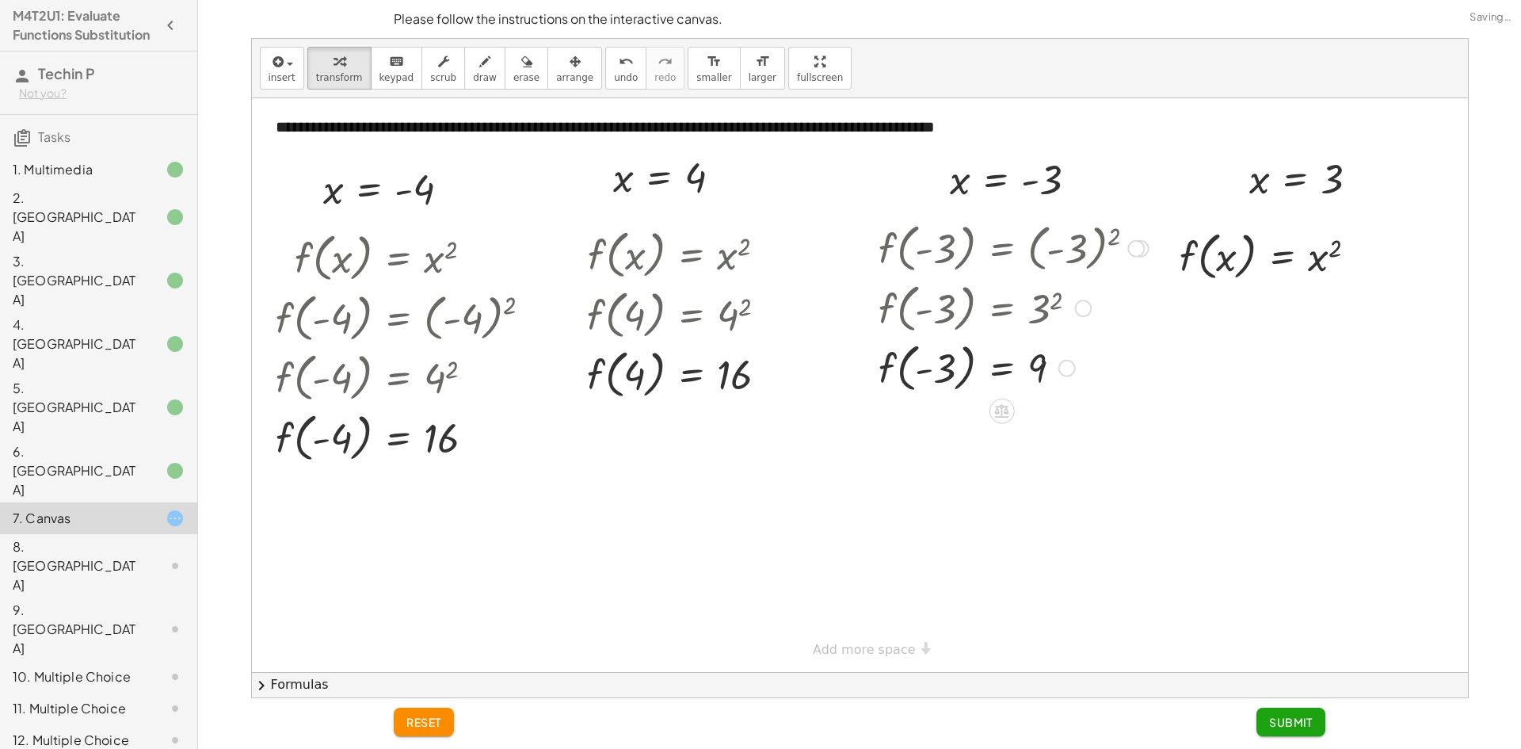
click at [958, 372] on div at bounding box center [1014, 367] width 286 height 60
drag, startPoint x: 1259, startPoint y: 183, endPoint x: 1226, endPoint y: 252, distance: 76.5
click at [1311, 260] on div at bounding box center [1274, 255] width 210 height 60
drag, startPoint x: 943, startPoint y: 365, endPoint x: 981, endPoint y: 379, distance: 39.9
click at [949, 371] on div at bounding box center [1014, 367] width 286 height 60
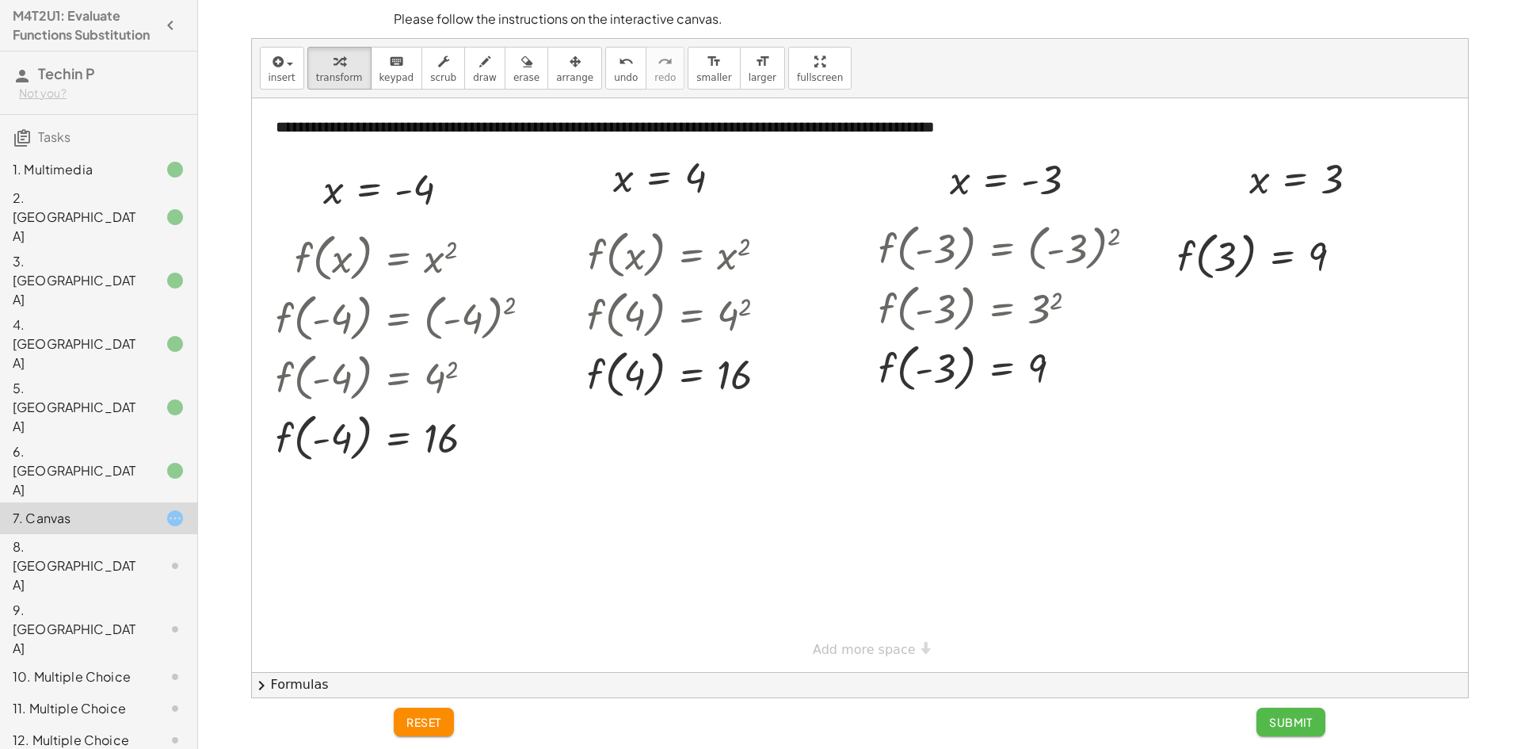
click at [1278, 716] on span "Submit" at bounding box center [1291, 721] width 44 height 14
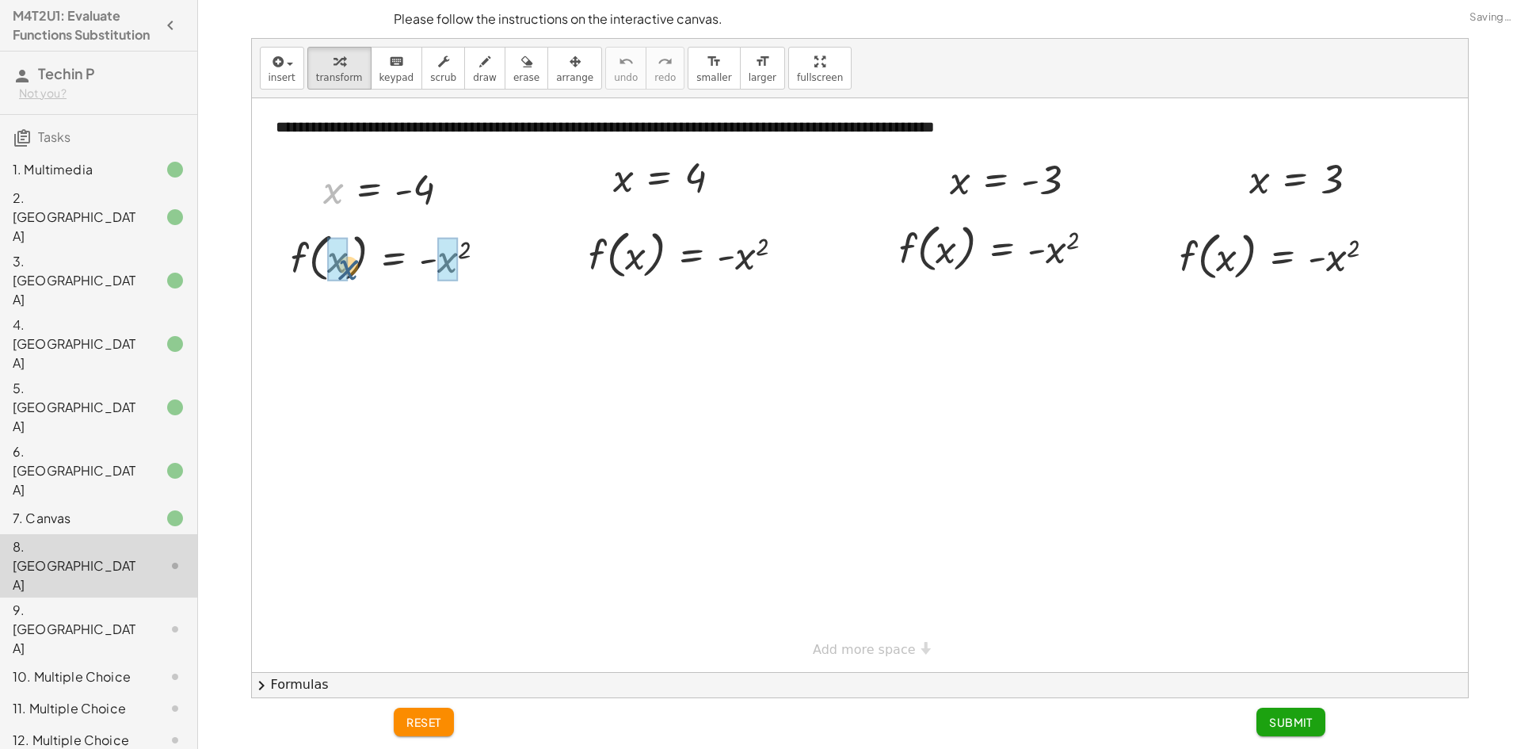
drag, startPoint x: 334, startPoint y: 200, endPoint x: 350, endPoint y: 277, distance: 78.5
click at [350, 277] on div "**********" at bounding box center [860, 384] width 1216 height 573
click at [484, 267] on div at bounding box center [419, 257] width 303 height 60
click at [472, 269] on div at bounding box center [390, 257] width 245 height 60
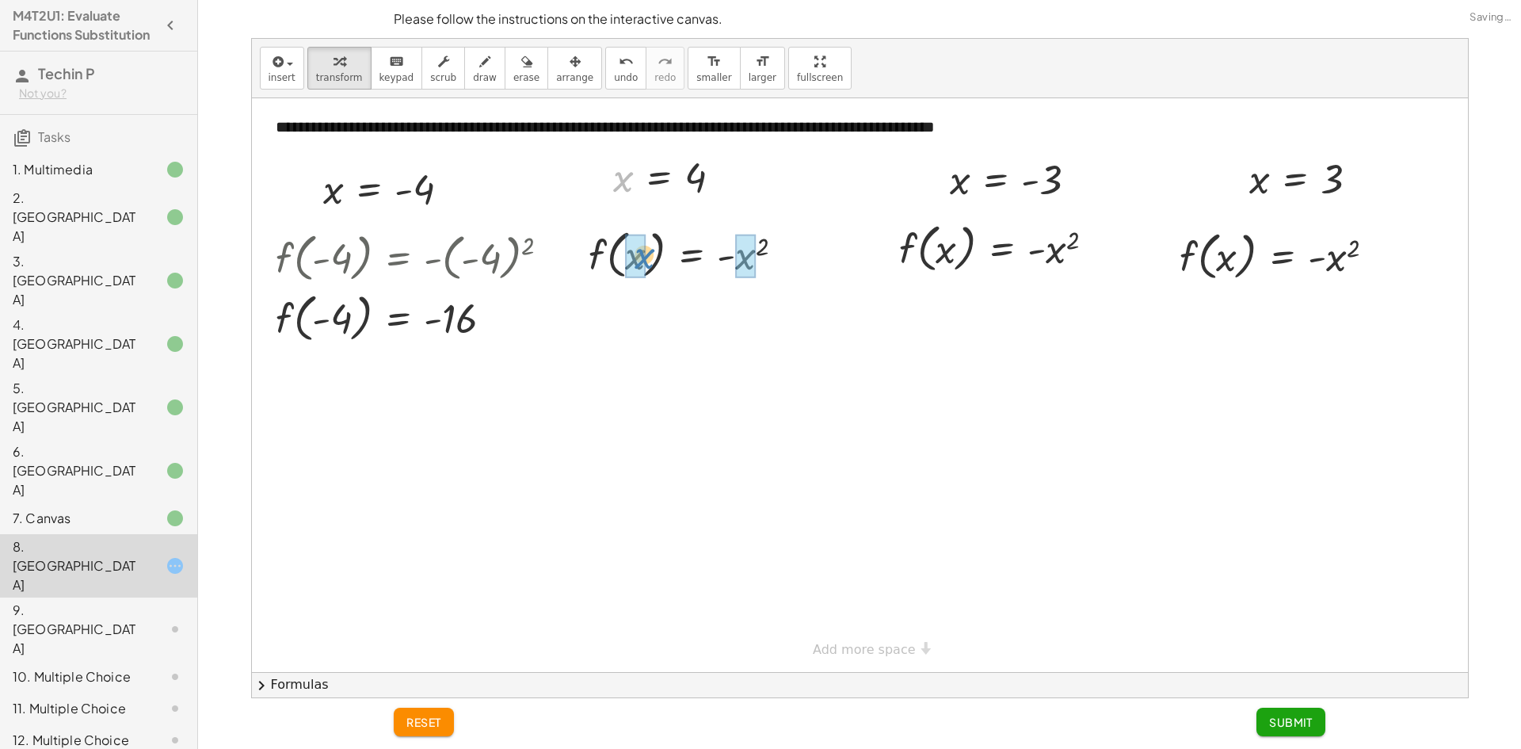
drag, startPoint x: 622, startPoint y: 183, endPoint x: 646, endPoint y: 273, distance: 93.4
click at [731, 263] on div at bounding box center [692, 253] width 227 height 60
click at [740, 261] on div at bounding box center [692, 253] width 227 height 60
click at [750, 260] on div at bounding box center [692, 253] width 227 height 60
drag, startPoint x: 955, startPoint y: 206, endPoint x: 952, endPoint y: 265, distance: 59.5
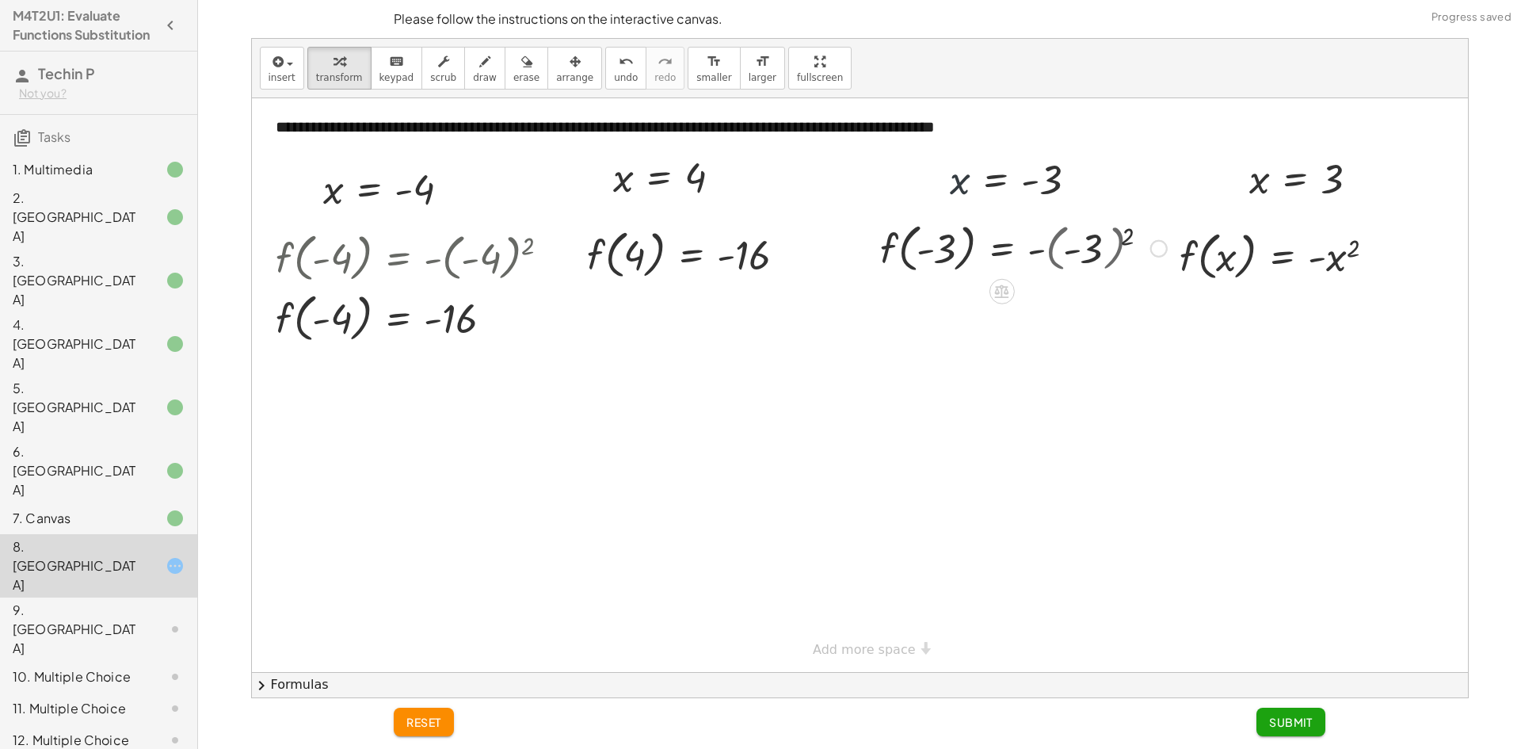
click at [1088, 253] on div at bounding box center [1023, 247] width 304 height 60
drag, startPoint x: 1259, startPoint y: 180, endPoint x: 1246, endPoint y: 261, distance: 81.9
click at [1346, 261] on div at bounding box center [1283, 255] width 228 height 60
click at [1342, 261] on div at bounding box center [1275, 255] width 212 height 60
click at [1058, 320] on div at bounding box center [1023, 307] width 304 height 60
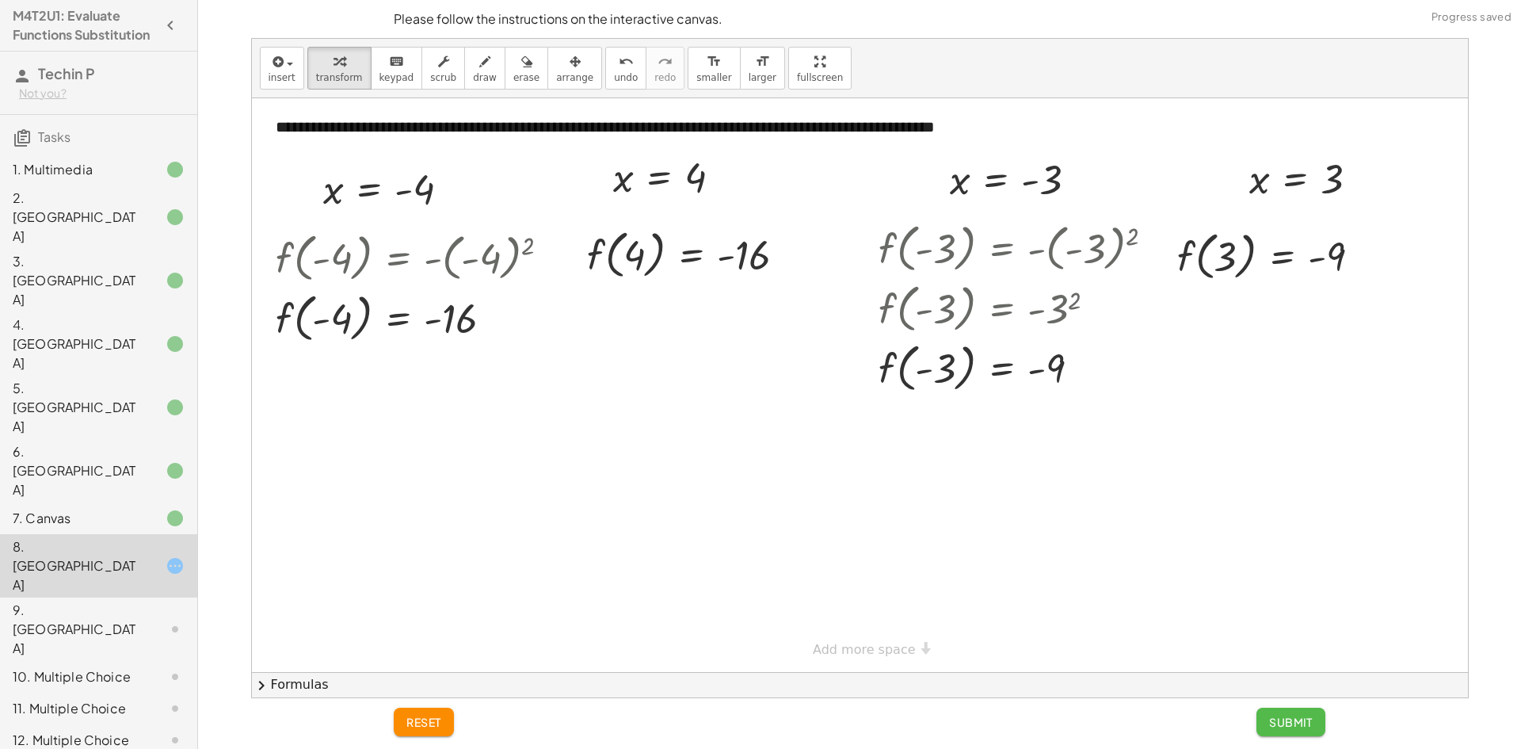
click at [1292, 730] on button "Submit" at bounding box center [1290, 721] width 69 height 29
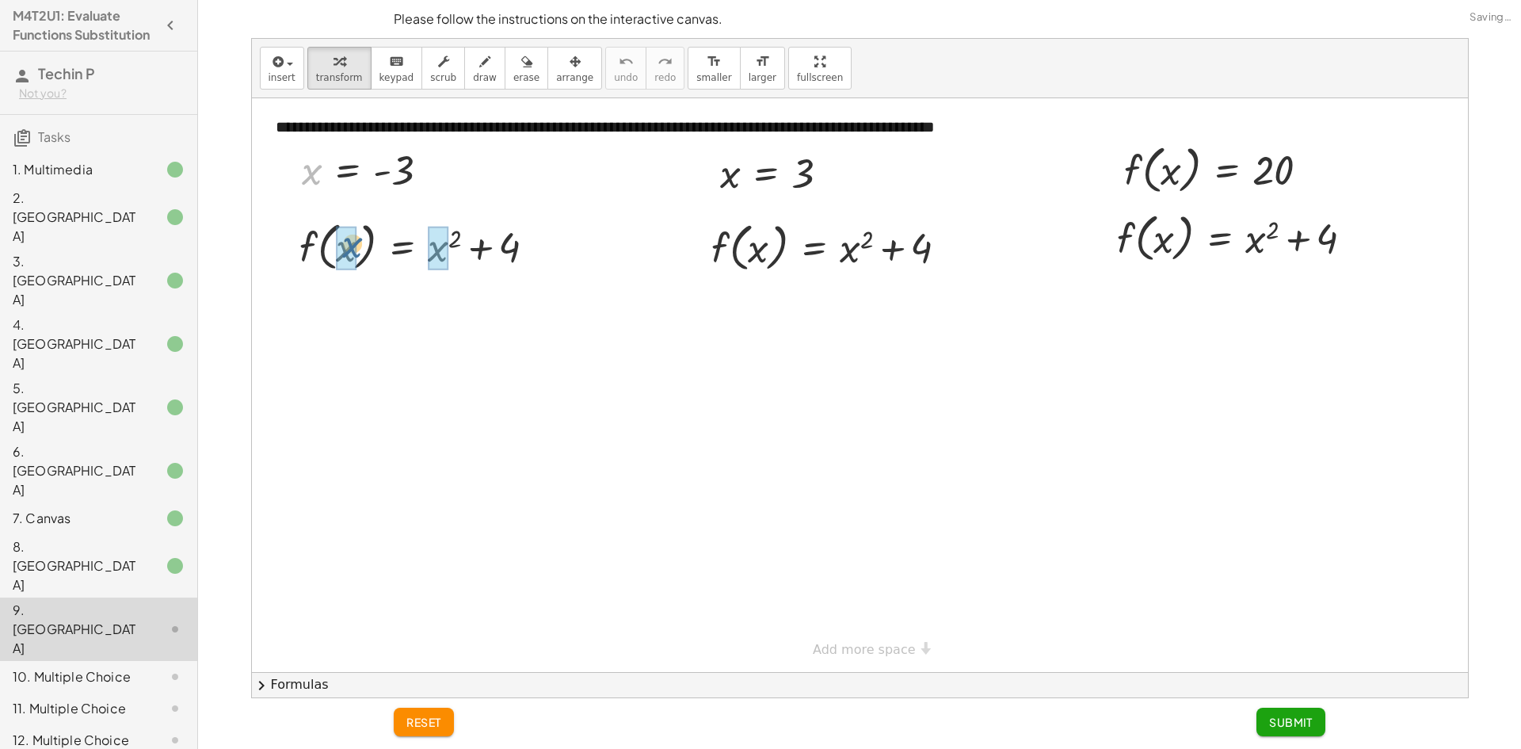
drag, startPoint x: 310, startPoint y: 179, endPoint x: 368, endPoint y: 240, distance: 84.6
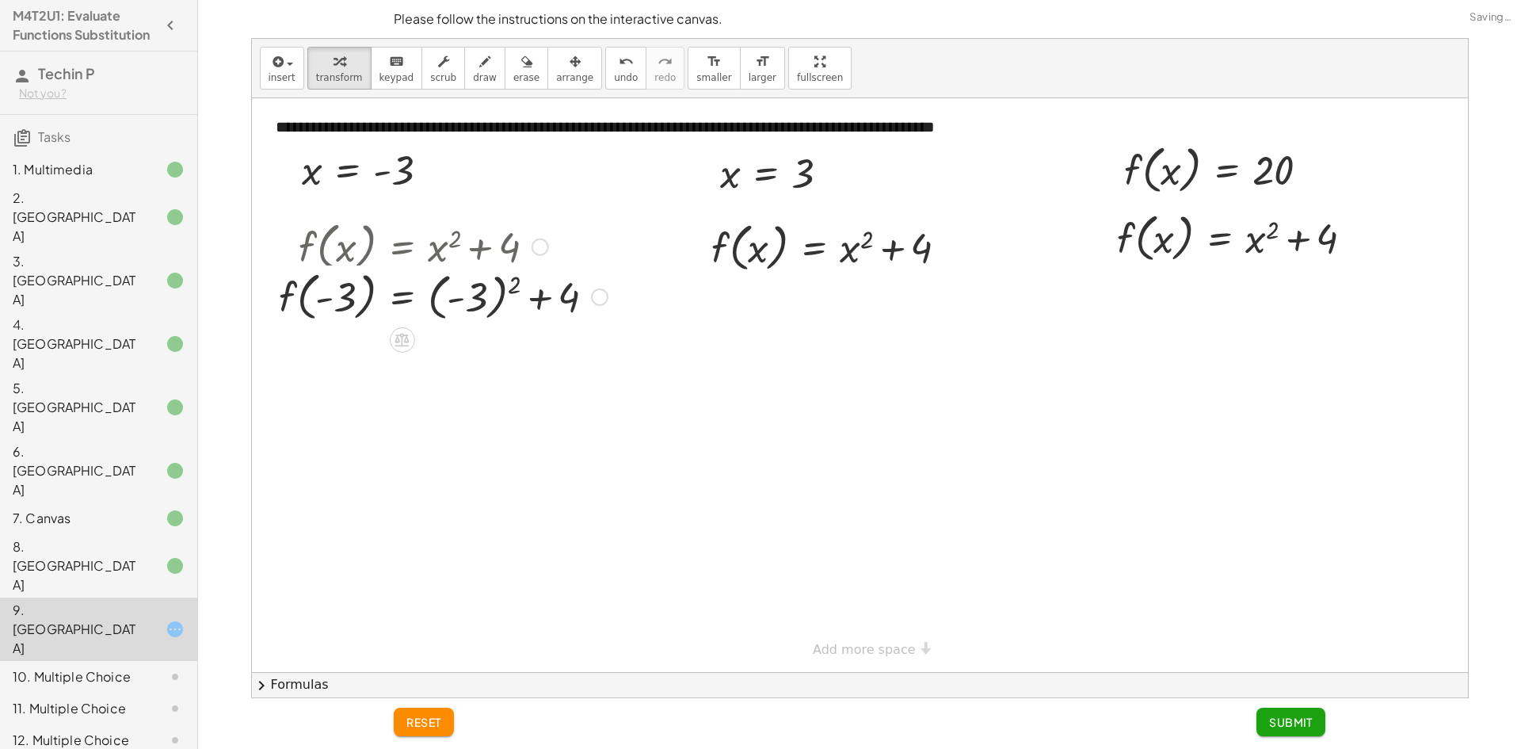
click at [0, 0] on div "f ( , x ) = + x 2 + 4 f ( , ) = + 2 + 4 - 3 ( - 3 )" at bounding box center [0, 0] width 0 height 0
click at [477, 315] on div at bounding box center [413, 306] width 285 height 60
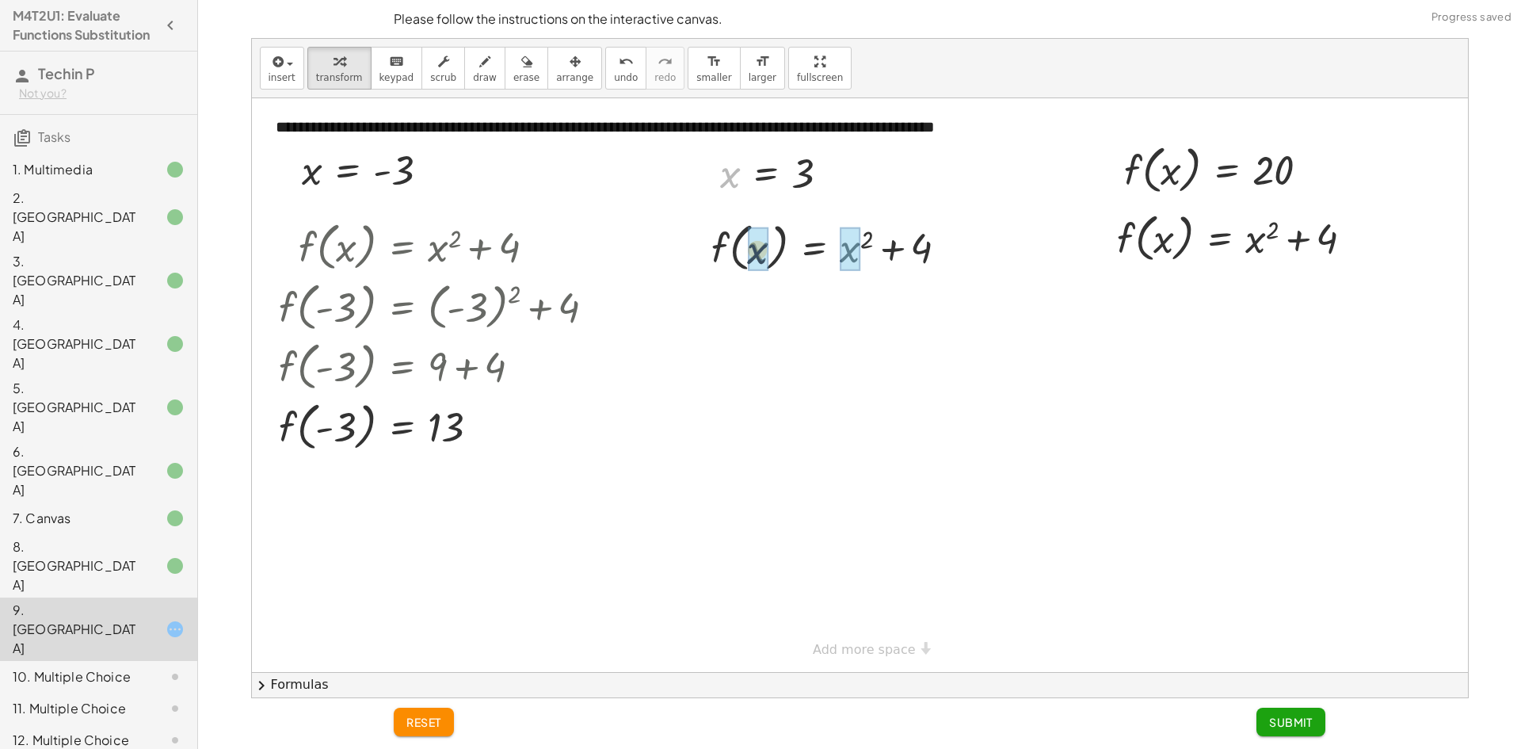
drag, startPoint x: 726, startPoint y: 181, endPoint x: 883, endPoint y: 264, distance: 177.5
click at [895, 253] on div at bounding box center [835, 246] width 269 height 60
click at [886, 256] on div at bounding box center [835, 246] width 269 height 60
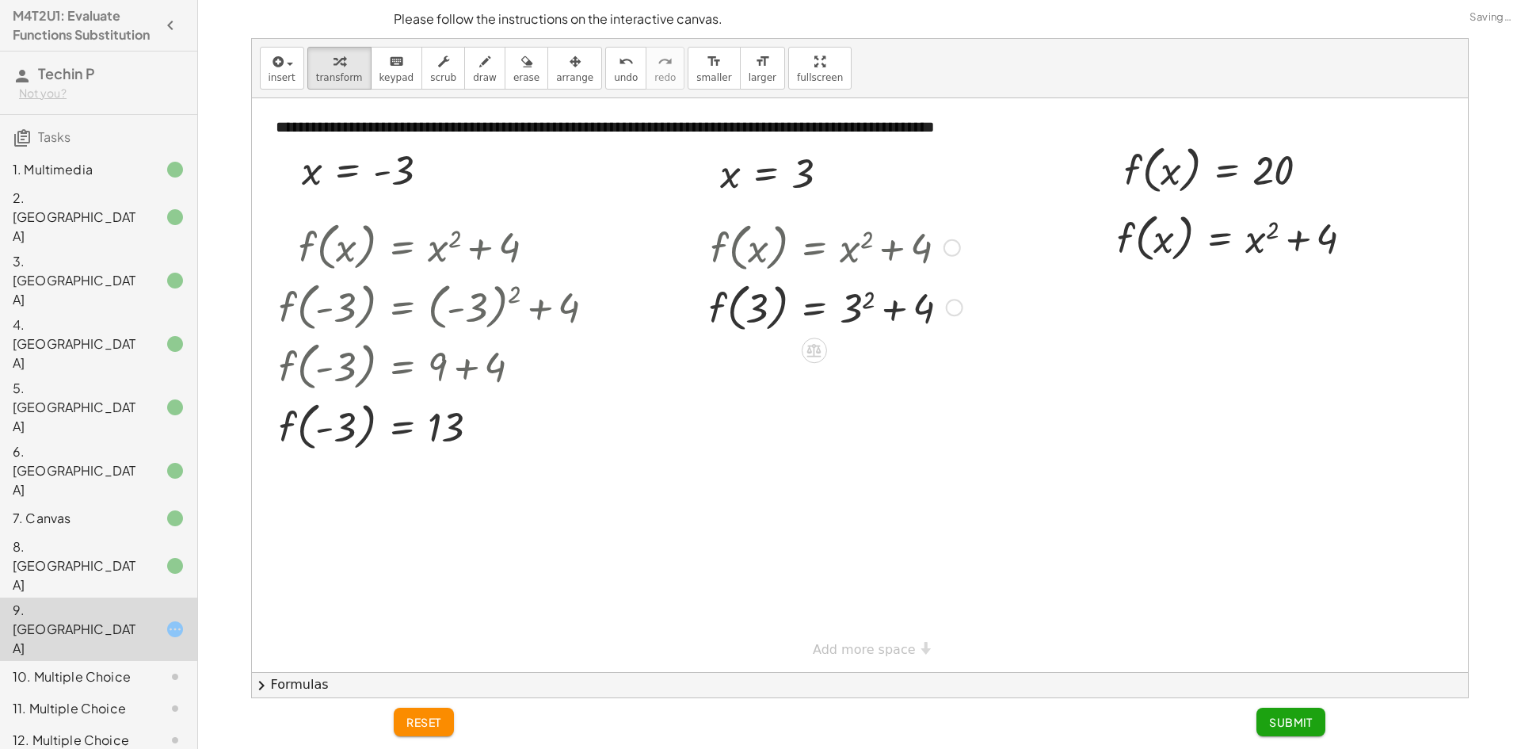
click at [897, 290] on div at bounding box center [835, 306] width 269 height 60
click at [885, 319] on div at bounding box center [835, 306] width 269 height 60
click at [857, 320] on div at bounding box center [835, 306] width 269 height 60
click at [863, 316] on div at bounding box center [834, 306] width 267 height 60
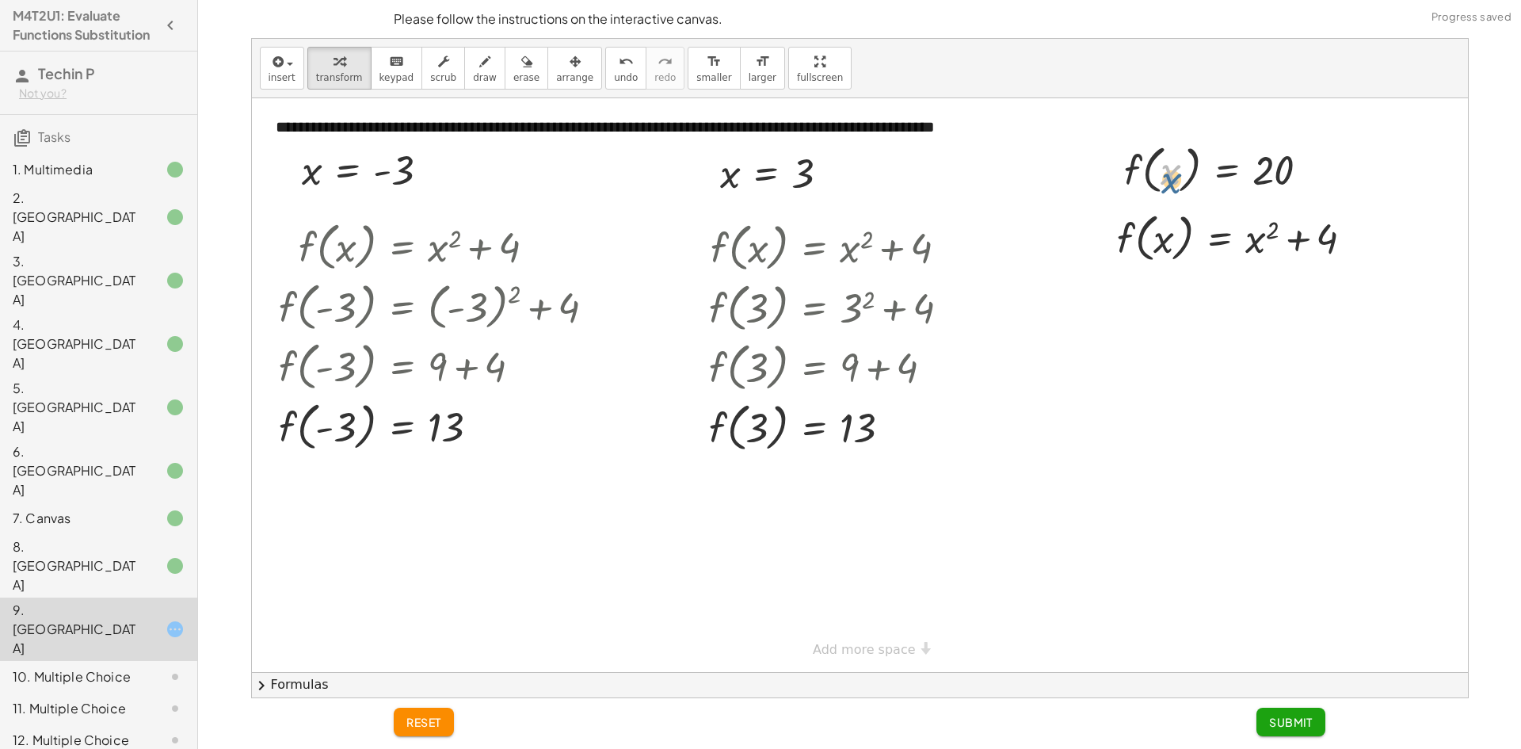
click at [1175, 171] on div at bounding box center [1223, 169] width 214 height 60
drag, startPoint x: 1193, startPoint y: 177, endPoint x: 1192, endPoint y: 239, distance: 61.8
drag, startPoint x: 1326, startPoint y: 303, endPoint x: 1130, endPoint y: 311, distance: 195.8
click at [1126, 319] on div at bounding box center [1241, 294] width 265 height 54
click at [1169, 294] on div at bounding box center [1237, 294] width 377 height 54
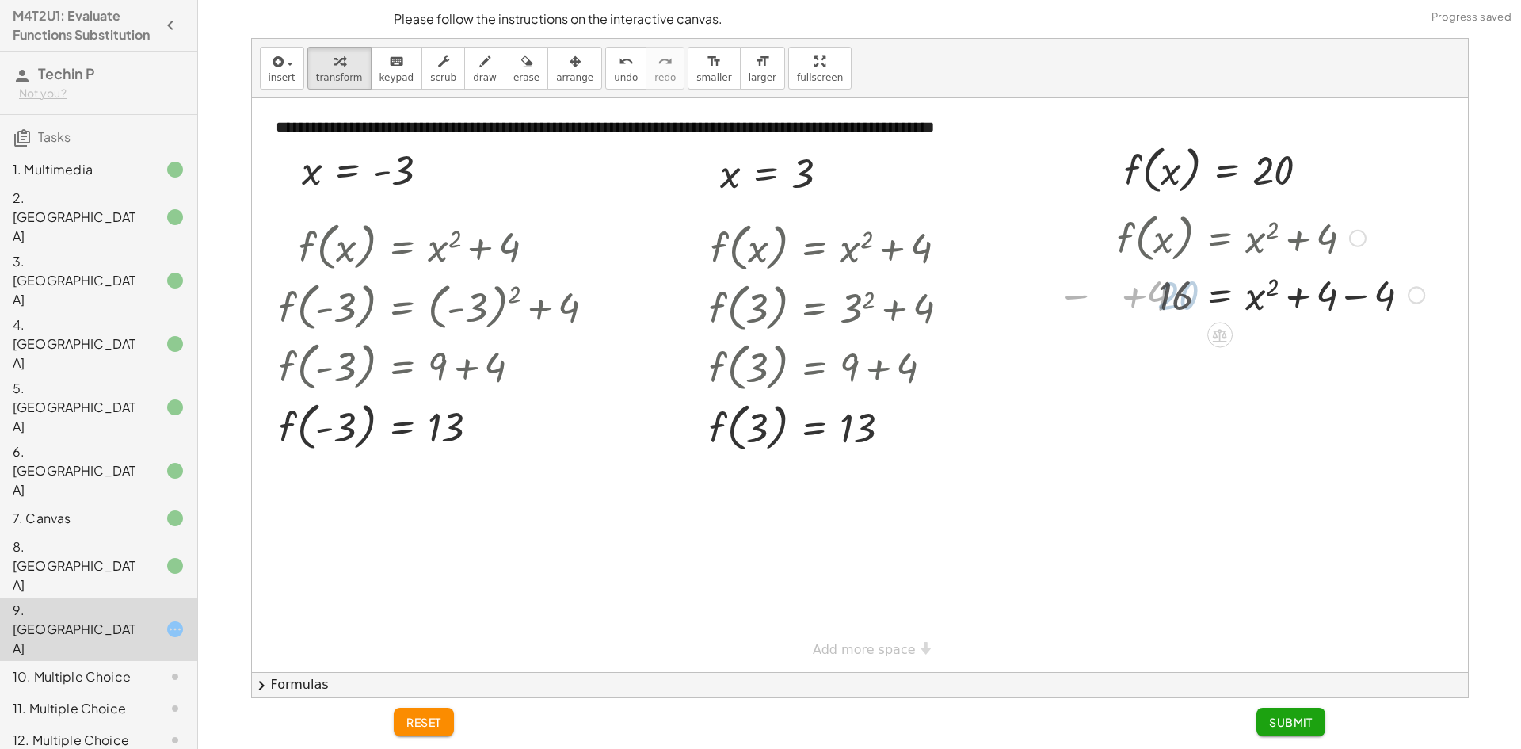
drag, startPoint x: 1337, startPoint y: 295, endPoint x: 1345, endPoint y: 298, distance: 8.5
click at [1339, 295] on div at bounding box center [1270, 294] width 323 height 54
click at [1263, 302] on div at bounding box center [1237, 294] width 377 height 54
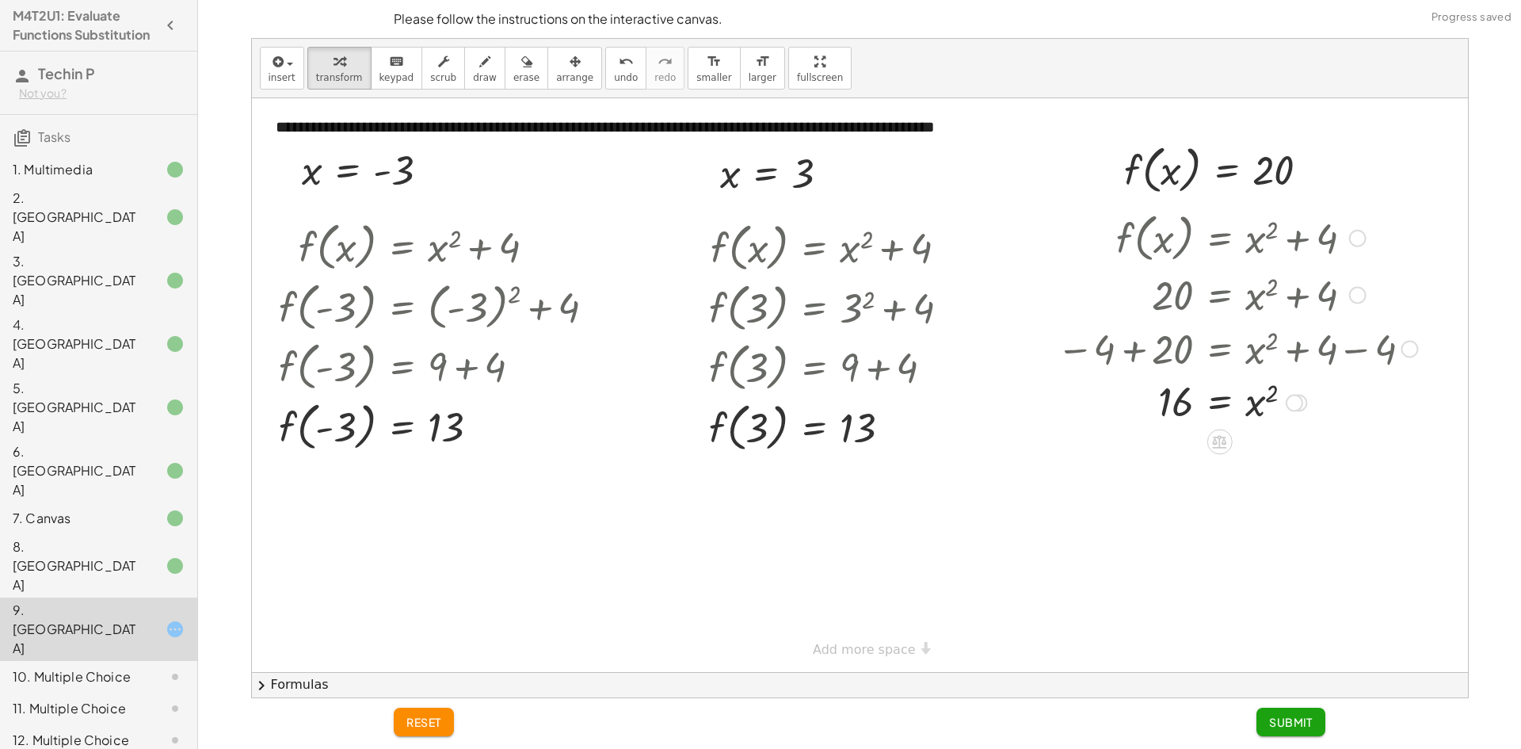
click at [1267, 417] on div at bounding box center [1237, 401] width 377 height 52
click at [1273, 402] on div at bounding box center [1237, 401] width 377 height 52
click at [1273, 396] on div at bounding box center [1237, 401] width 377 height 52
drag, startPoint x: 1277, startPoint y: 391, endPoint x: 1198, endPoint y: 407, distance: 80.8
click at [1219, 238] on div "f ( , x ) = + x 2 + 4 20 = + x 2 + 4 − 4 + 20 = + x 2 + 4 − 4 16 = + x 2 + 4 − …" at bounding box center [1219, 238] width 0 height 0
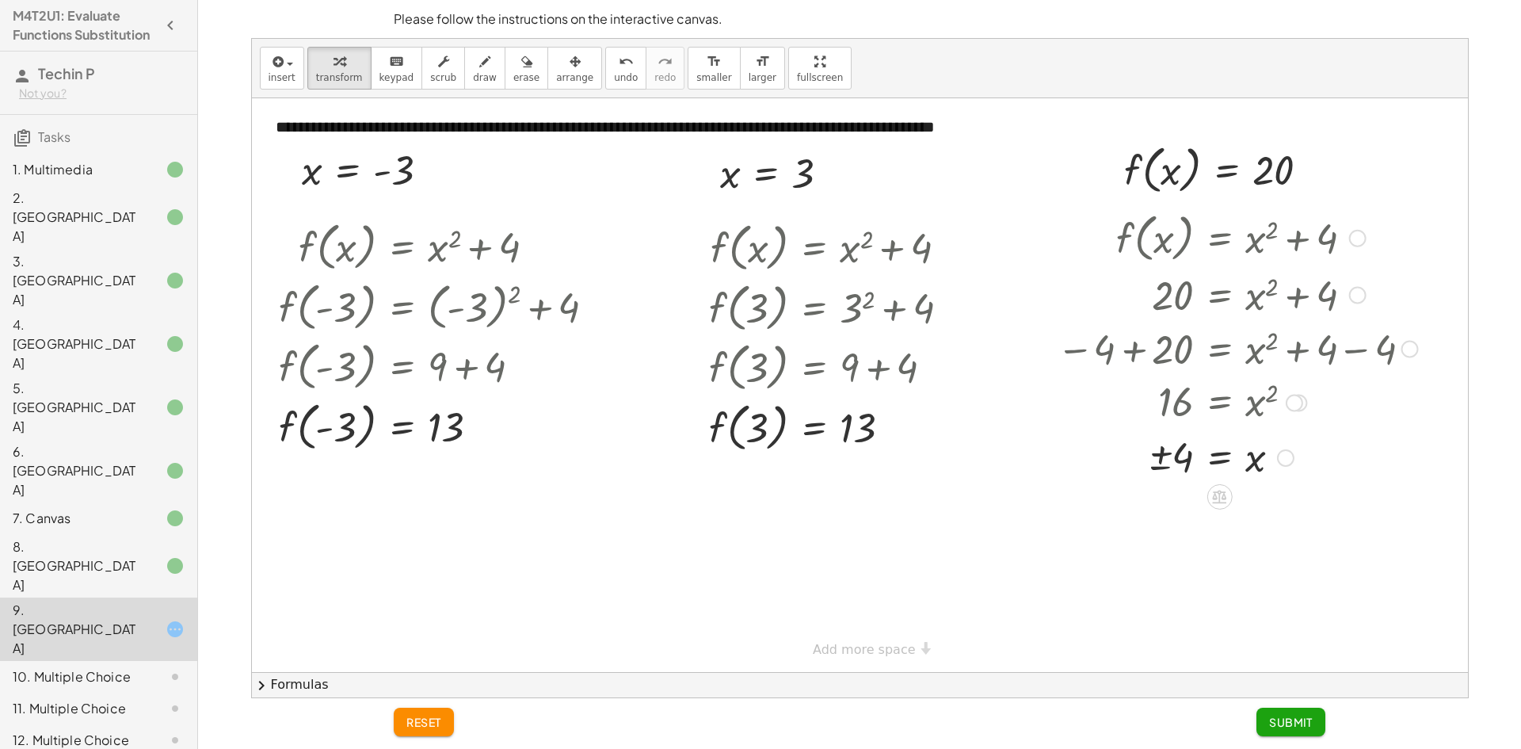
click at [1159, 461] on div at bounding box center [1216, 456] width 418 height 58
click at [1297, 725] on span "Submit" at bounding box center [1291, 721] width 44 height 14
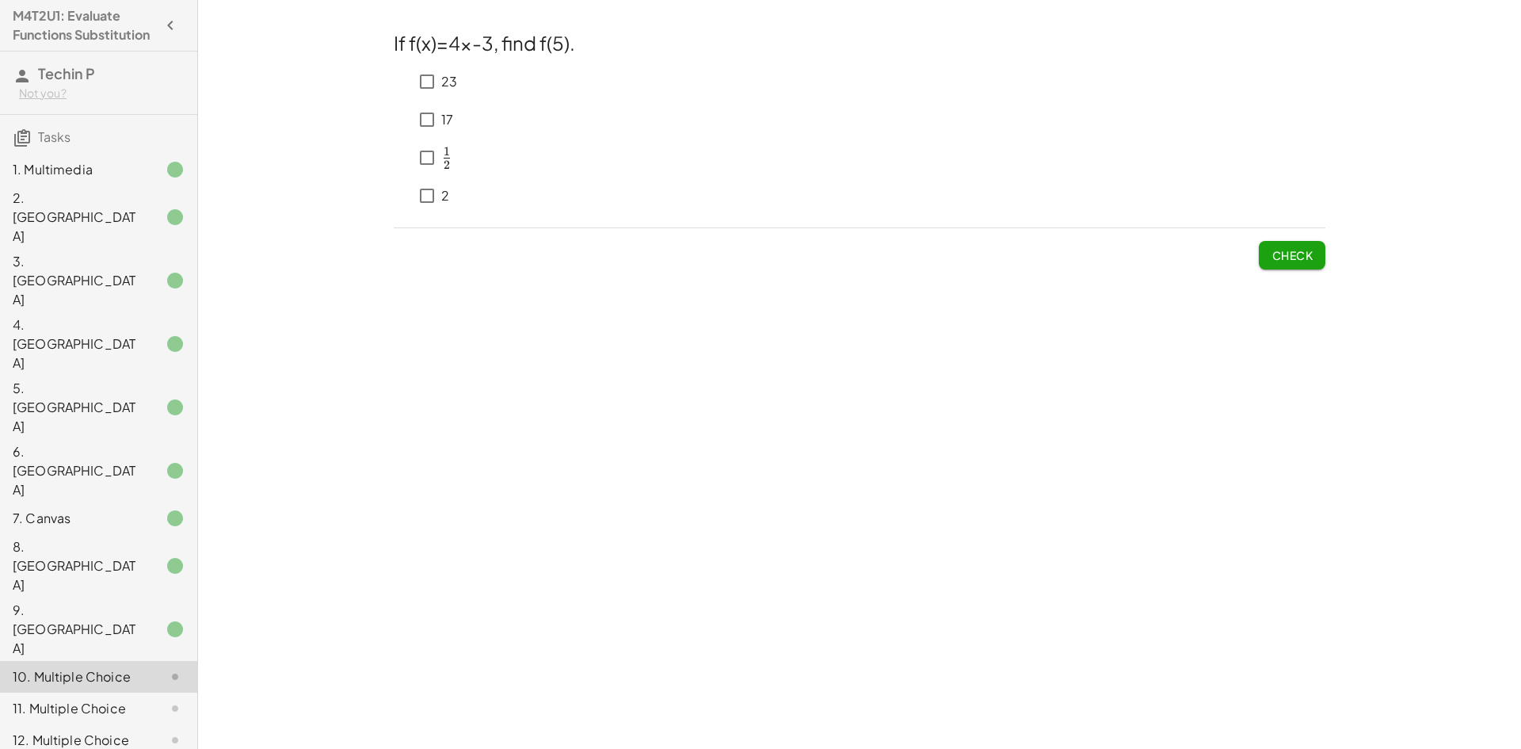
scroll to position [6, 0]
click at [467, 153] on div "23 17 ﻿ 1 2 \frac{1}{2} 2 1 ​ ﻿ 2" at bounding box center [860, 135] width 932 height 158
click at [0, 0] on div "2" at bounding box center [0, 0] width 0 height 0
click at [1301, 256] on span "Check" at bounding box center [1291, 255] width 41 height 14
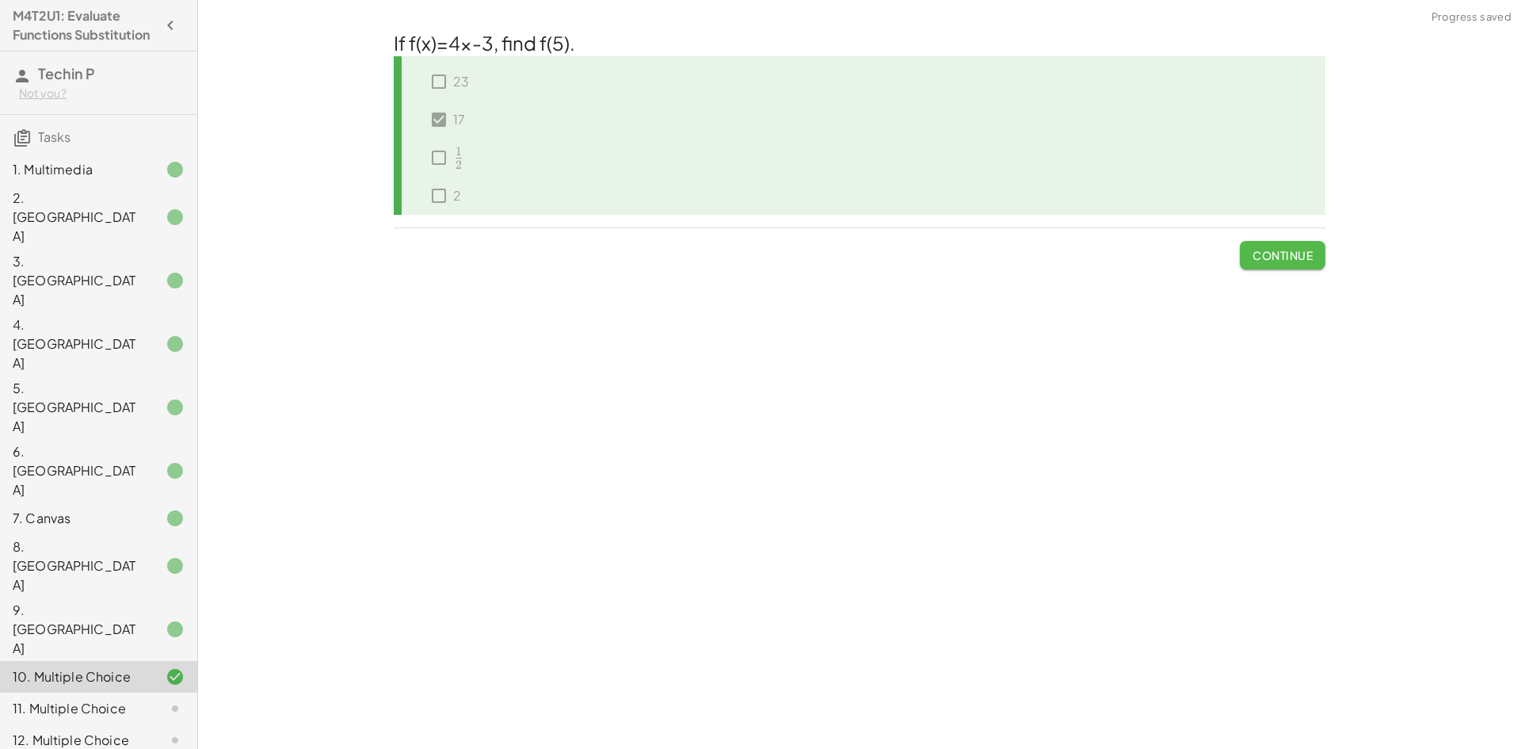
click at [1282, 250] on span "Continue" at bounding box center [1282, 255] width 60 height 14
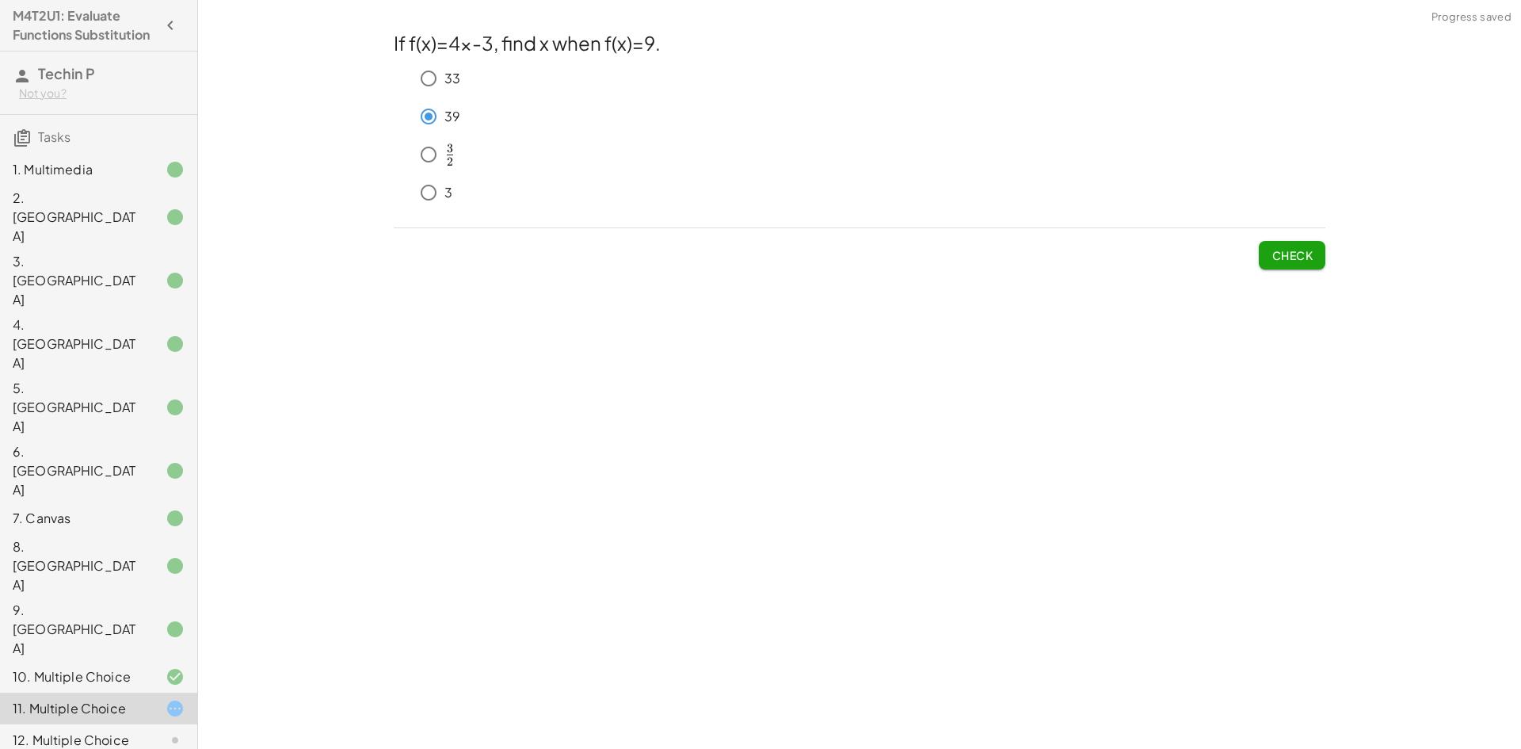
click at [1282, 257] on span "Check" at bounding box center [1291, 255] width 41 height 14
click at [1272, 253] on span "Check" at bounding box center [1291, 255] width 41 height 14
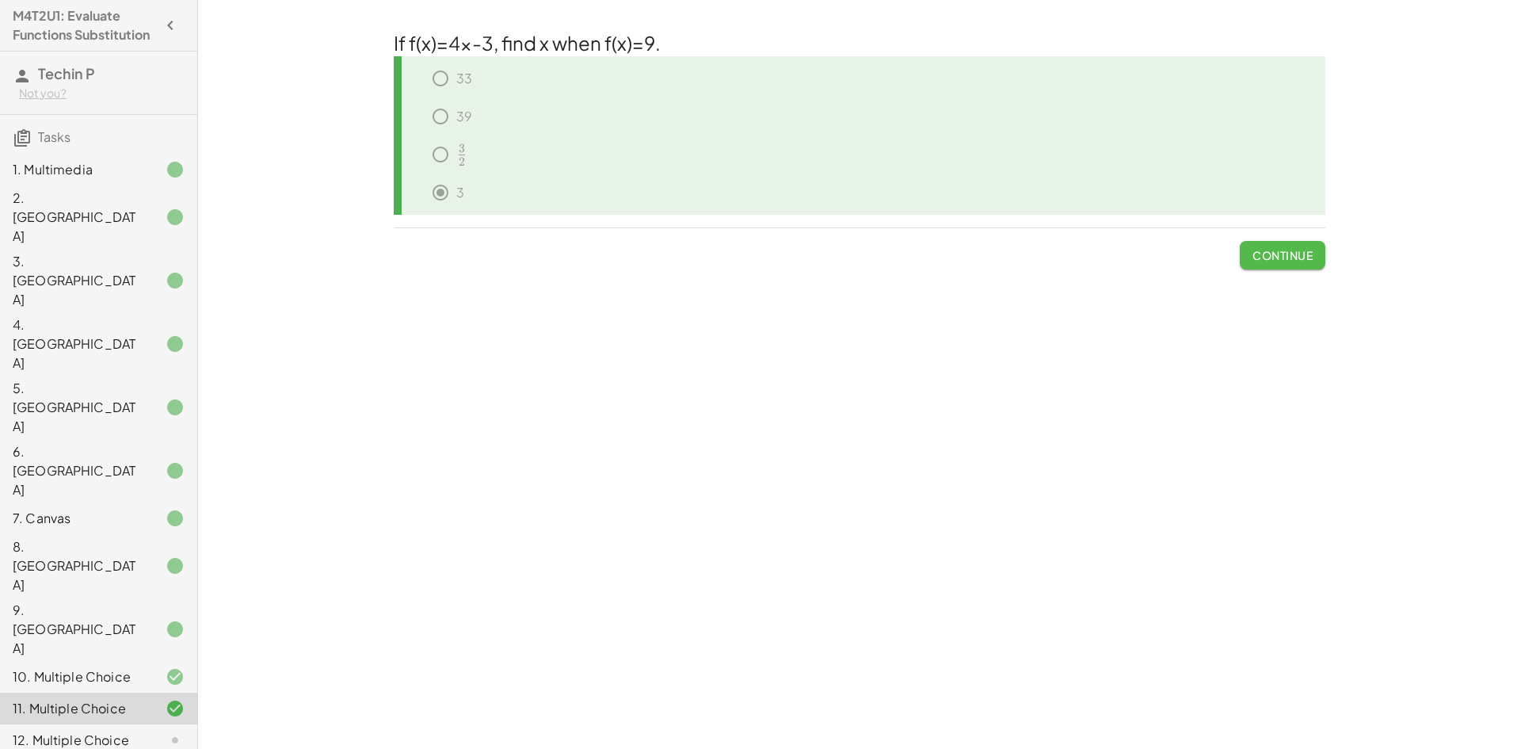
drag, startPoint x: 1296, startPoint y: 259, endPoint x: 1290, endPoint y: 266, distance: 9.0
click at [1290, 266] on button "Continue" at bounding box center [1283, 255] width 86 height 29
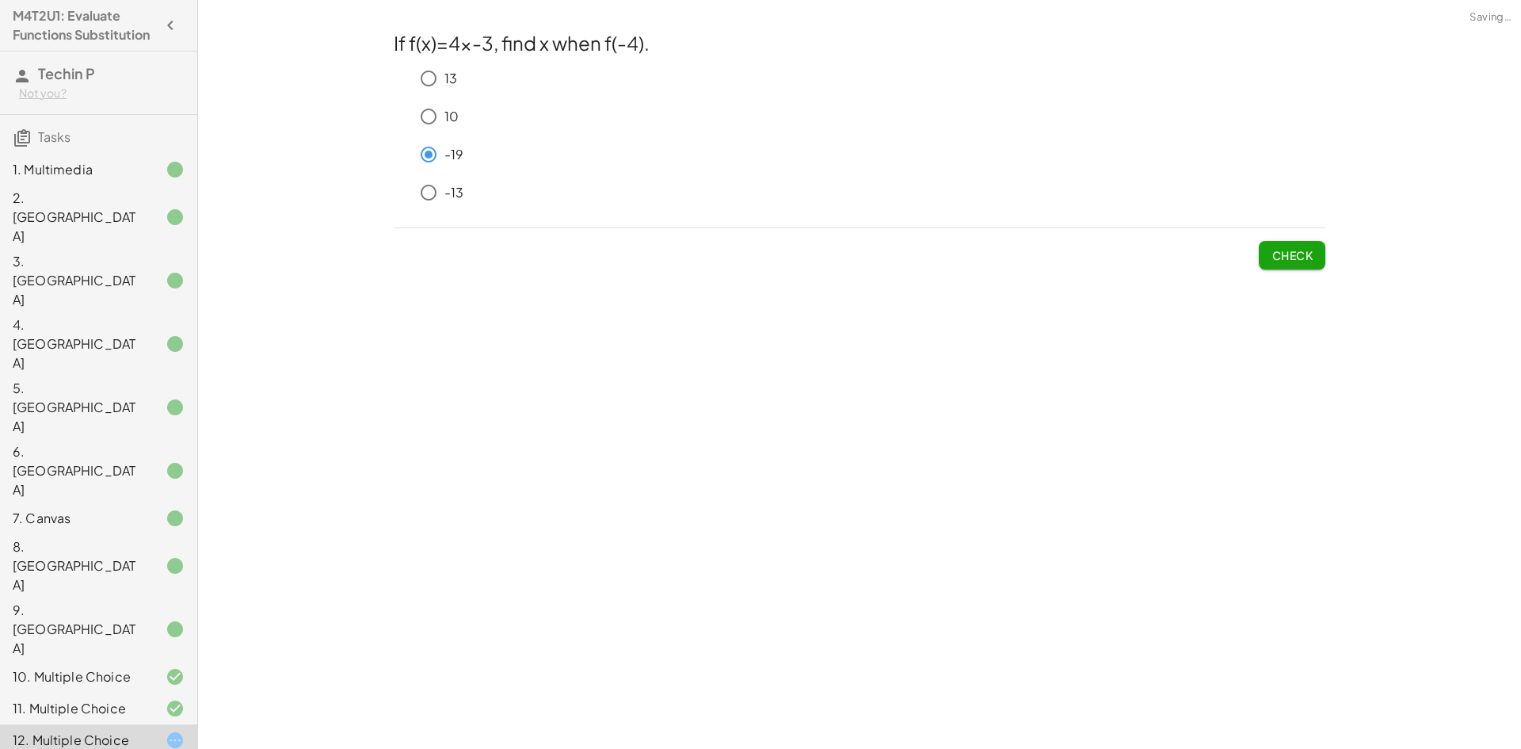
click at [1289, 267] on button "Check" at bounding box center [1292, 255] width 67 height 29
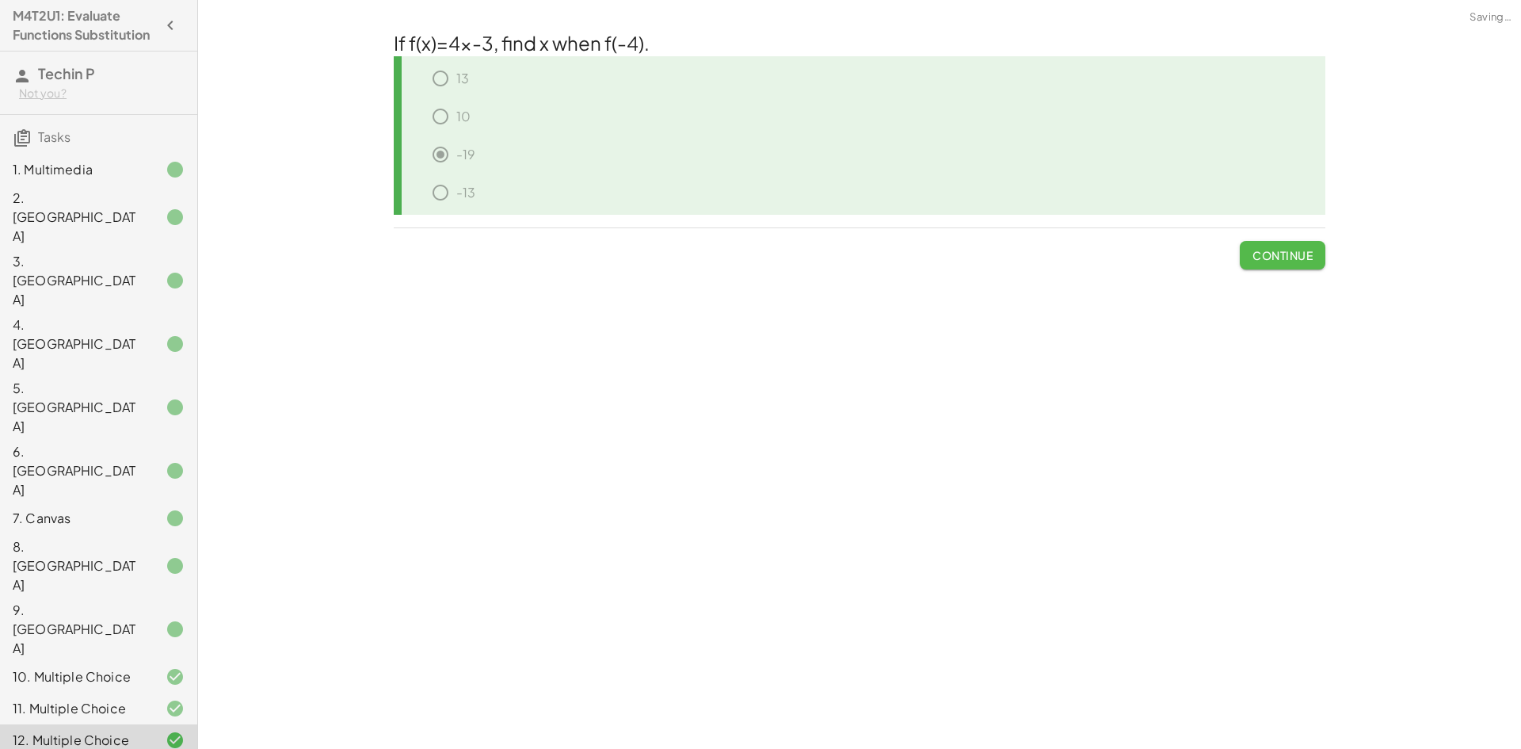
click at [1282, 265] on button "Continue" at bounding box center [1283, 255] width 86 height 29
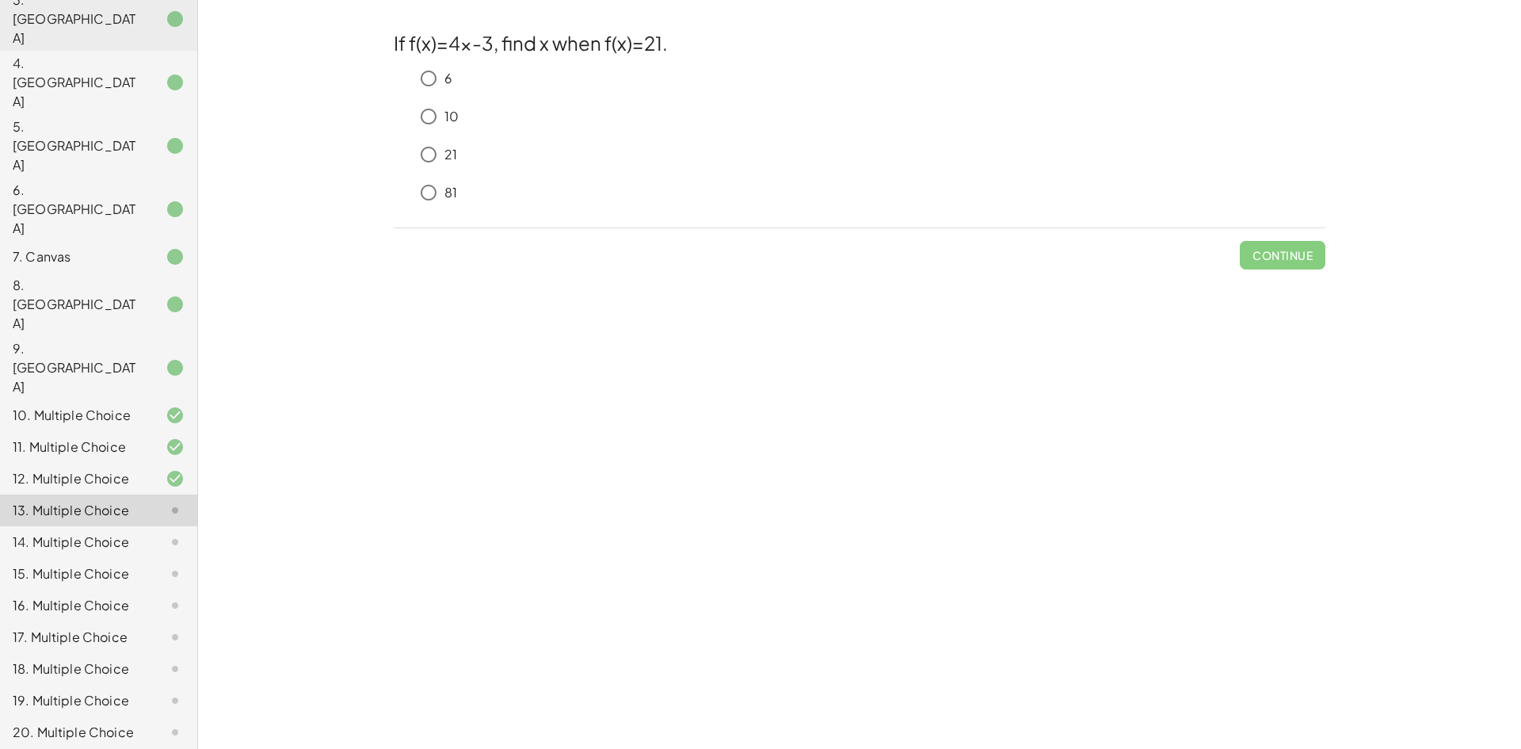
scroll to position [299, 0]
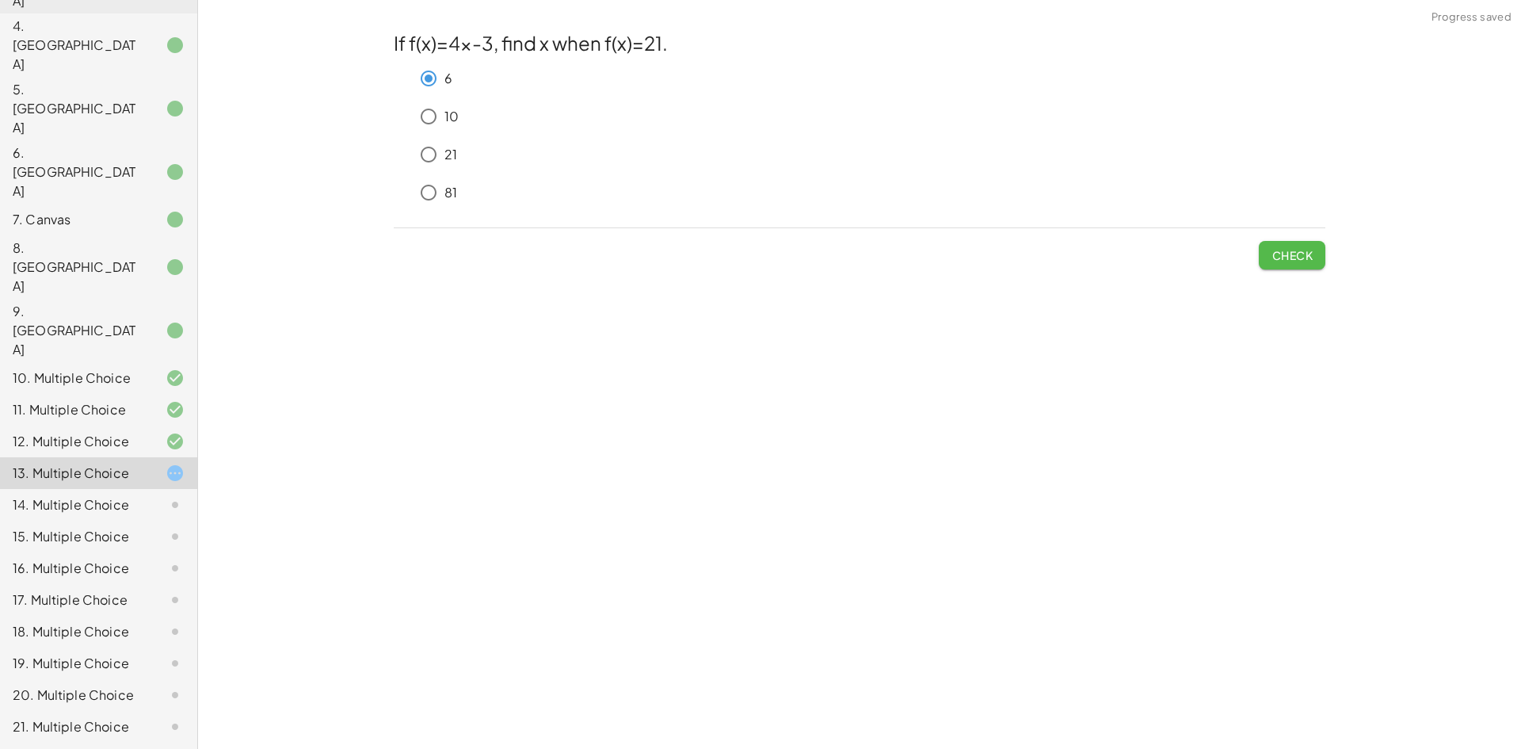
click at [1302, 269] on button "Check" at bounding box center [1292, 255] width 67 height 29
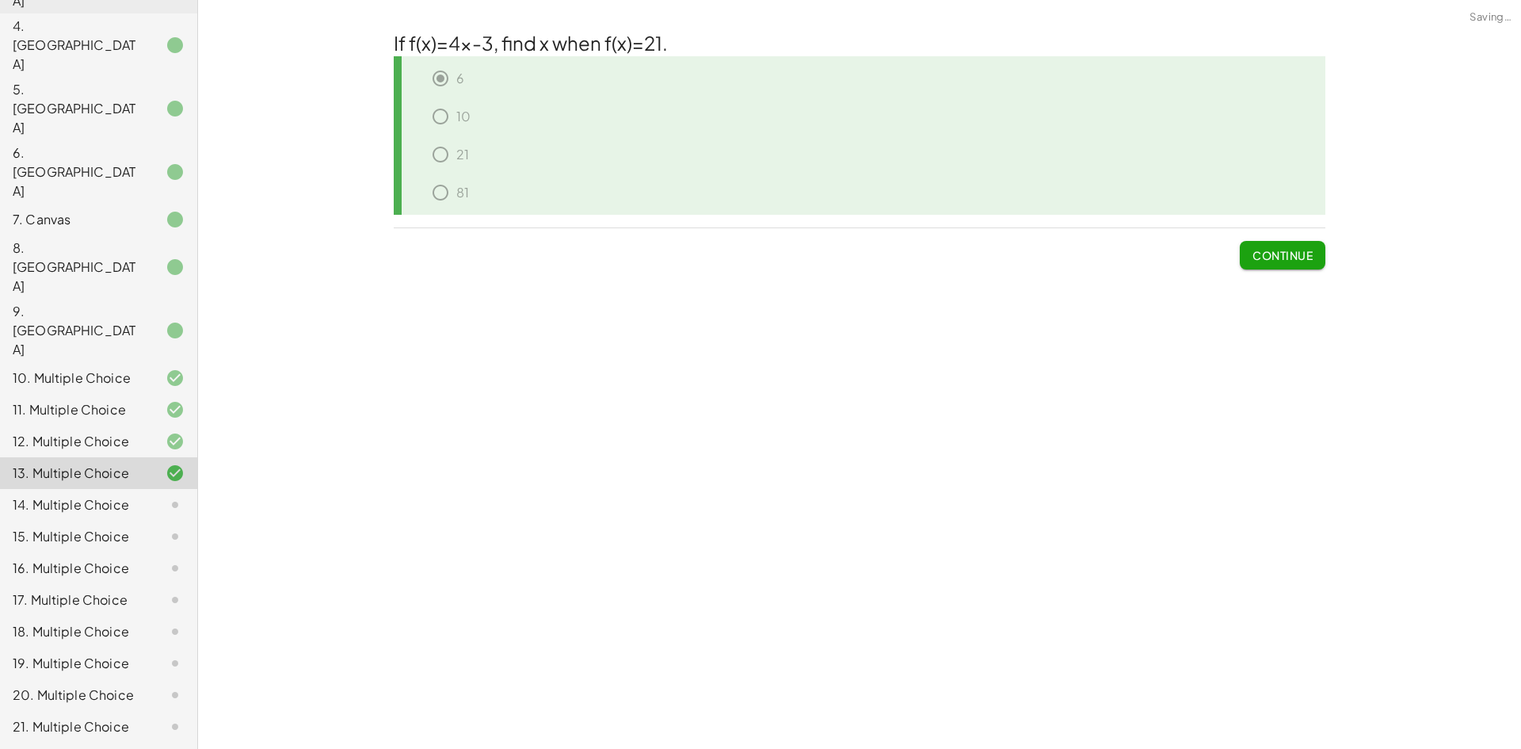
click at [1302, 266] on button "Continue" at bounding box center [1283, 255] width 86 height 29
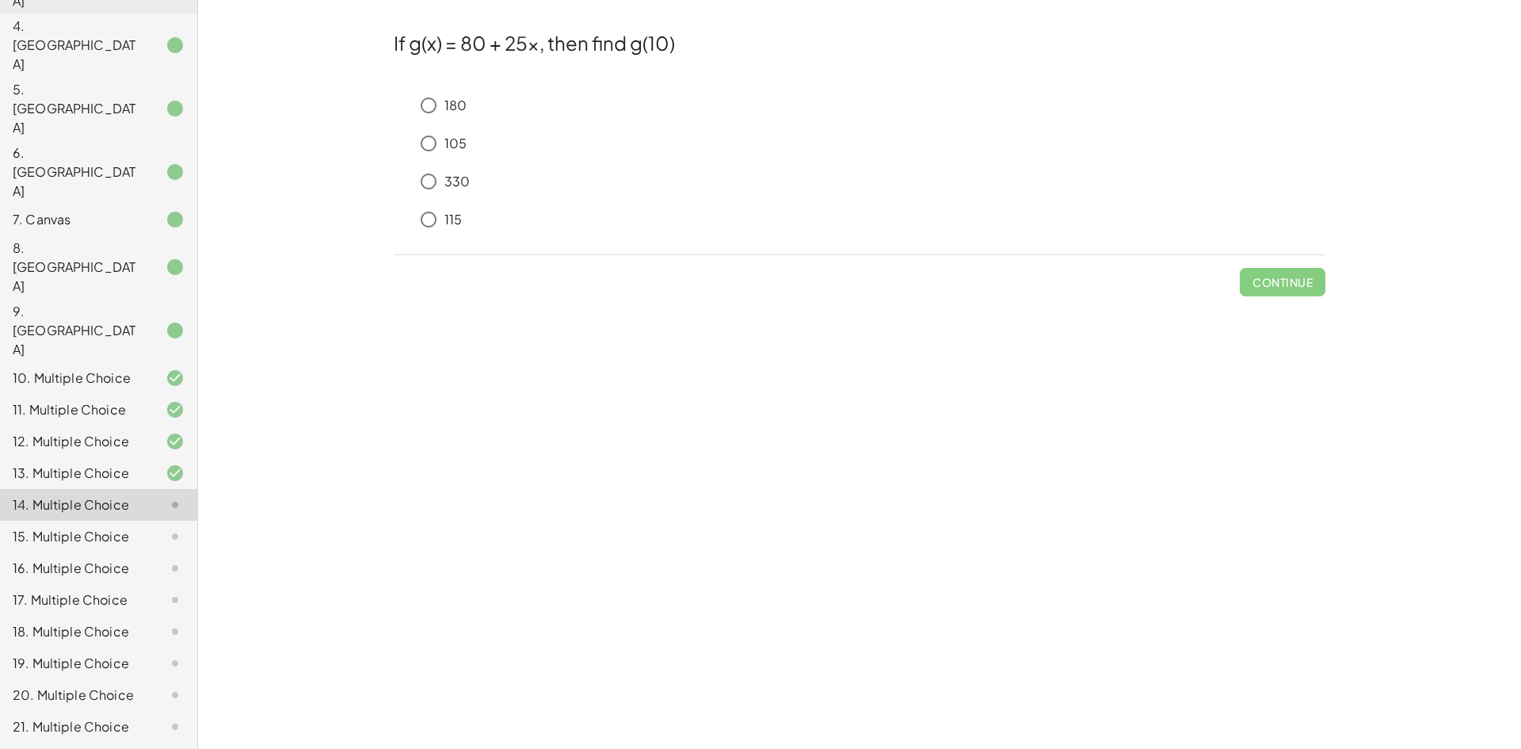
drag, startPoint x: 408, startPoint y: 21, endPoint x: 393, endPoint y: 28, distance: 16.7
click at [0, 0] on div "If g(x) = 80 + 25x, then find g(10) 180 105 330 115 Continue" at bounding box center [0, 0] width 0 height 0
click at [415, 32] on h2 "If g(x) = 80 + 25x, then find g(10)" at bounding box center [860, 42] width 932 height 27
drag, startPoint x: 416, startPoint y: 49, endPoint x: 421, endPoint y: 34, distance: 15.8
click at [417, 55] on h2 "If g(x) = 80 + 25x, then find g(10)" at bounding box center [860, 42] width 932 height 27
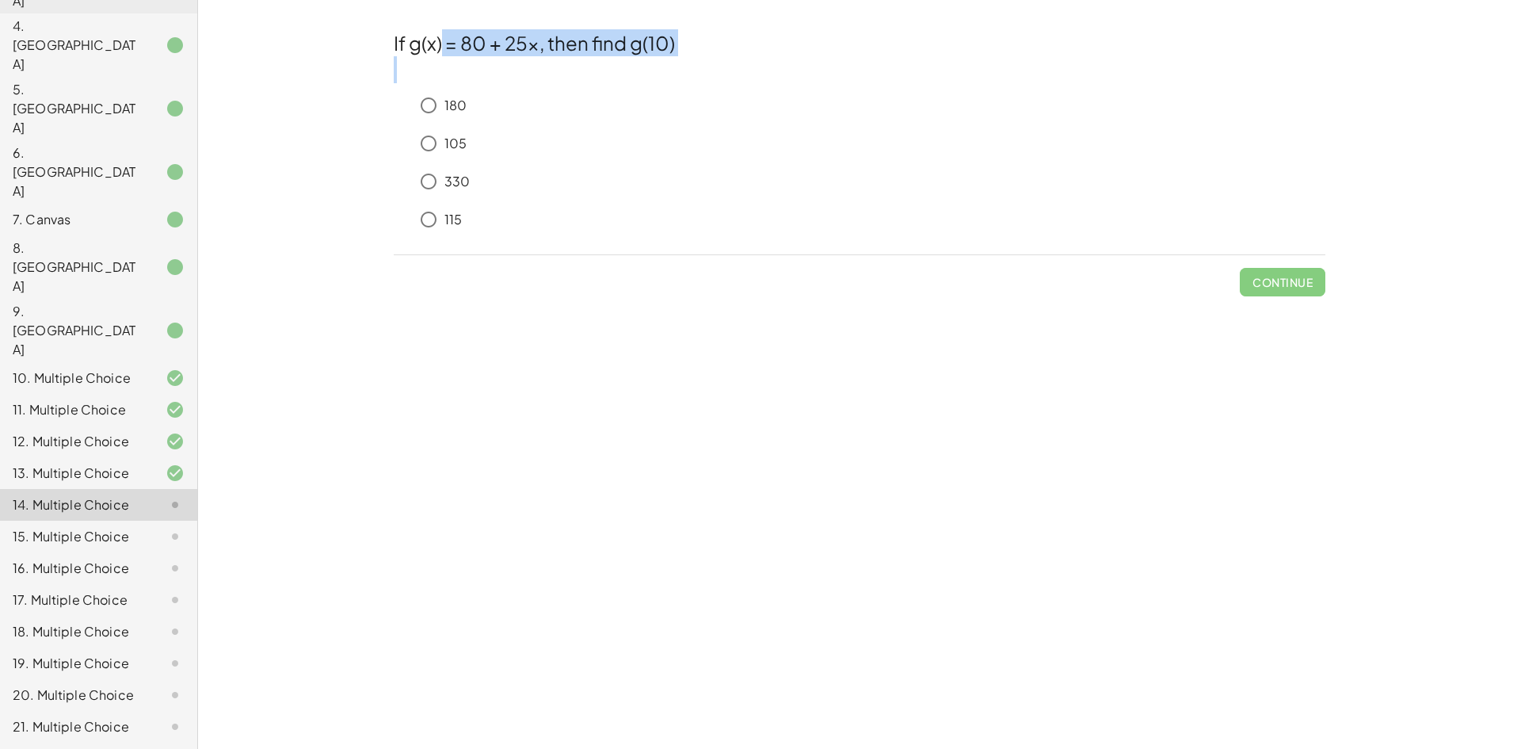
drag, startPoint x: 440, startPoint y: 52, endPoint x: 511, endPoint y: 70, distance: 73.4
click at [511, 70] on div "If g(x) = 80 + 25x, then find g(10)" at bounding box center [860, 56] width 932 height 54
click at [491, 79] on h2 at bounding box center [860, 69] width 932 height 27
drag, startPoint x: 463, startPoint y: 112, endPoint x: 421, endPoint y: 65, distance: 62.8
click at [453, 109] on p "180" at bounding box center [455, 106] width 22 height 18
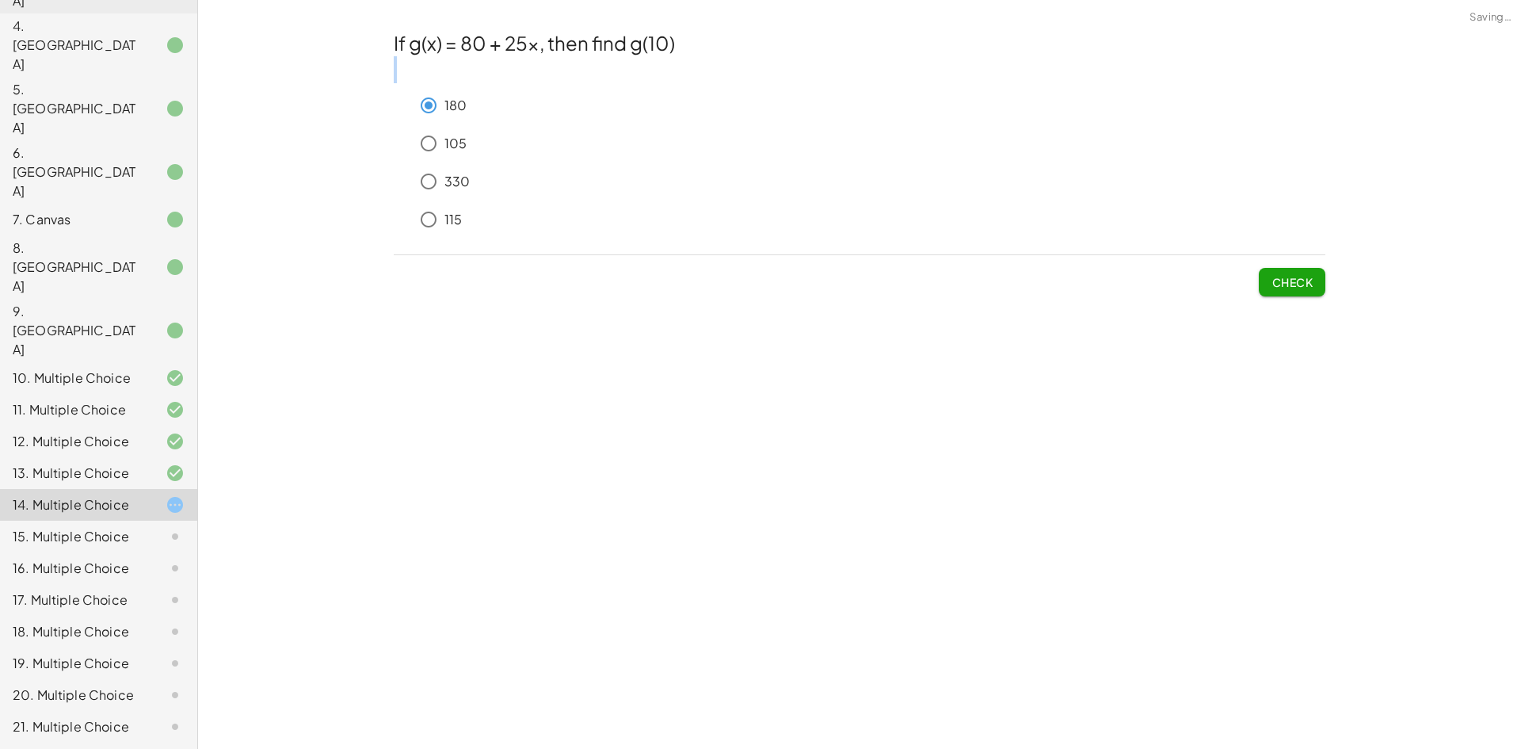
click at [430, 93] on div "If g(x) = 80 + 25x, then find g(10) 180 105 330 115" at bounding box center [860, 135] width 932 height 212
click at [1297, 291] on button "Check" at bounding box center [1292, 282] width 67 height 29
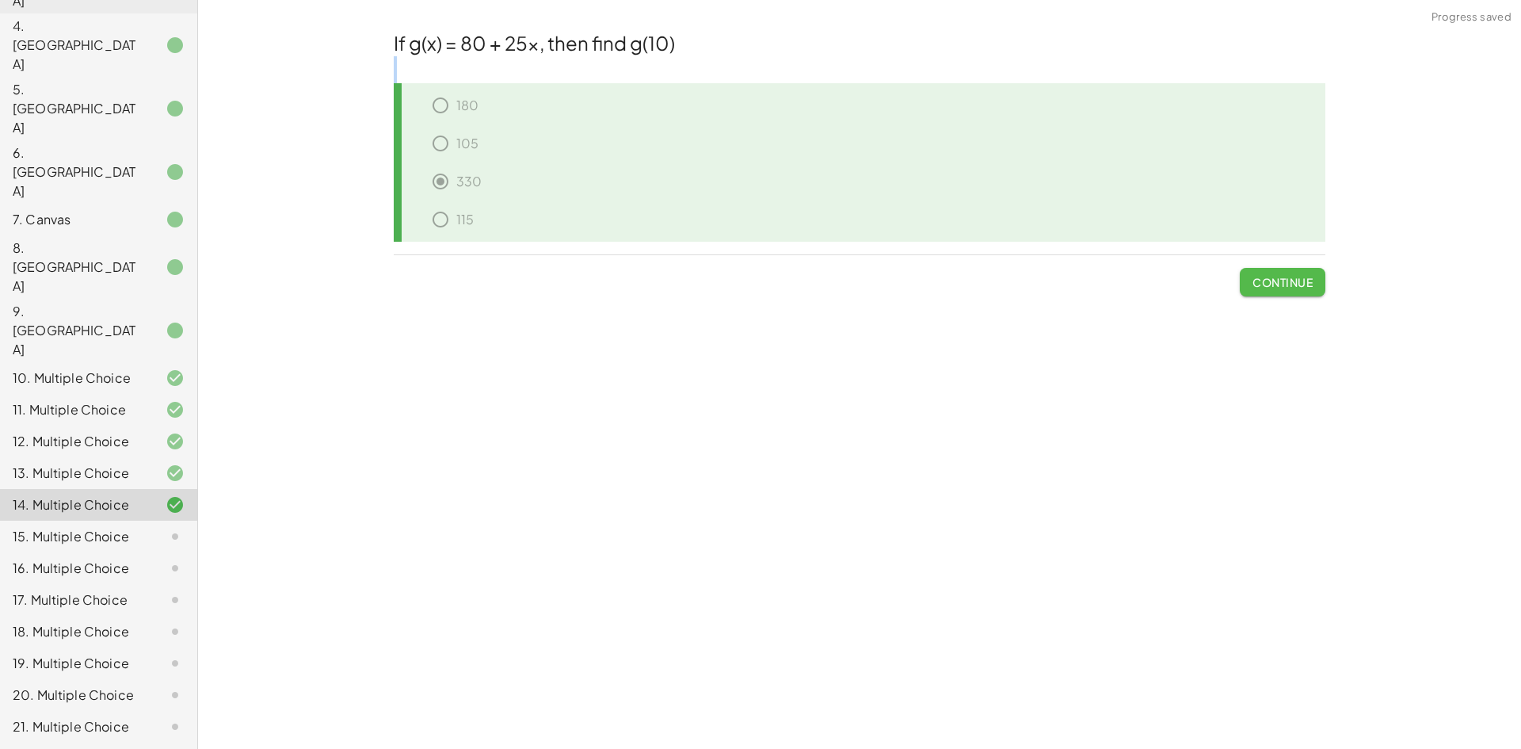
click at [1255, 280] on span "Continue" at bounding box center [1282, 282] width 60 height 14
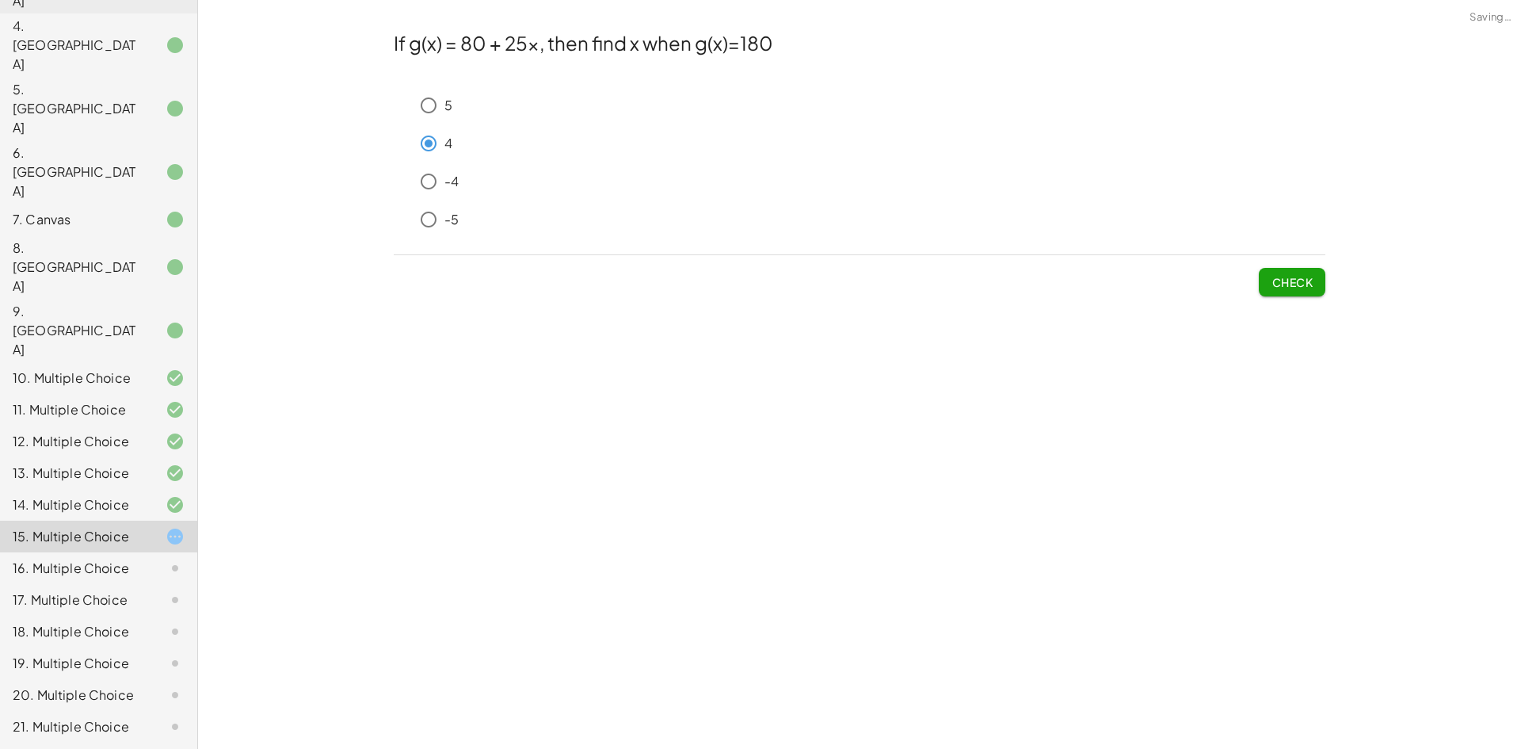
click at [1251, 311] on div "**********" at bounding box center [859, 374] width 1323 height 749
click at [1259, 308] on div "**********" at bounding box center [859, 374] width 1323 height 749
click at [0, 0] on div "If g(x) = 80 + 25x, then find x when g(x)=180 5 4 -4 -5 Check" at bounding box center [0, 0] width 0 height 0
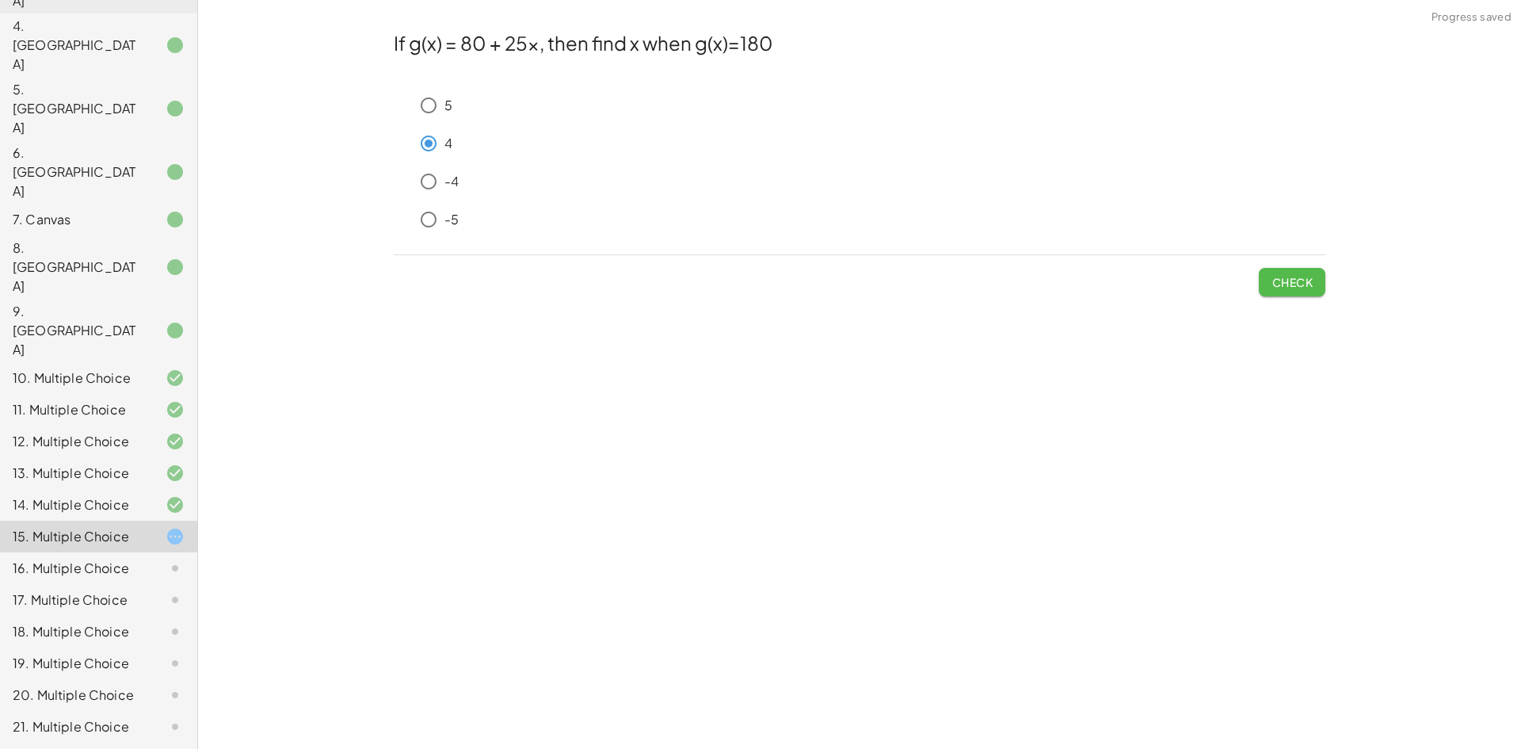
click at [1267, 295] on button "Check" at bounding box center [1292, 282] width 67 height 29
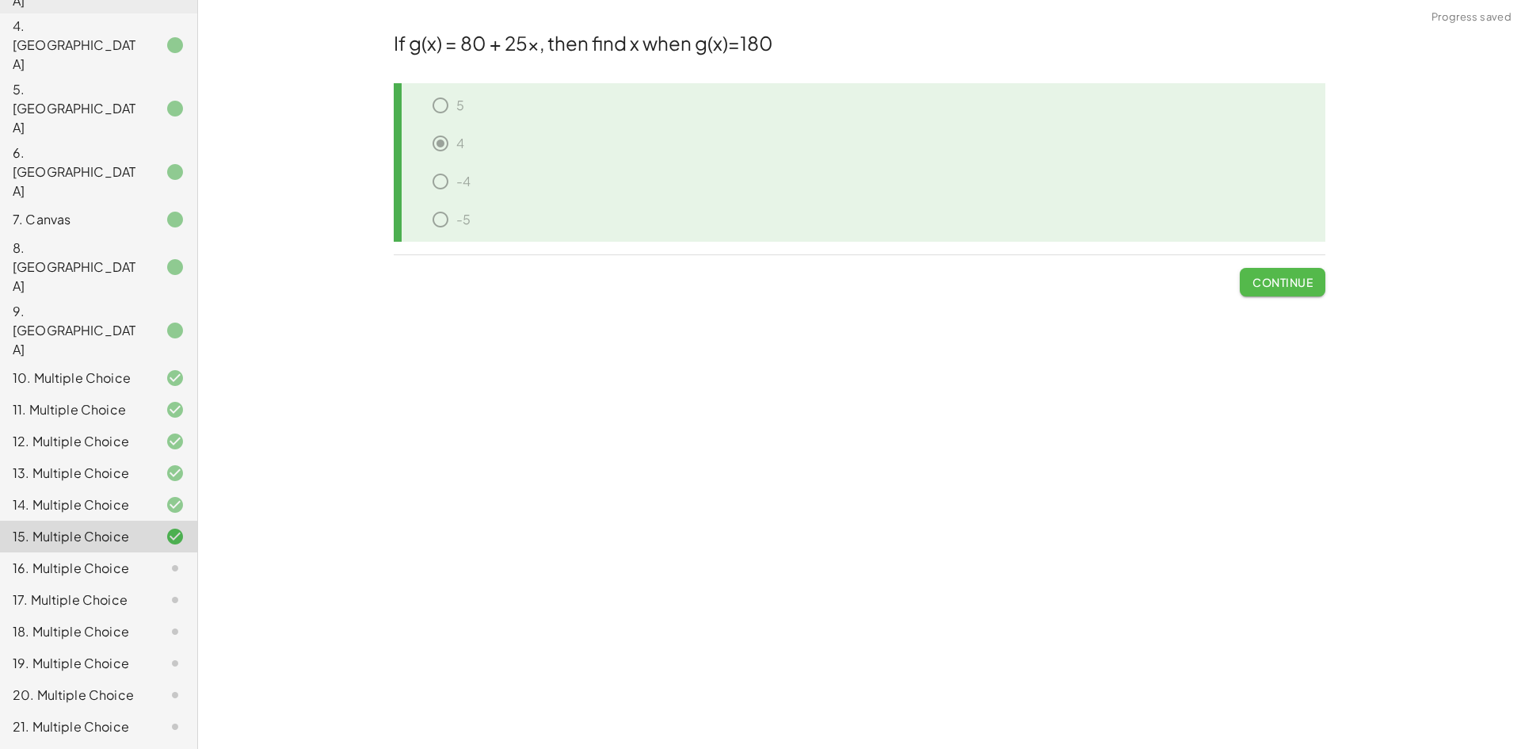
click at [1267, 295] on button "Continue" at bounding box center [1283, 282] width 86 height 29
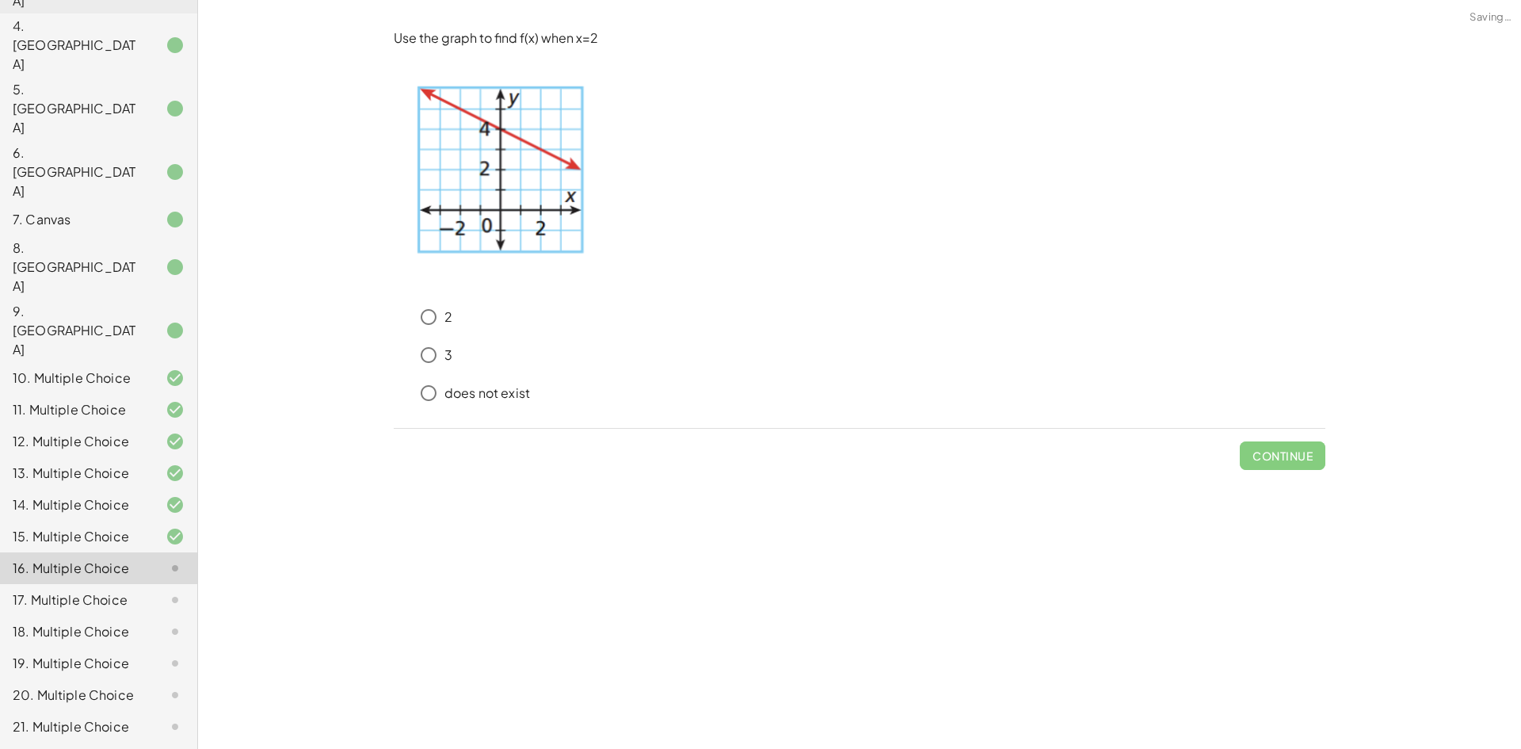
click at [1267, 295] on div "2 3 does not exist" at bounding box center [860, 355] width 932 height 120
click at [1266, 458] on button "Check" at bounding box center [1292, 455] width 67 height 29
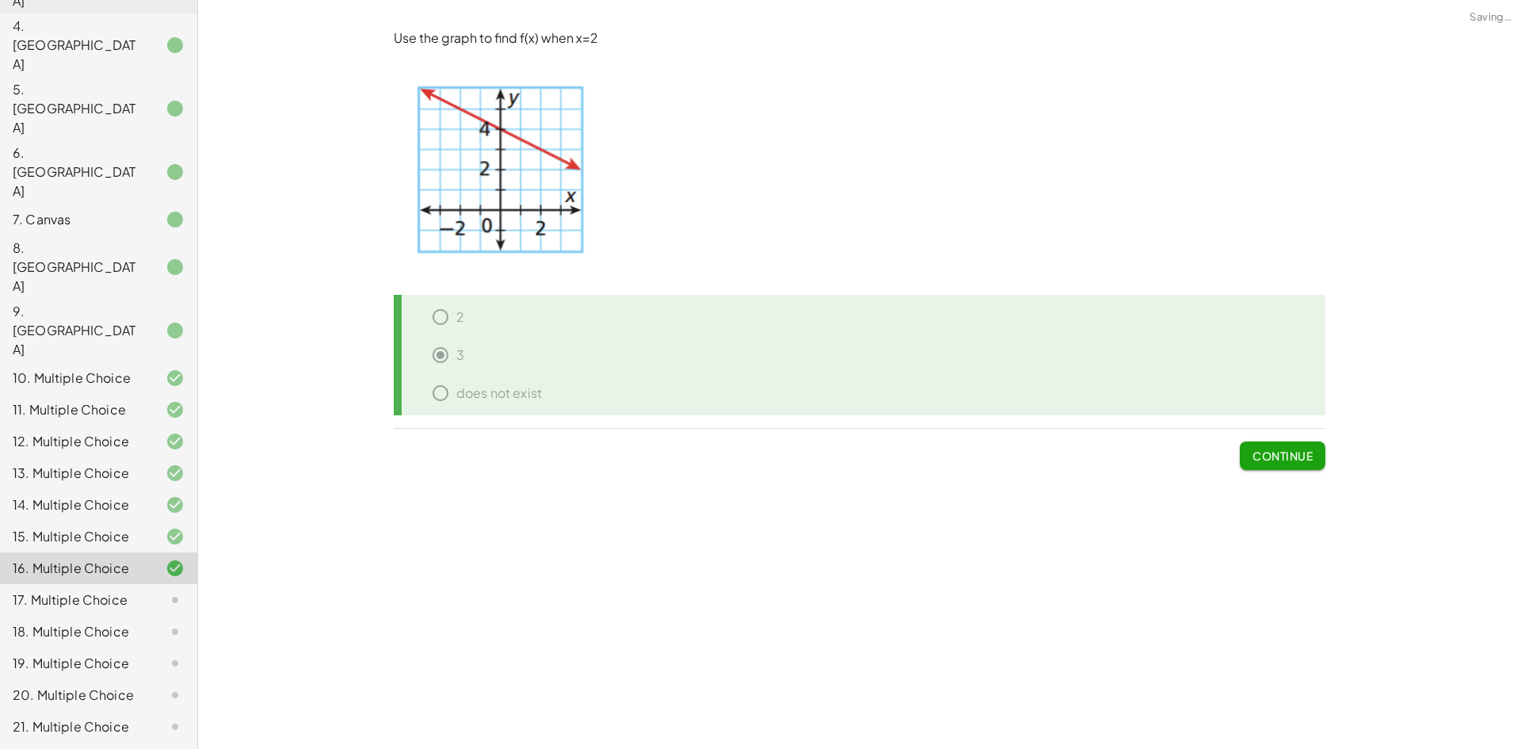
click at [1308, 459] on span "Continue" at bounding box center [1282, 455] width 60 height 14
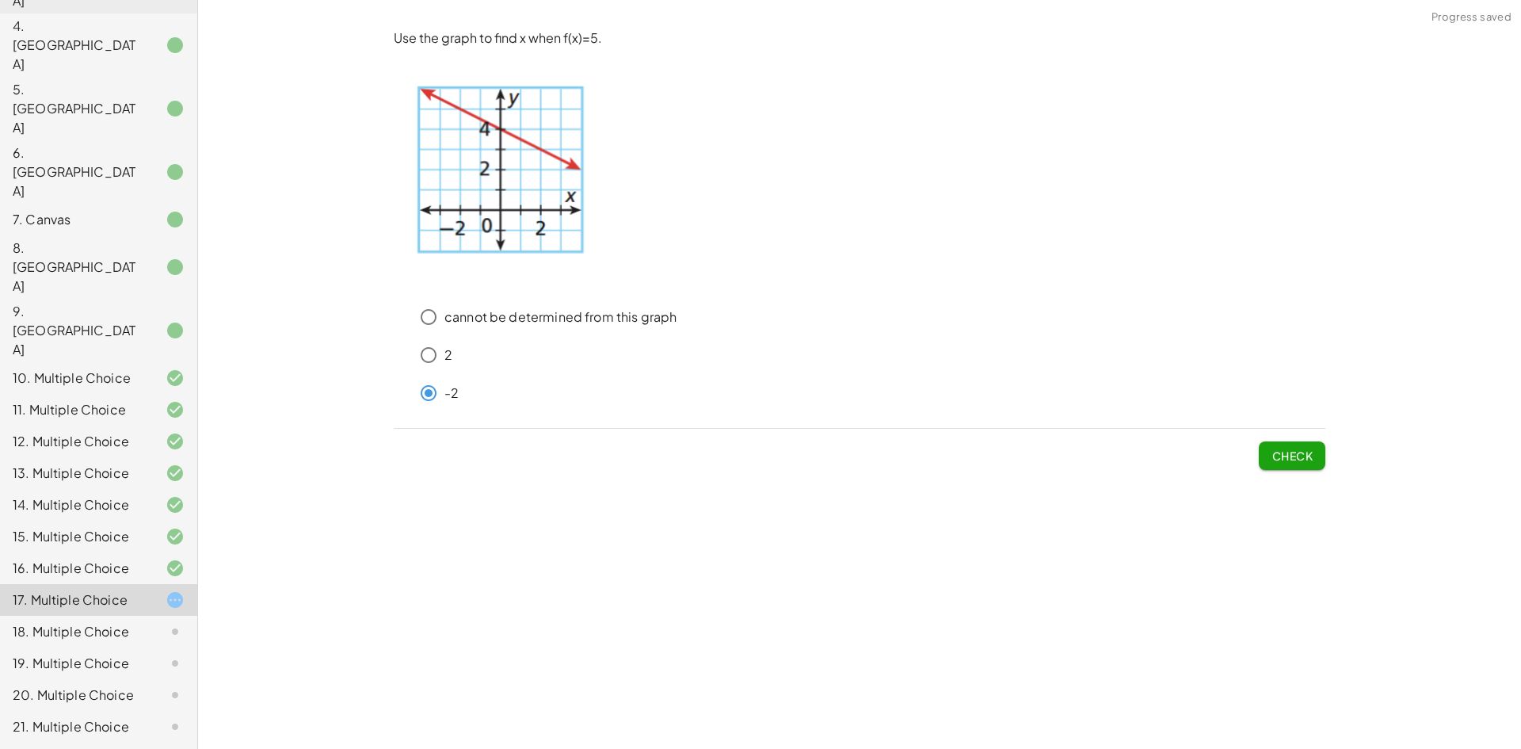
click at [1279, 460] on span "Check" at bounding box center [1291, 455] width 41 height 14
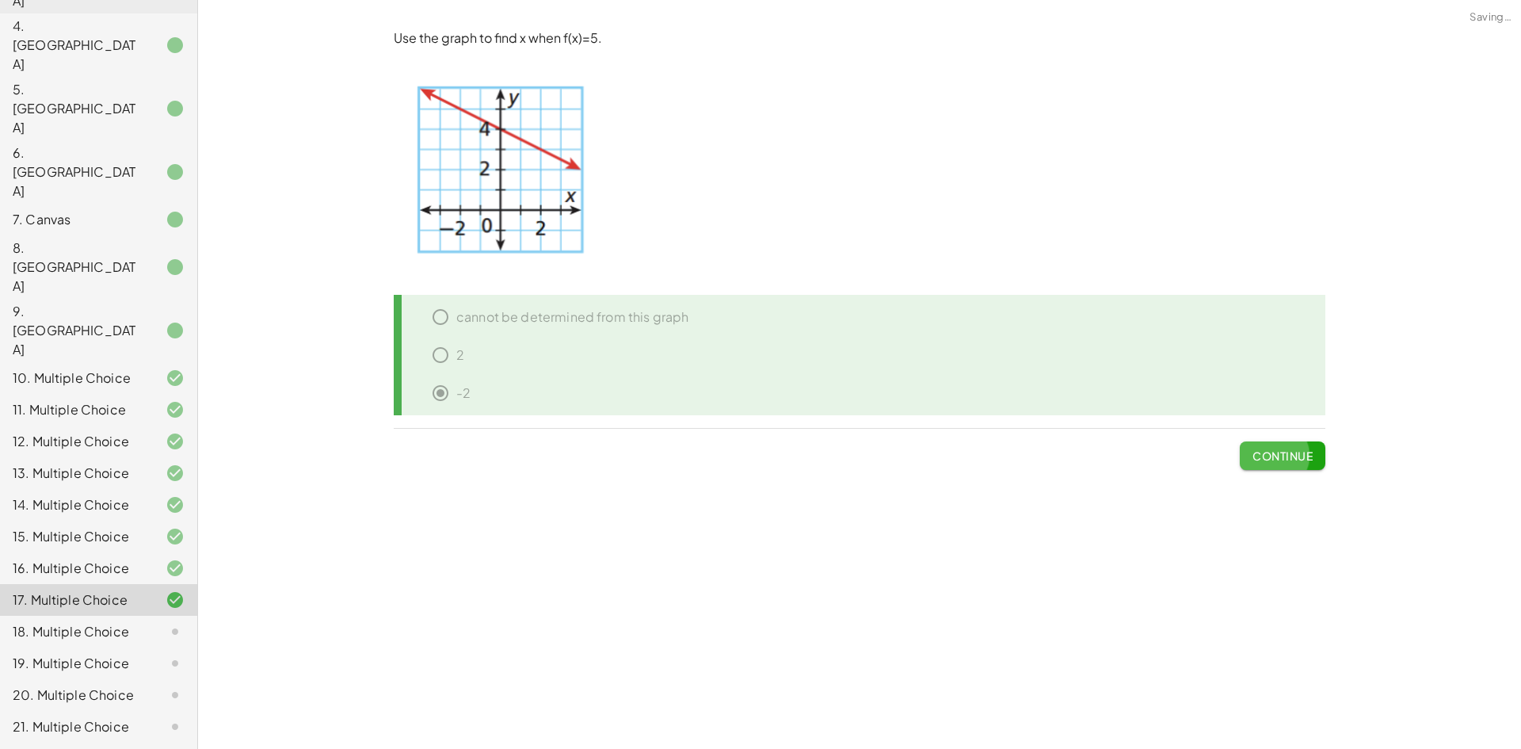
click at [1279, 460] on span "Continue" at bounding box center [1282, 455] width 60 height 14
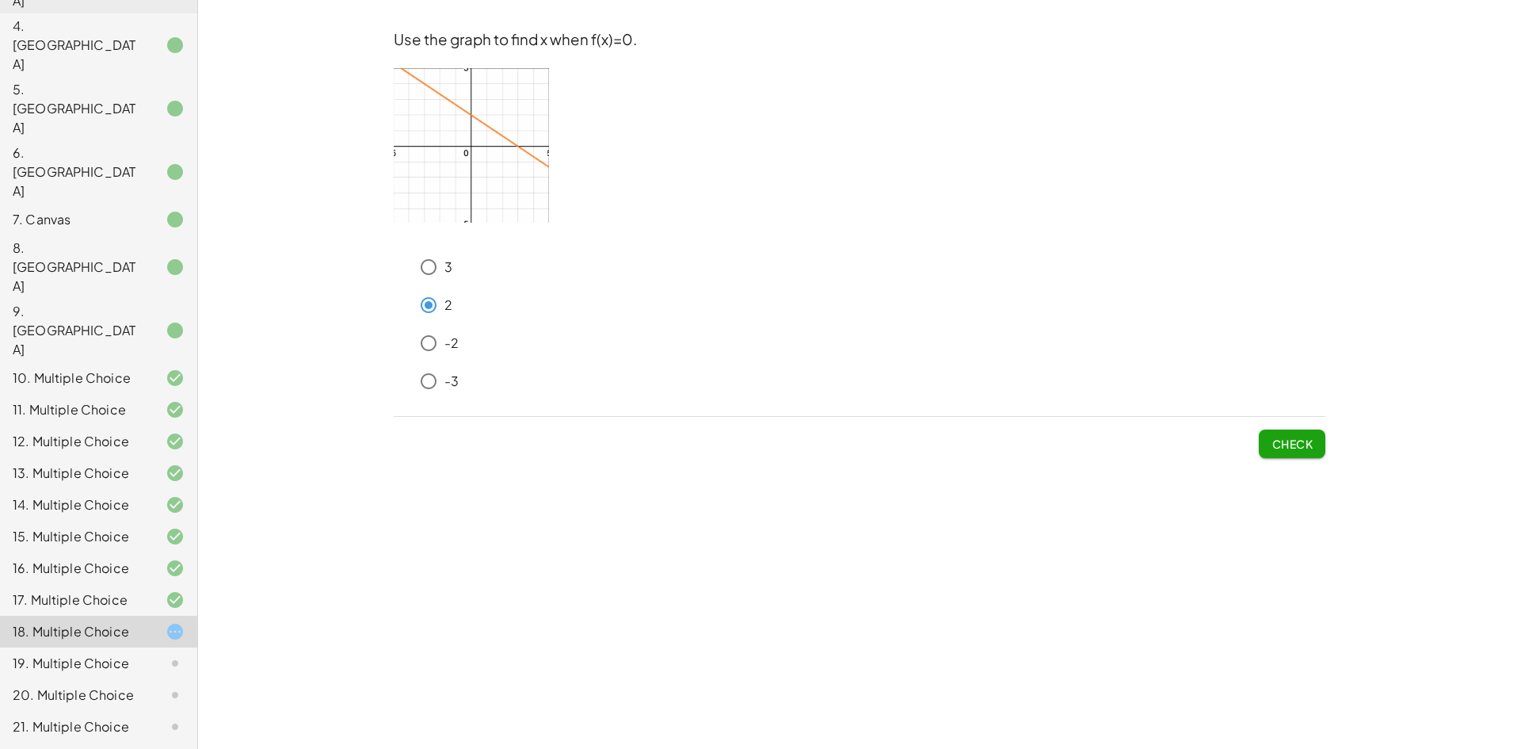
click at [115, 654] on div "19. Multiple Choice" at bounding box center [77, 663] width 128 height 19
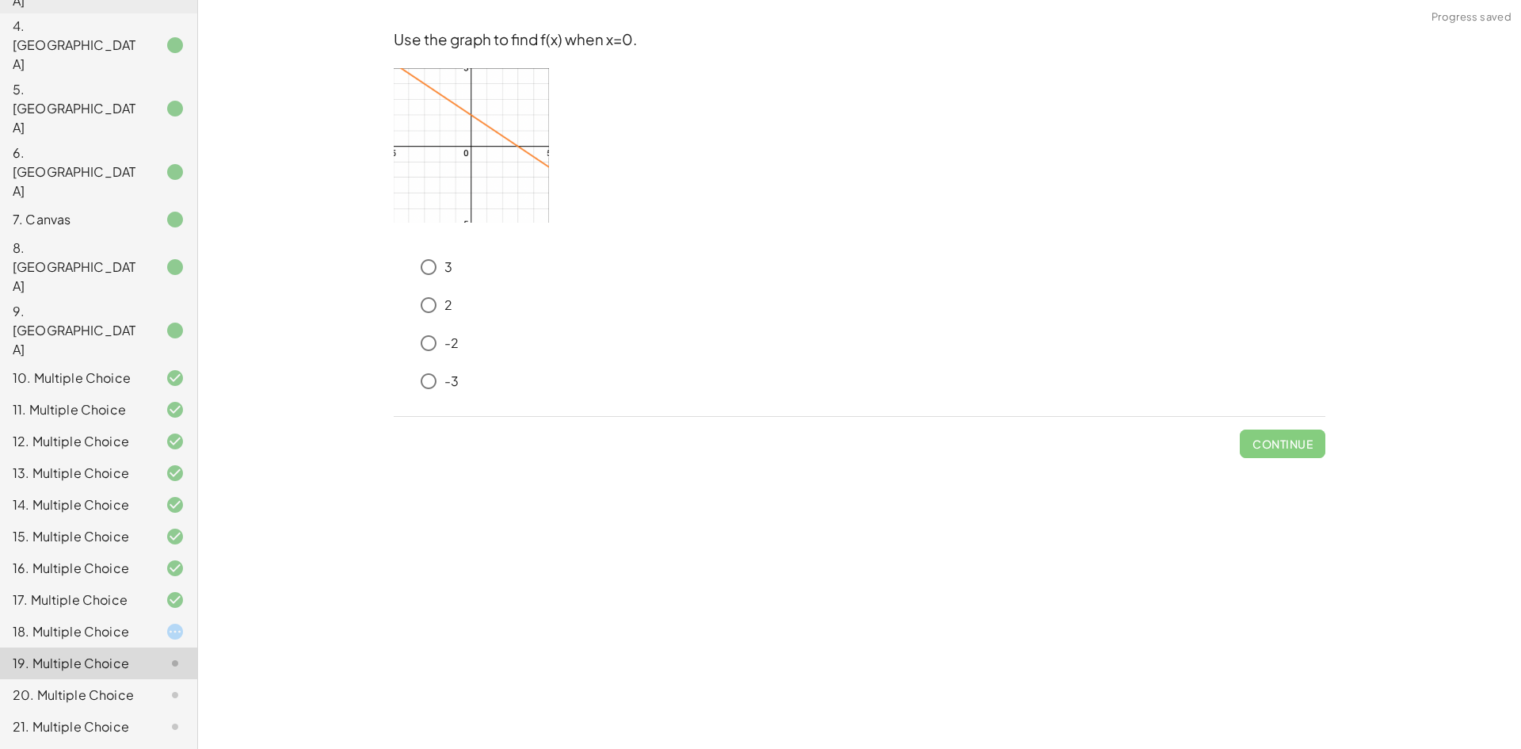
click at [140, 622] on div at bounding box center [162, 631] width 44 height 19
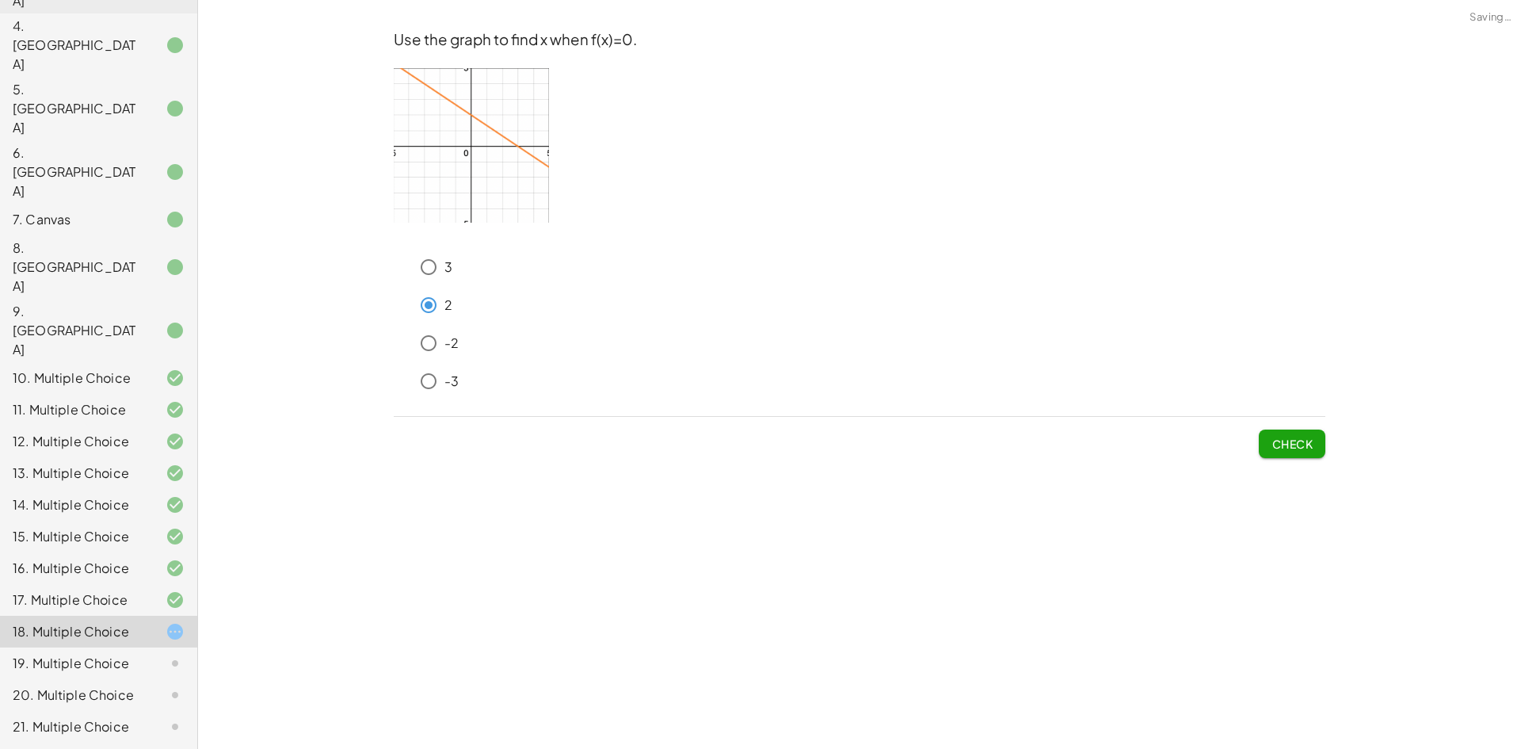
click at [1305, 444] on span "Check" at bounding box center [1291, 443] width 41 height 14
click at [1283, 453] on button "Check" at bounding box center [1292, 443] width 67 height 29
click at [1261, 448] on button "Check" at bounding box center [1292, 443] width 67 height 29
click at [1301, 450] on span "Check" at bounding box center [1291, 443] width 41 height 14
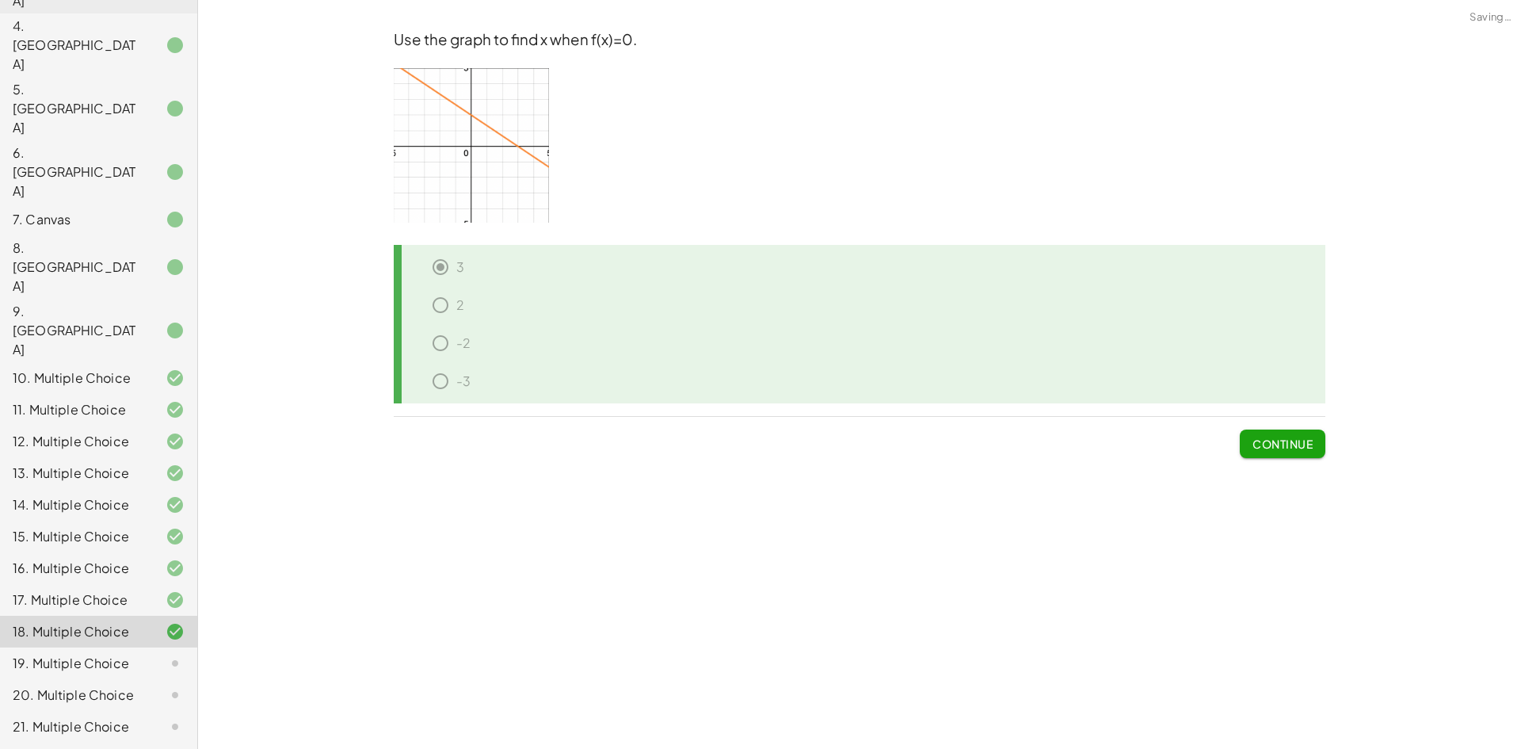
click at [1270, 445] on span "Continue" at bounding box center [1282, 443] width 60 height 14
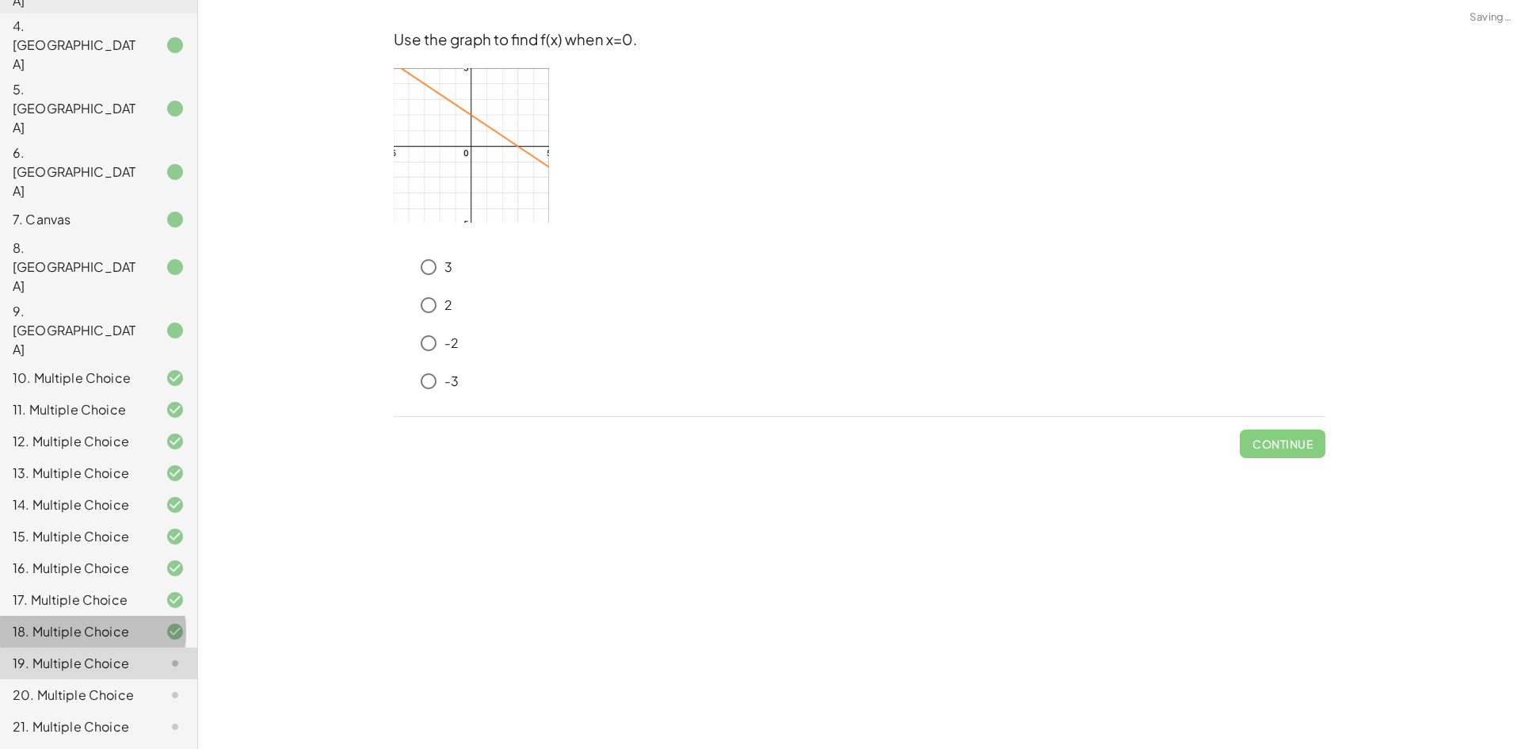
click at [112, 622] on div "18. Multiple Choice" at bounding box center [77, 631] width 128 height 19
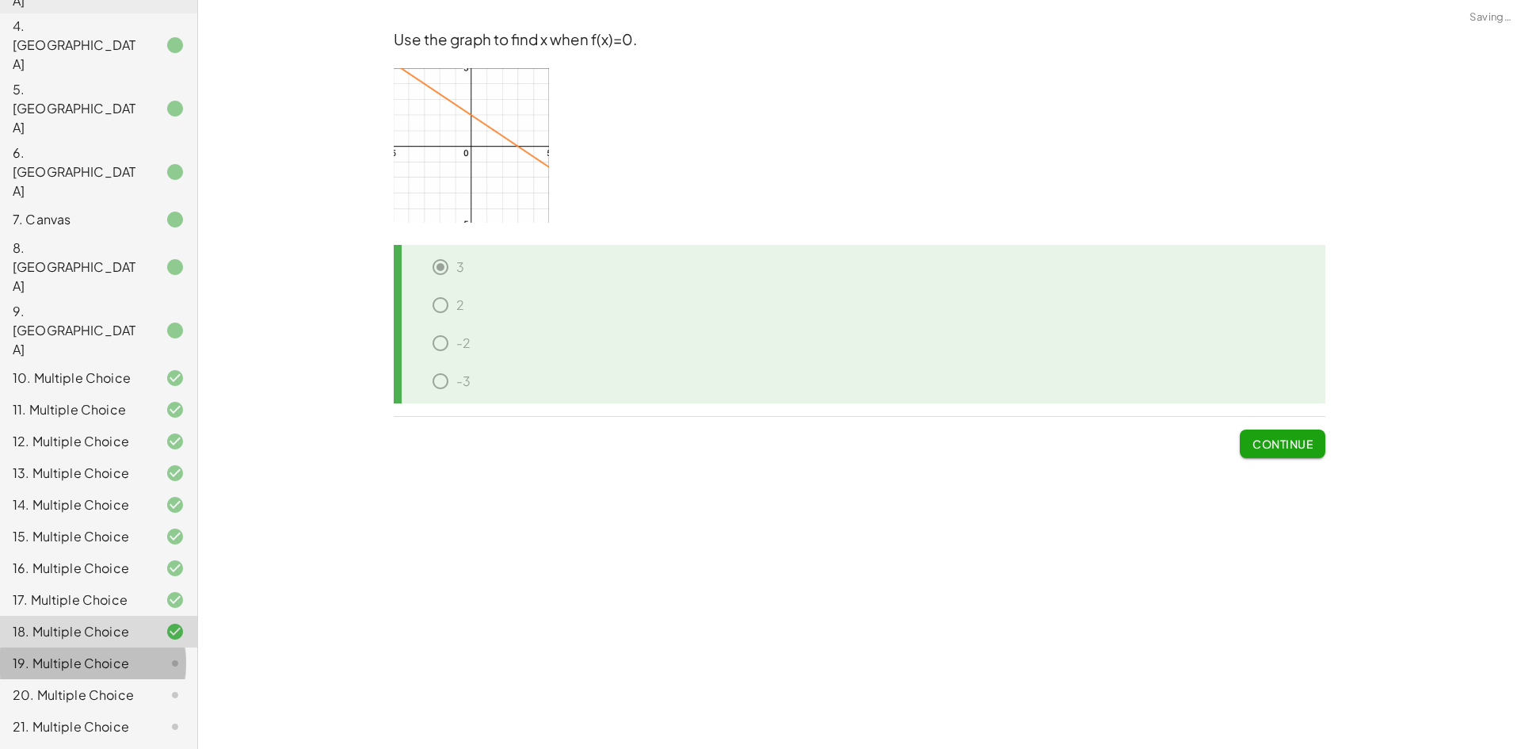
click at [111, 654] on div "19. Multiple Choice" at bounding box center [77, 663] width 128 height 19
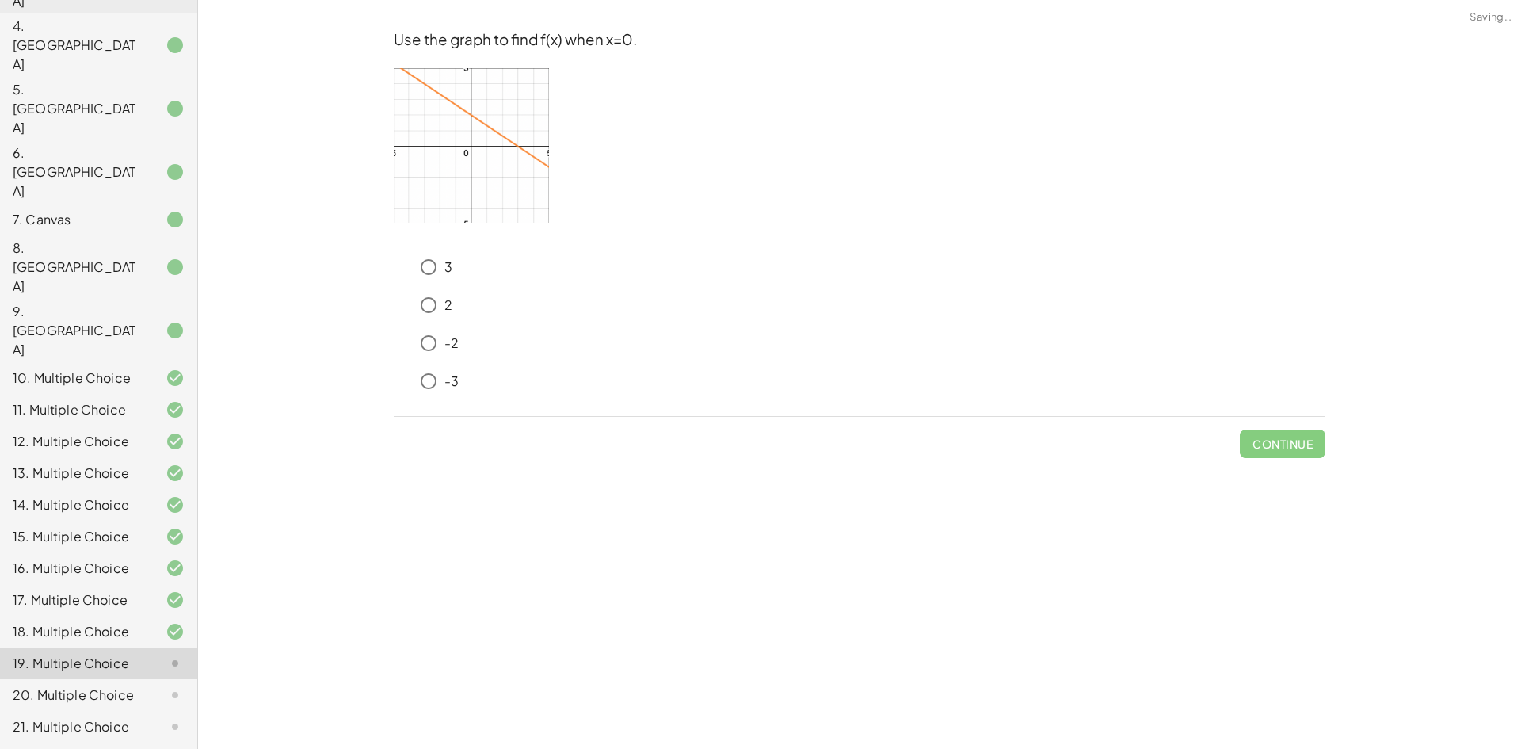
click at [21, 679] on div "18. Multiple Choice" at bounding box center [98, 695] width 197 height 32
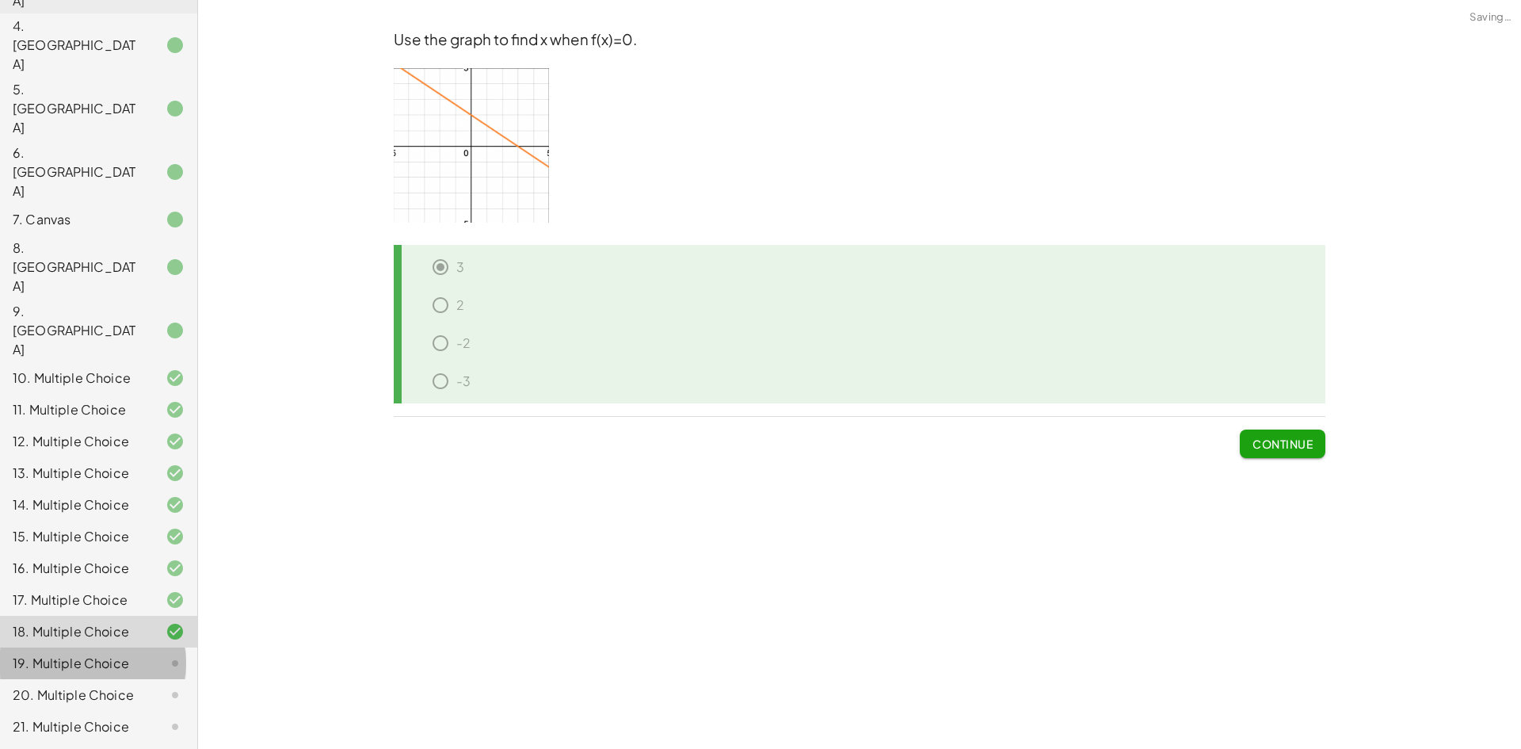
click at [49, 654] on div "19. Multiple Choice" at bounding box center [77, 663] width 128 height 19
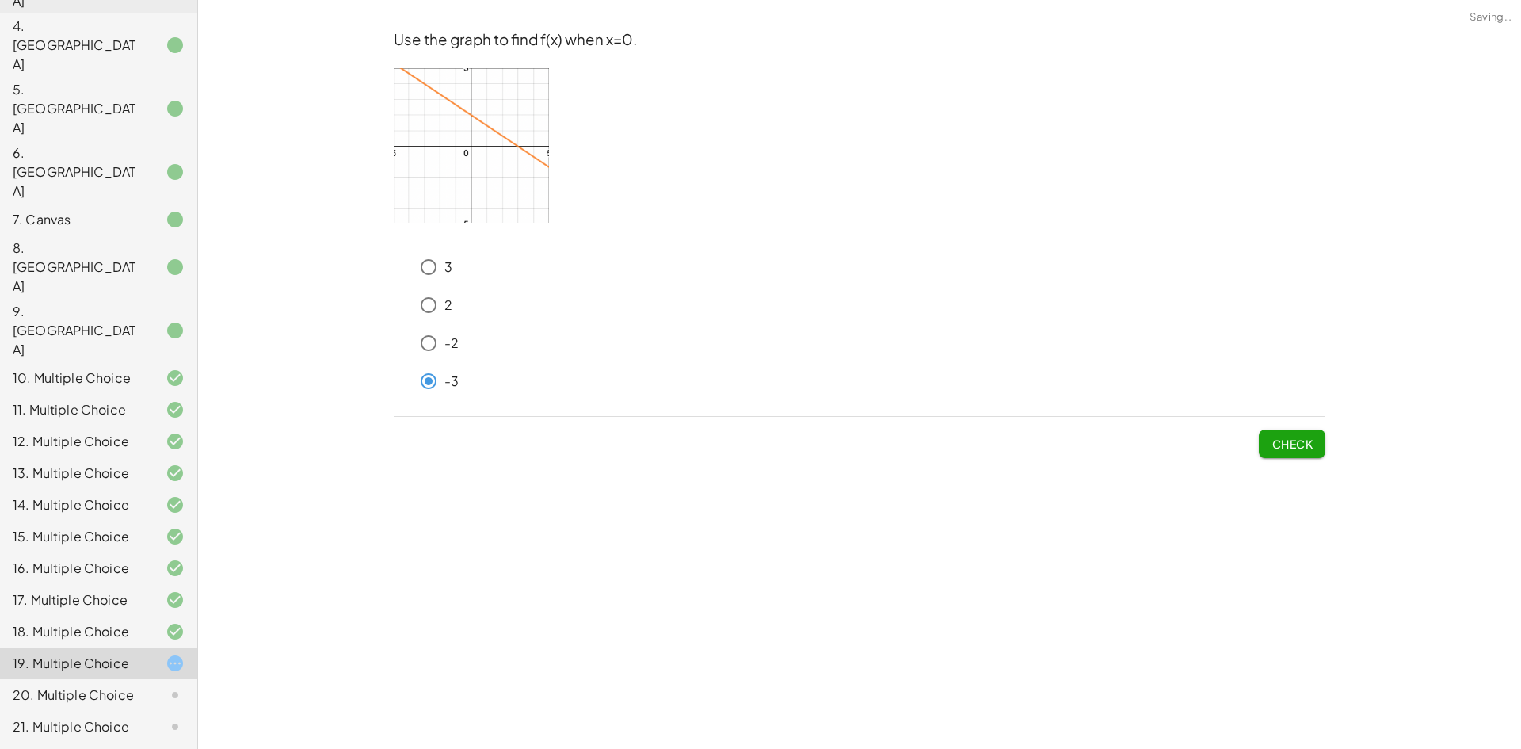
drag, startPoint x: 1308, startPoint y: 440, endPoint x: 1292, endPoint y: 443, distance: 16.0
click at [1308, 441] on span "Check" at bounding box center [1291, 443] width 41 height 14
click at [1302, 448] on span "Check" at bounding box center [1291, 443] width 41 height 14
click at [1272, 444] on span "Check" at bounding box center [1291, 443] width 41 height 14
click at [1259, 433] on div "Check" at bounding box center [860, 437] width 932 height 41
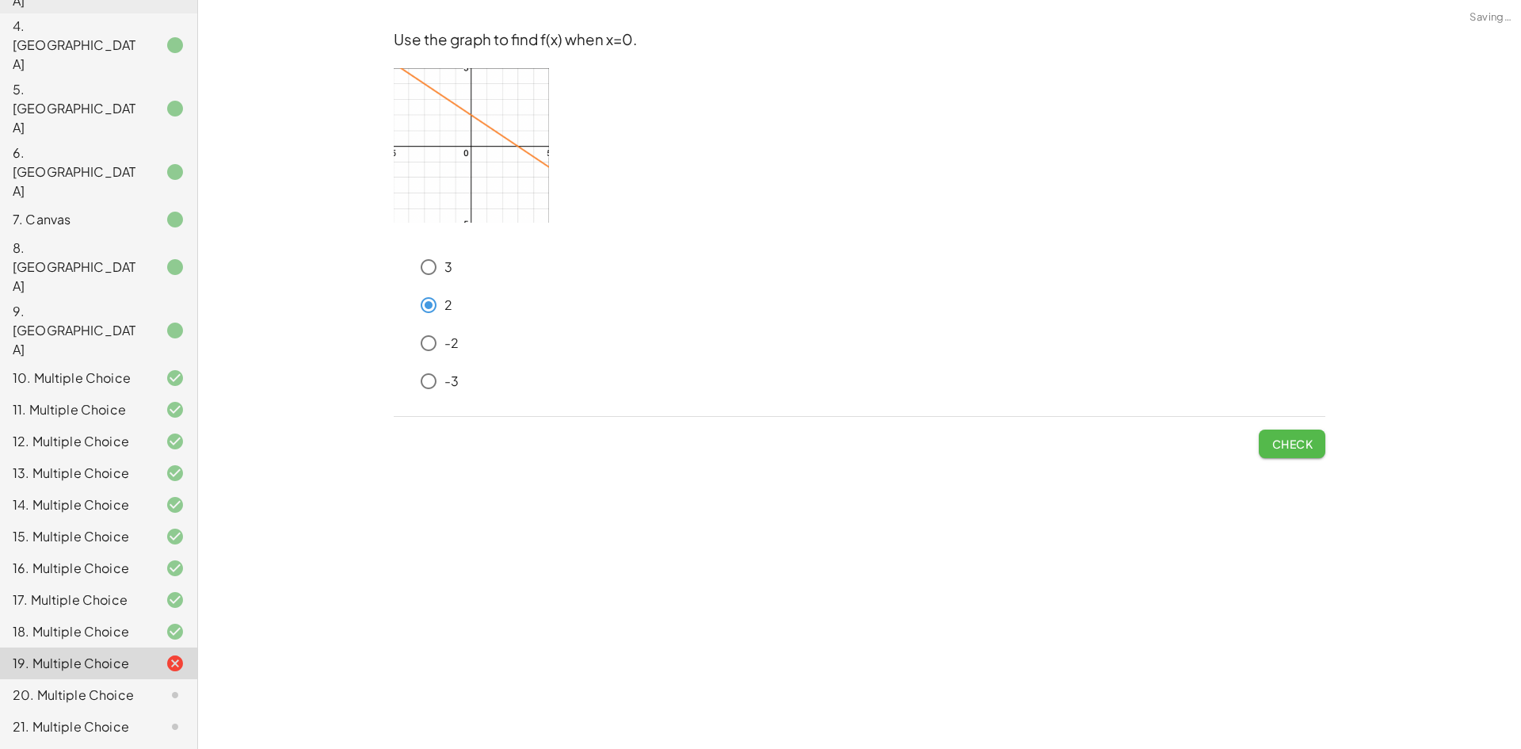
click at [1271, 440] on span "Check" at bounding box center [1291, 443] width 41 height 14
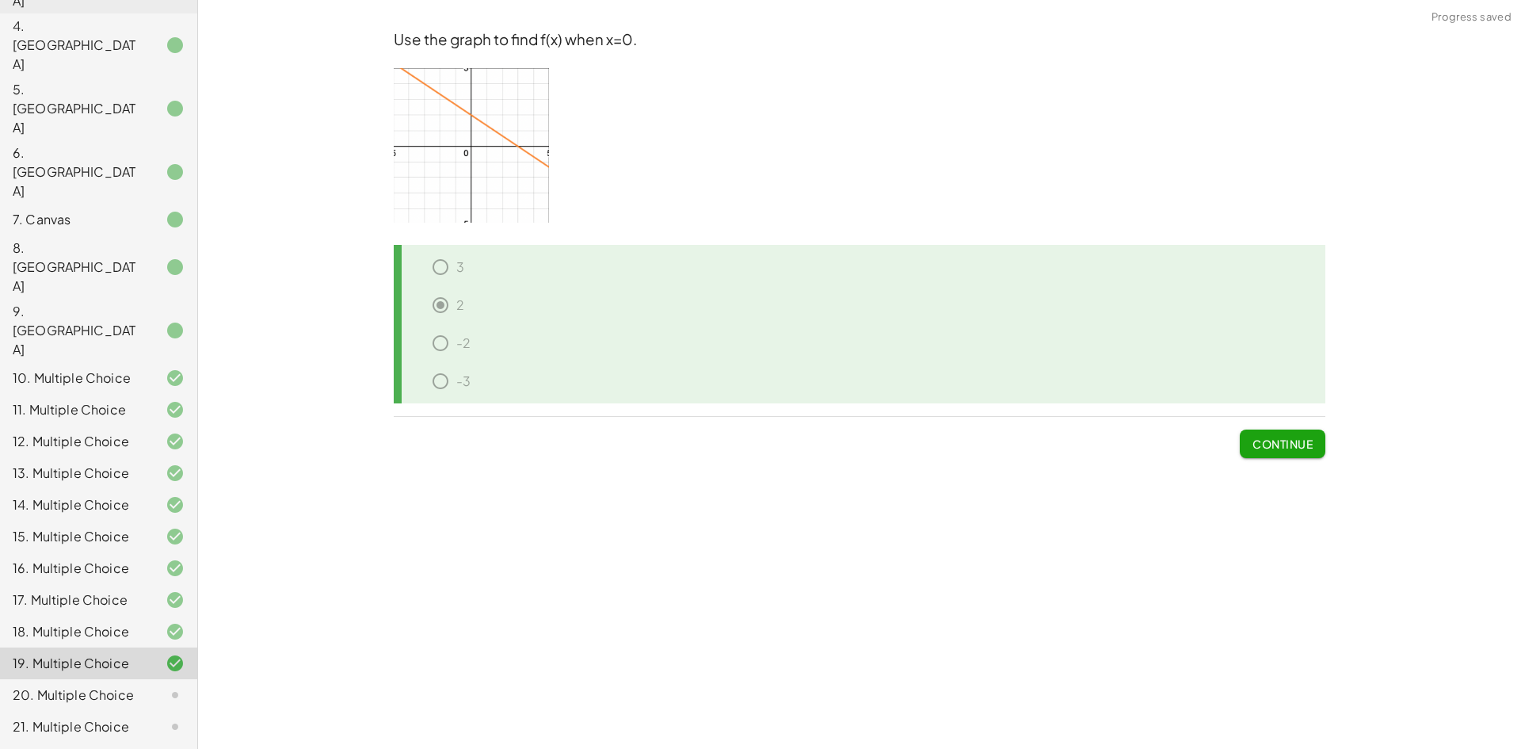
click at [1294, 443] on span "Continue" at bounding box center [1282, 443] width 60 height 14
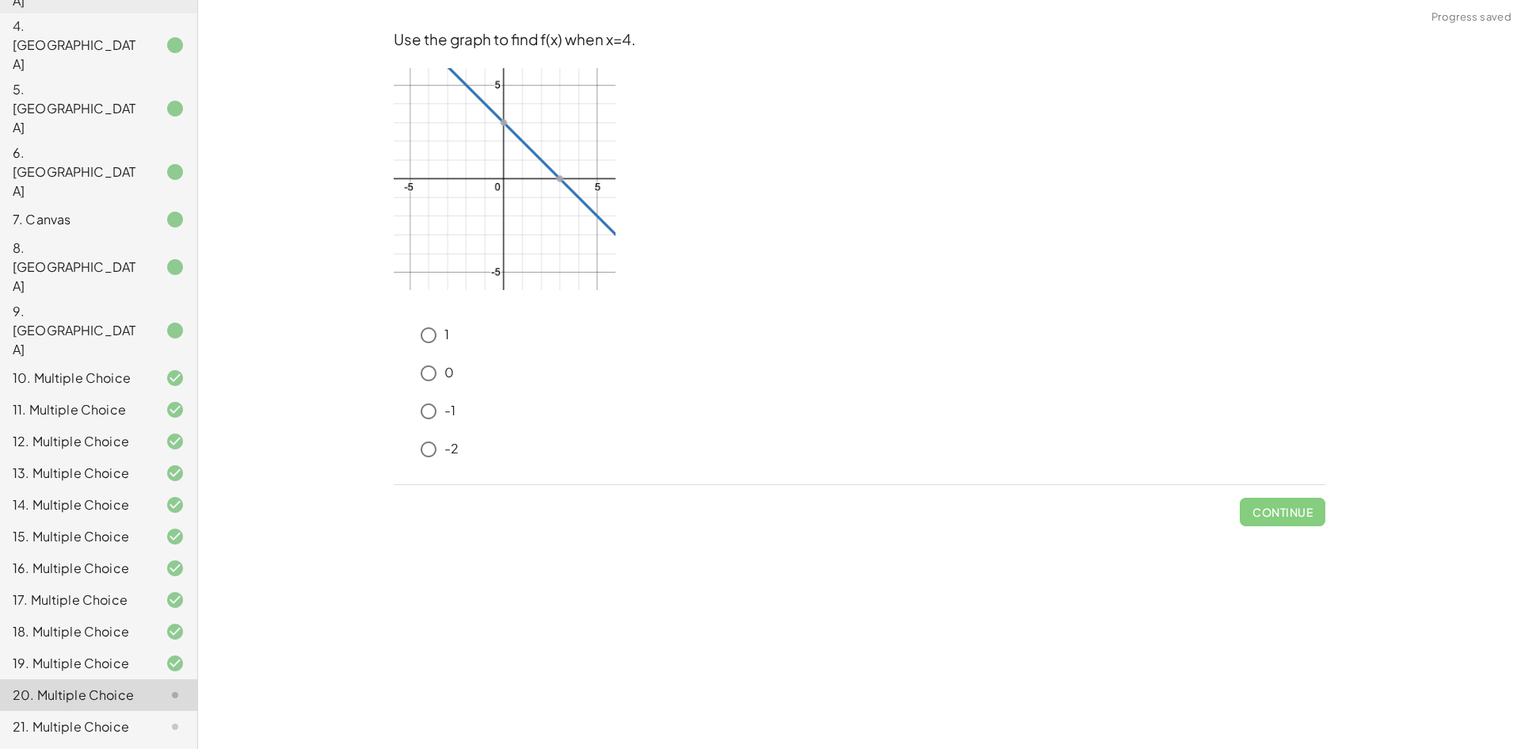
click at [114, 654] on div "19. Multiple Choice" at bounding box center [77, 663] width 128 height 19
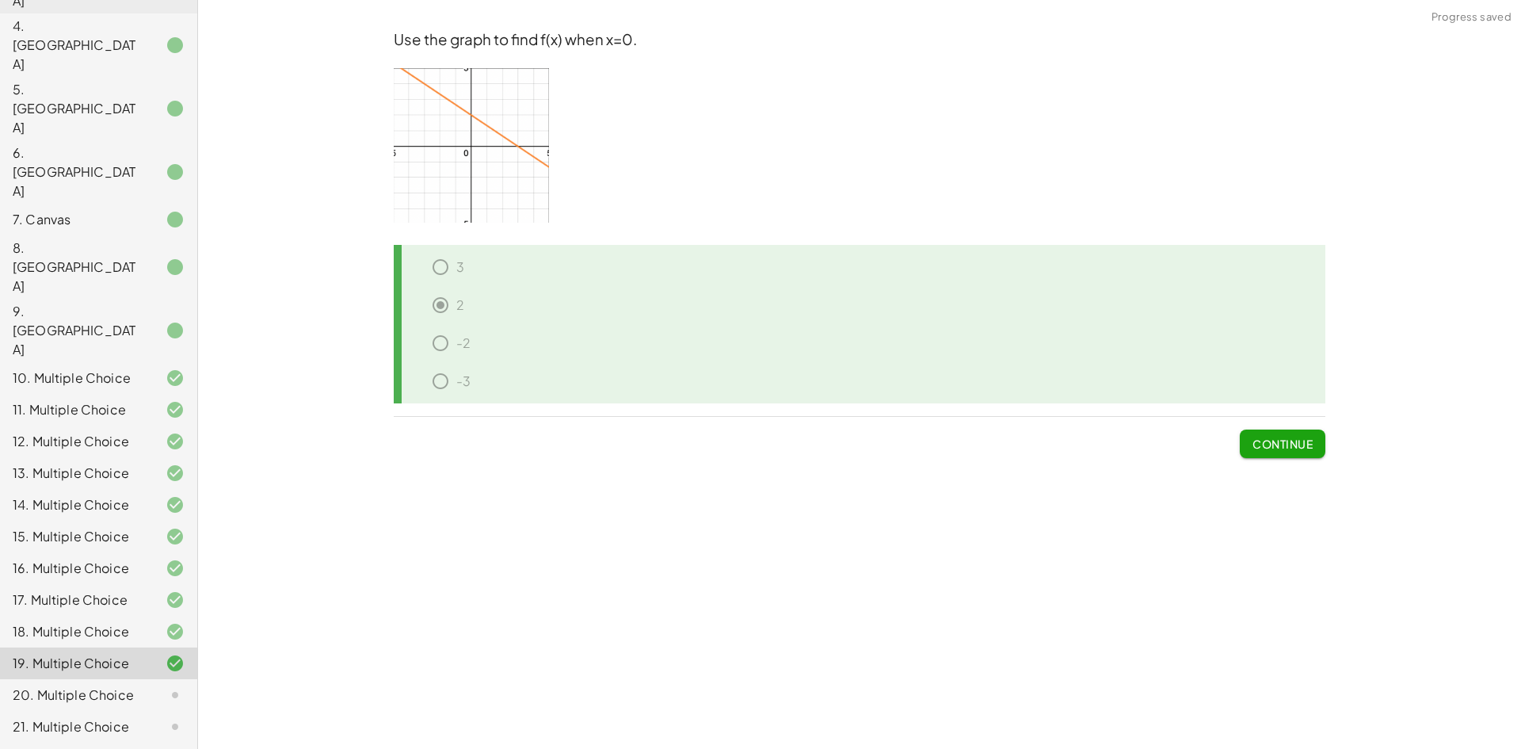
click at [140, 685] on div at bounding box center [162, 694] width 44 height 19
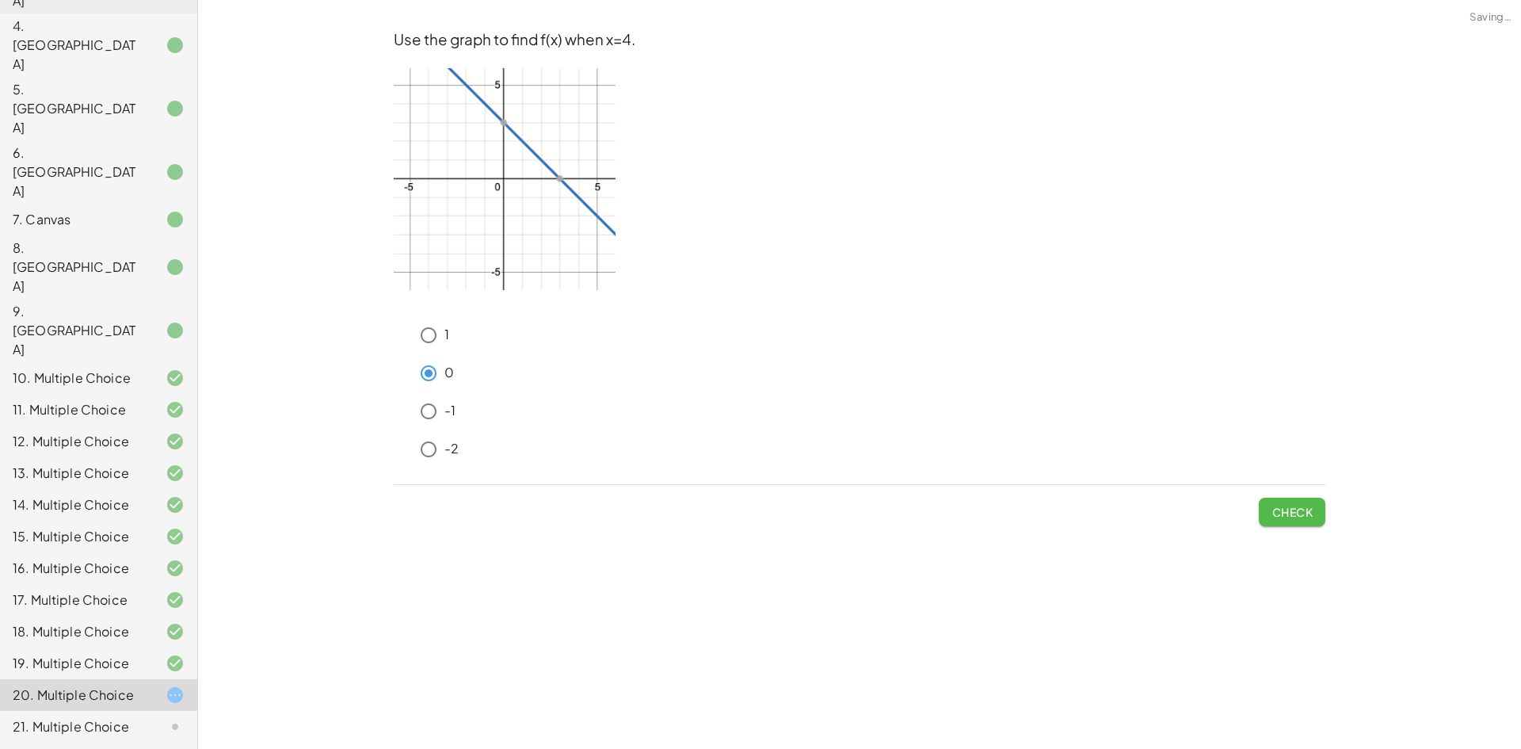
click at [1294, 515] on span "Check" at bounding box center [1291, 512] width 41 height 14
click at [1297, 523] on button "Check" at bounding box center [1292, 511] width 67 height 29
click at [1274, 513] on span "Check" at bounding box center [1291, 512] width 41 height 14
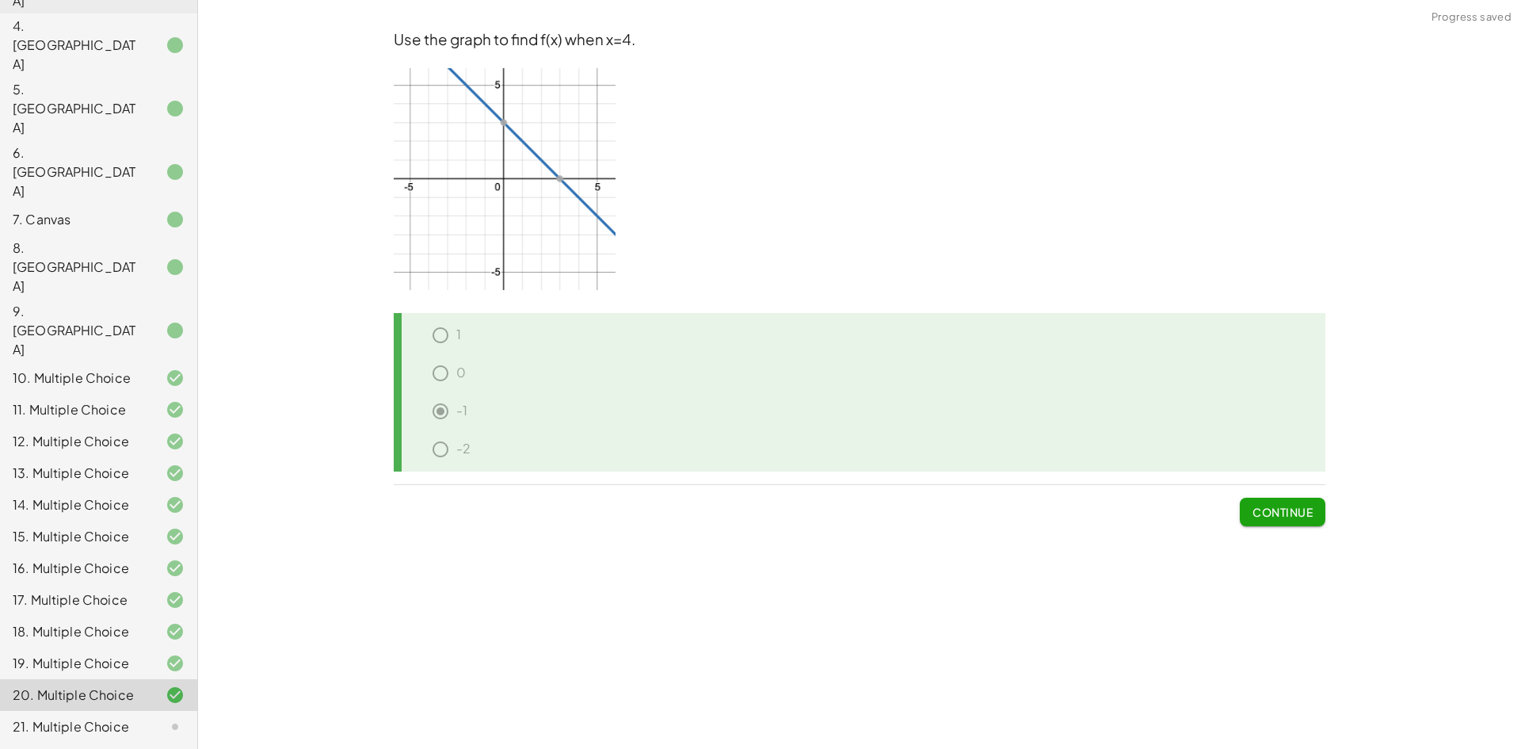
click at [1296, 517] on span "Continue" at bounding box center [1282, 512] width 60 height 14
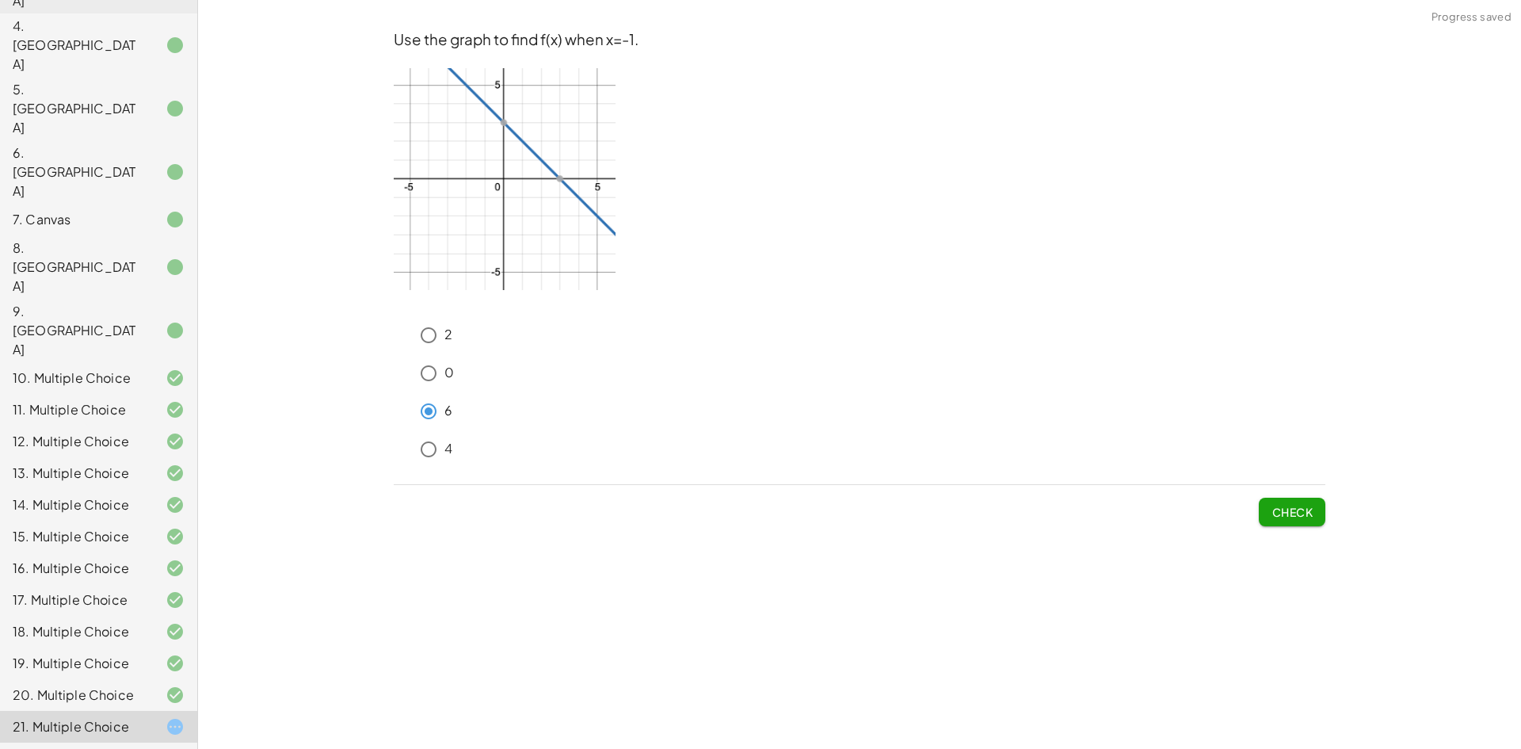
click at [1286, 505] on span "Check" at bounding box center [1291, 512] width 41 height 14
click at [1275, 506] on span "Check" at bounding box center [1291, 512] width 41 height 14
click at [1302, 518] on span "Check" at bounding box center [1291, 512] width 41 height 14
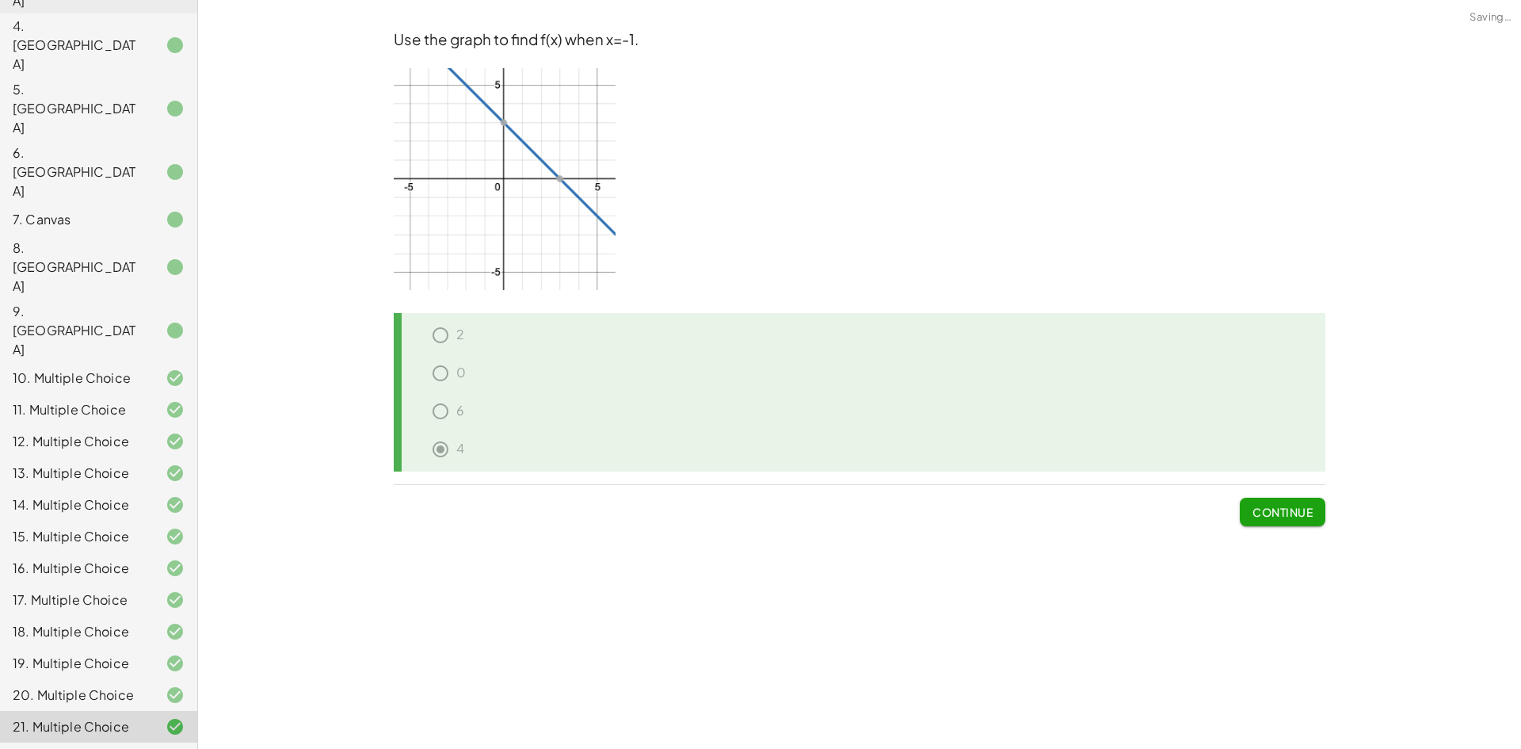
click at [1302, 518] on span "Continue" at bounding box center [1282, 512] width 60 height 14
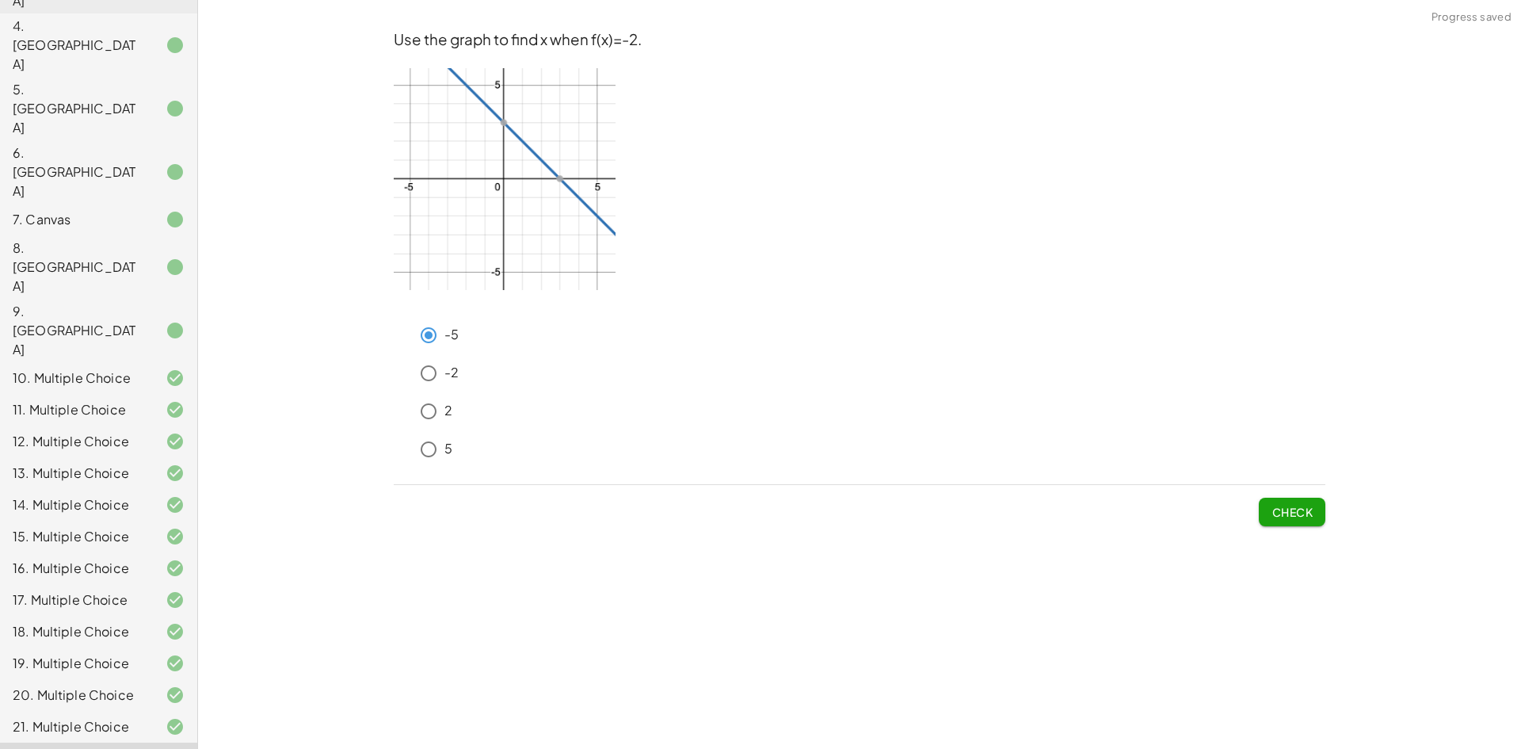
click at [1301, 509] on span "Check" at bounding box center [1291, 512] width 41 height 14
click at [1285, 513] on span "Check" at bounding box center [1291, 512] width 41 height 14
click at [1314, 512] on button "Check" at bounding box center [1292, 511] width 67 height 29
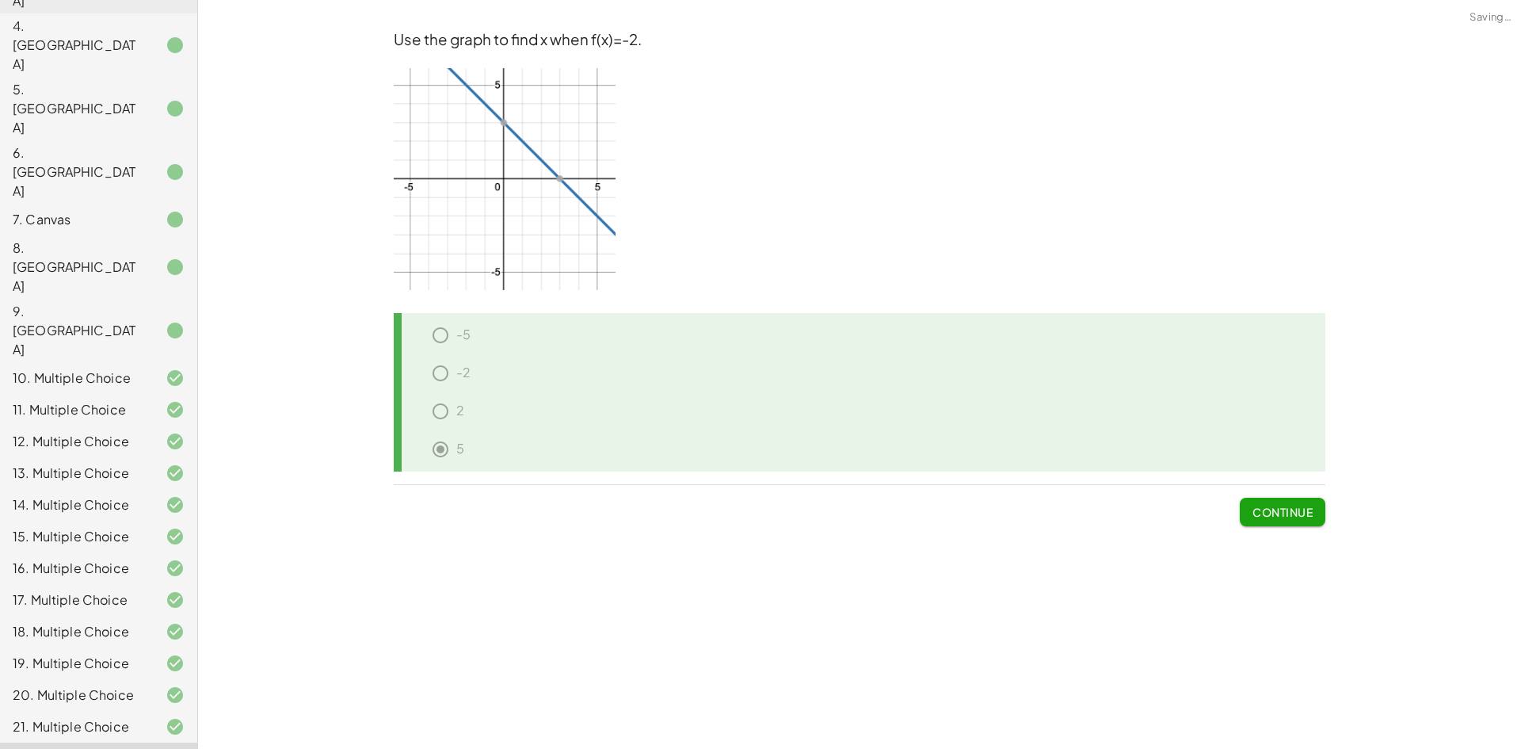
click at [1288, 510] on span "Continue" at bounding box center [1282, 512] width 60 height 14
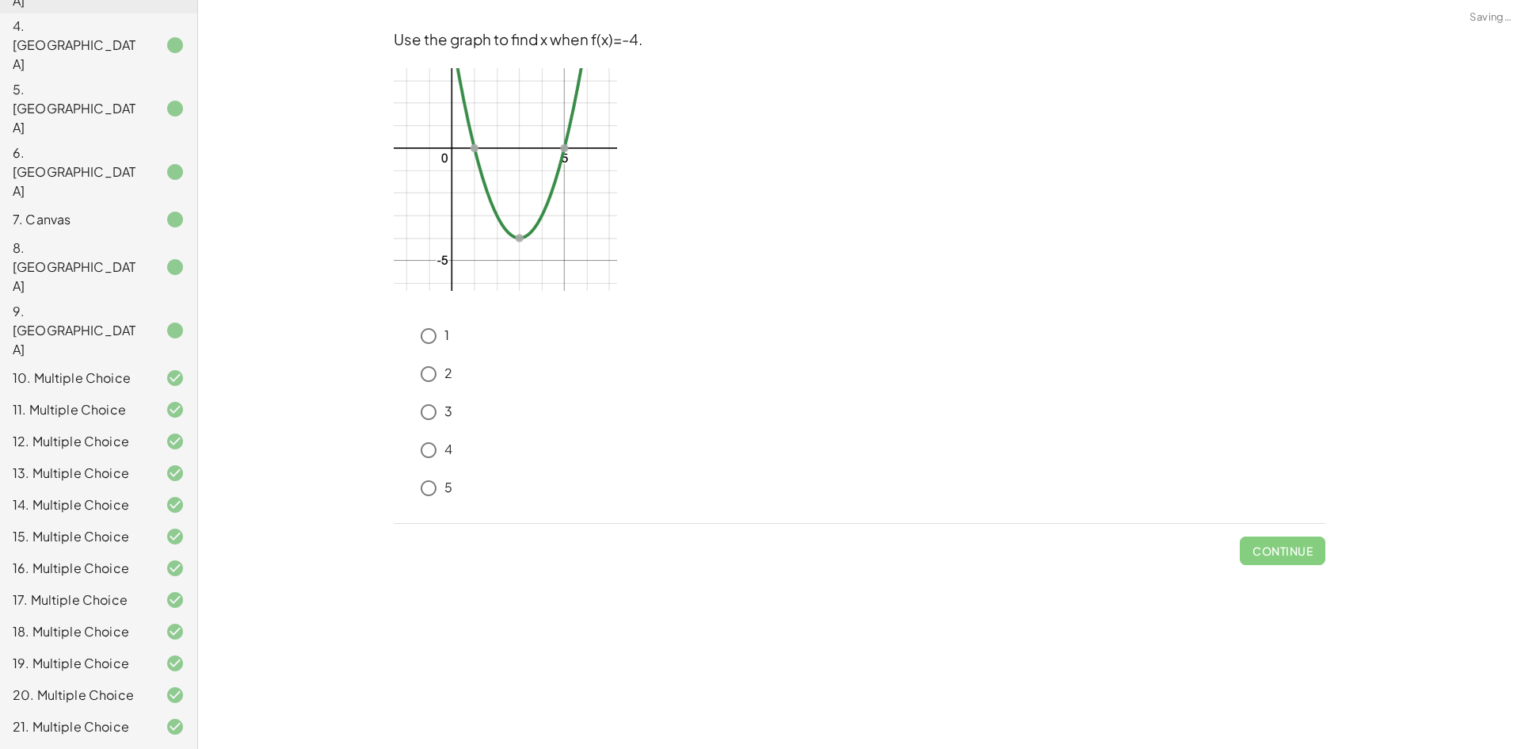
click at [445, 455] on div "4" at bounding box center [869, 450] width 913 height 32
drag, startPoint x: 1294, startPoint y: 551, endPoint x: 535, endPoint y: 464, distance: 763.8
click at [0, 0] on div "Use the graph to find x when f(x)=-4. 1 2 3 4 5 Continue" at bounding box center [0, 0] width 0 height 0
click at [408, 451] on icon at bounding box center [403, 443] width 19 height 19
click at [1282, 542] on button "Check" at bounding box center [1292, 550] width 67 height 29
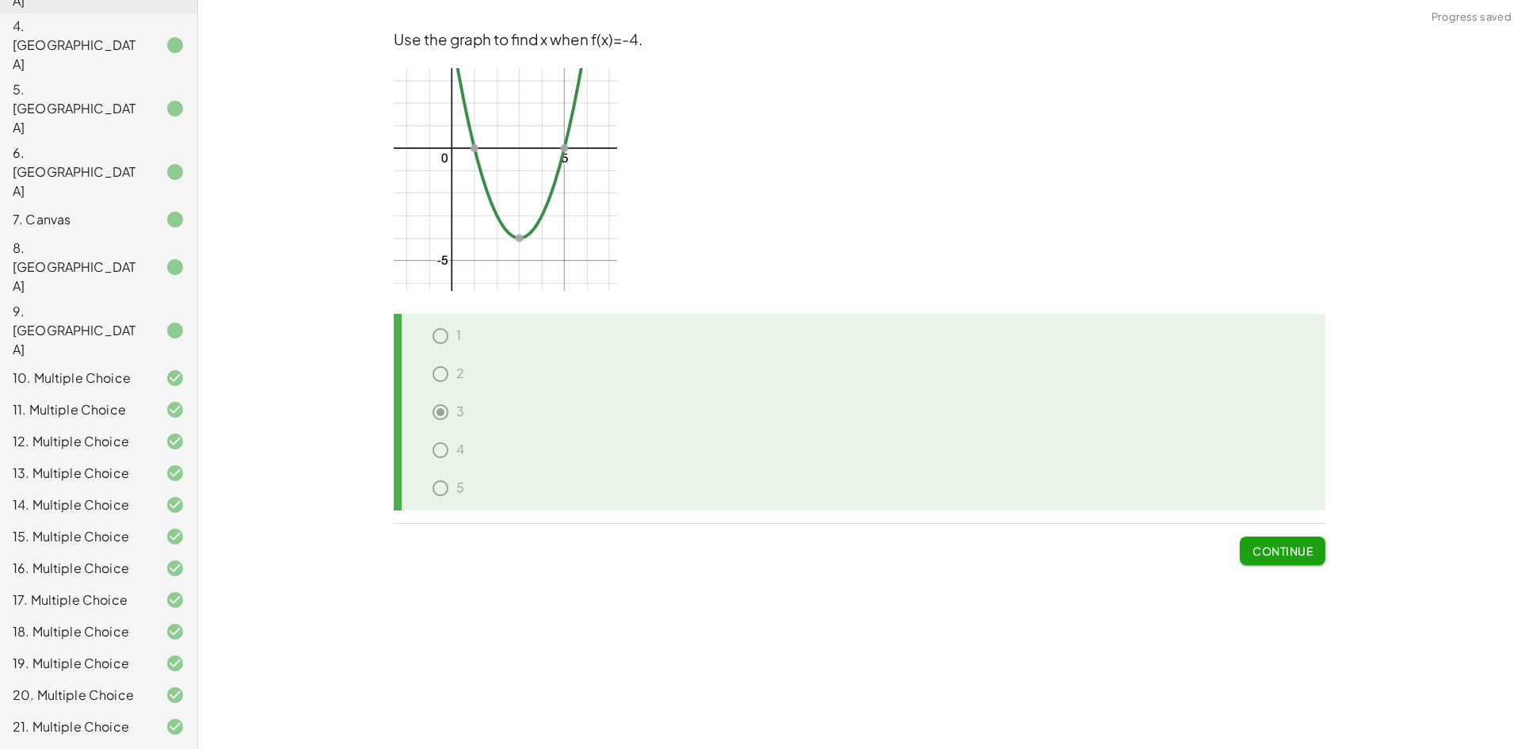
click at [1259, 546] on span "Continue" at bounding box center [1282, 550] width 60 height 14
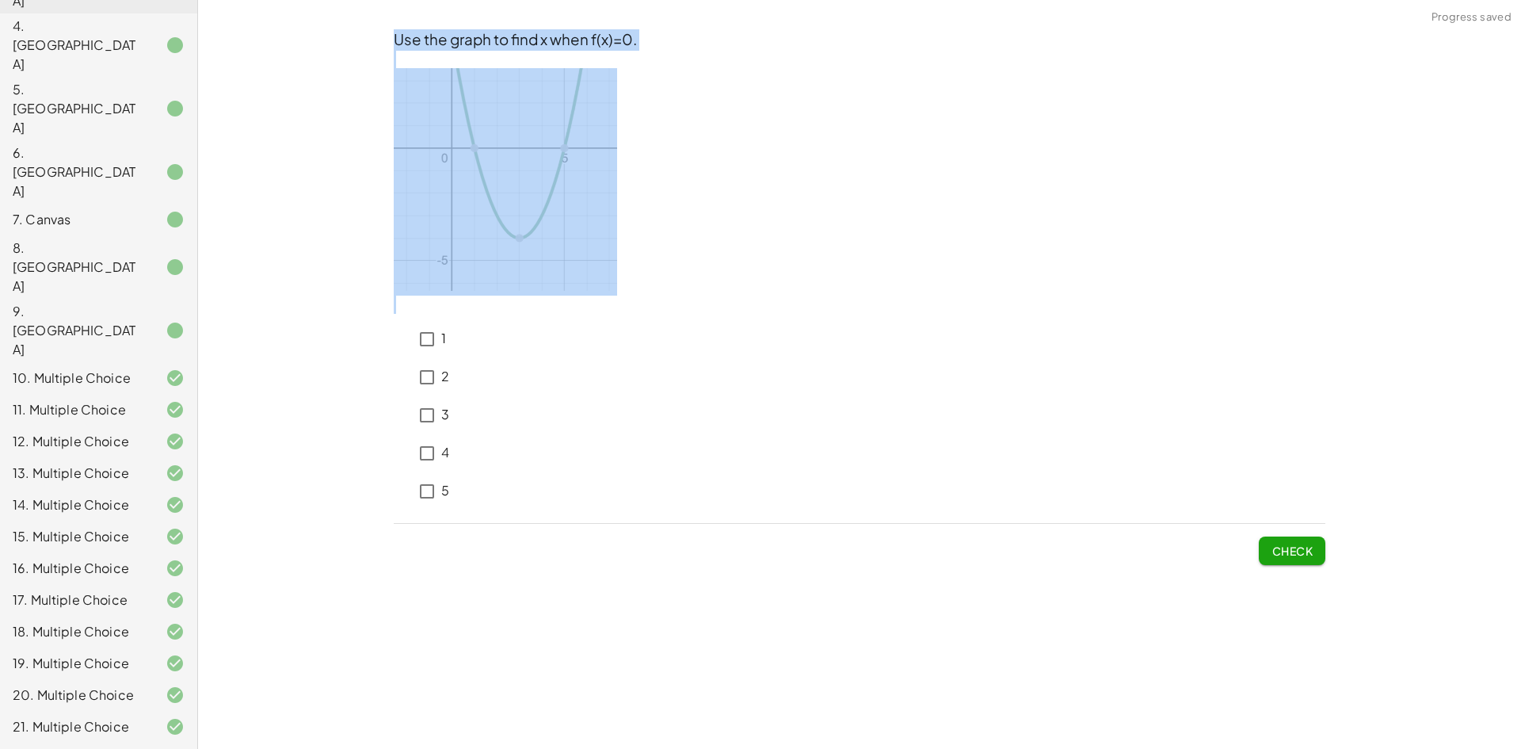
click at [848, 238] on p at bounding box center [860, 181] width 932 height 227
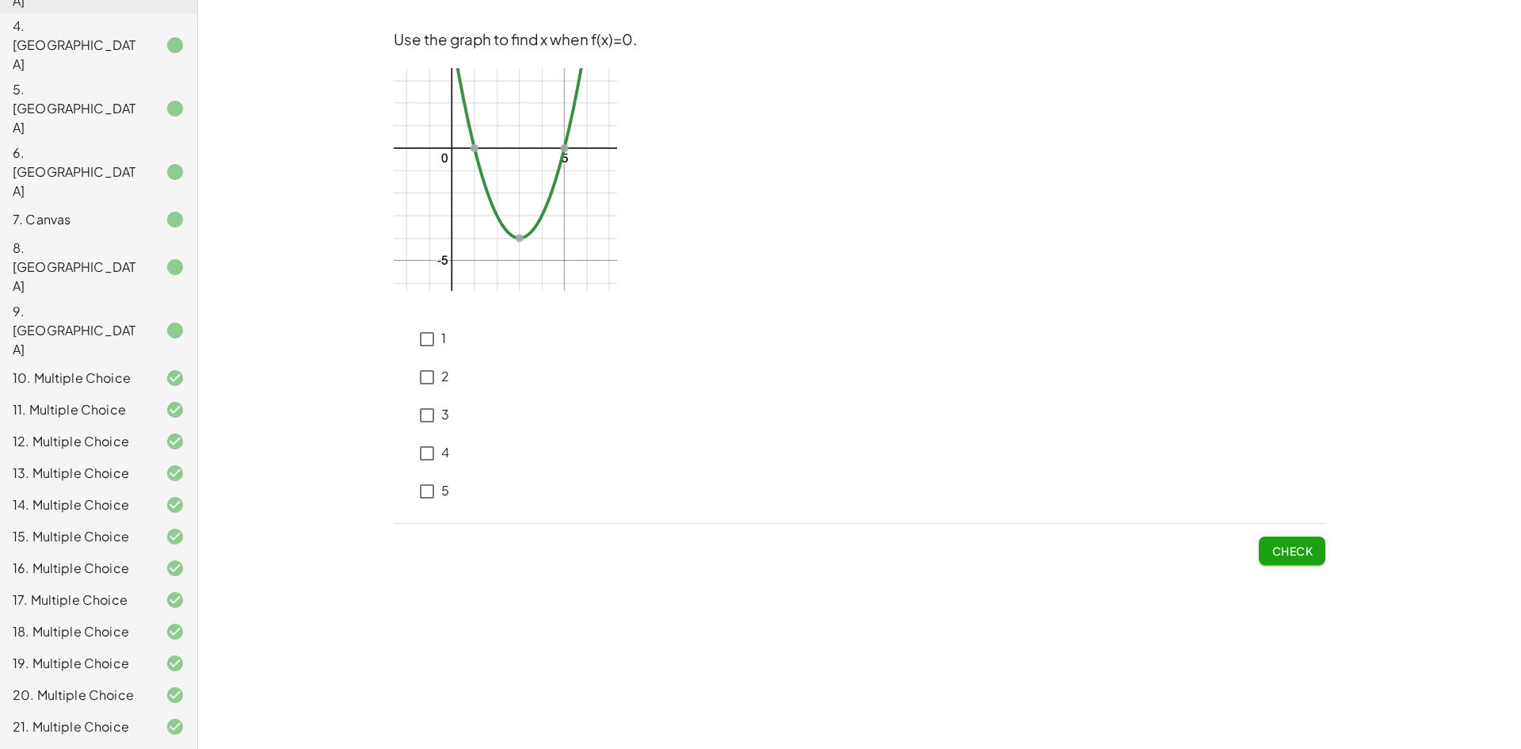
click at [74, 748] on div "22. Multiple Choice" at bounding box center [77, 758] width 128 height 19
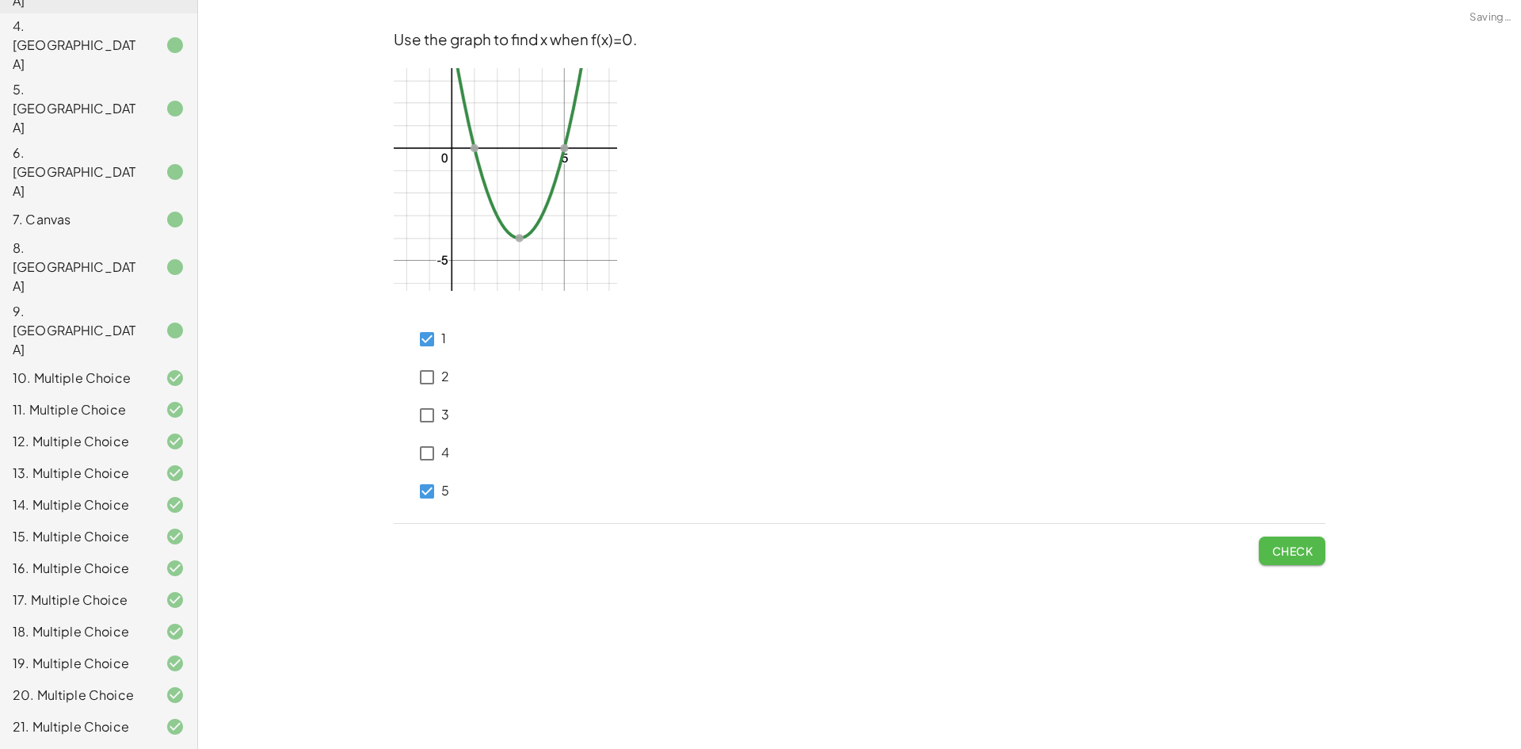
click at [1290, 547] on span "Check" at bounding box center [1291, 550] width 41 height 14
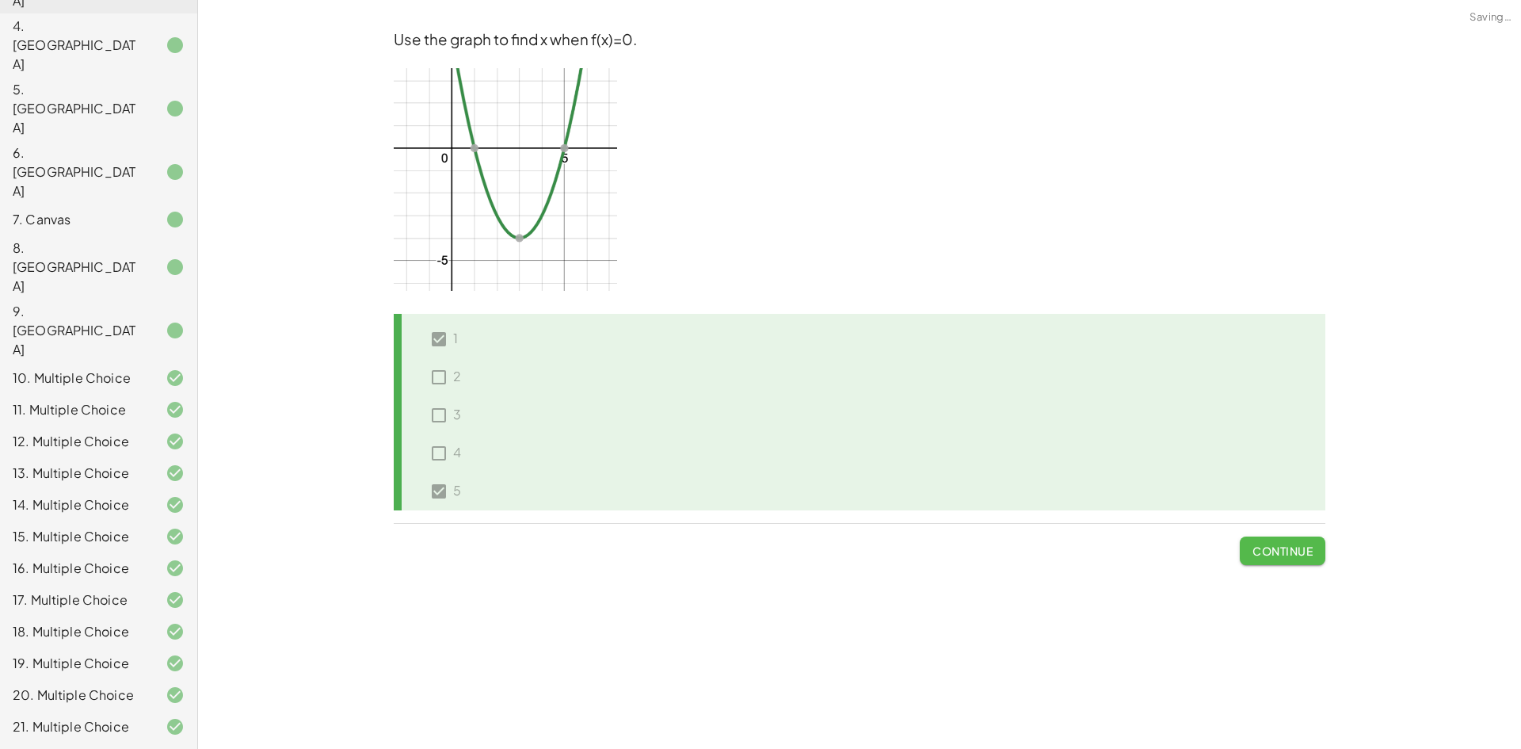
click at [1290, 551] on span "Continue" at bounding box center [1282, 550] width 60 height 14
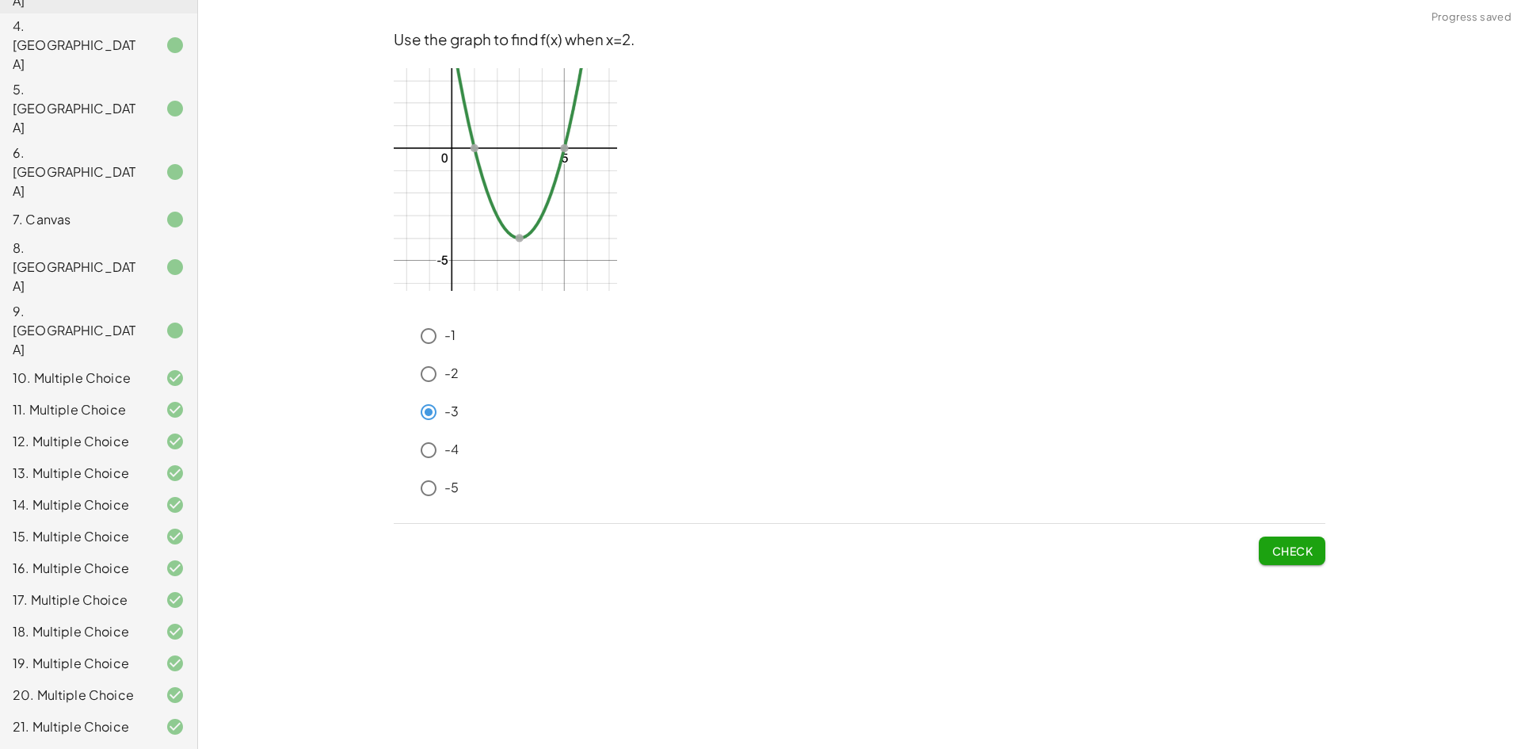
click at [1312, 554] on span "Check" at bounding box center [1291, 550] width 41 height 14
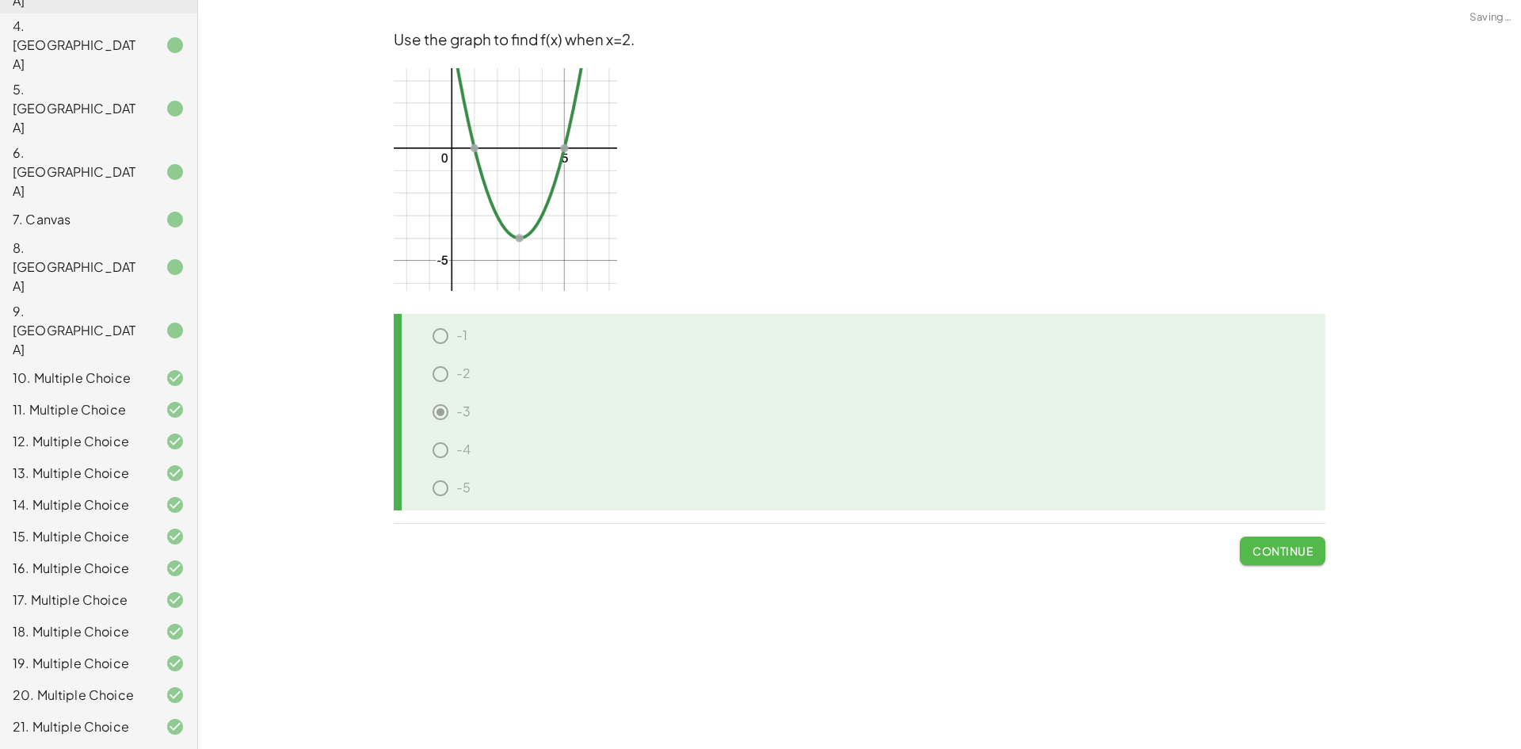
click at [1312, 554] on span "Continue" at bounding box center [1282, 550] width 60 height 14
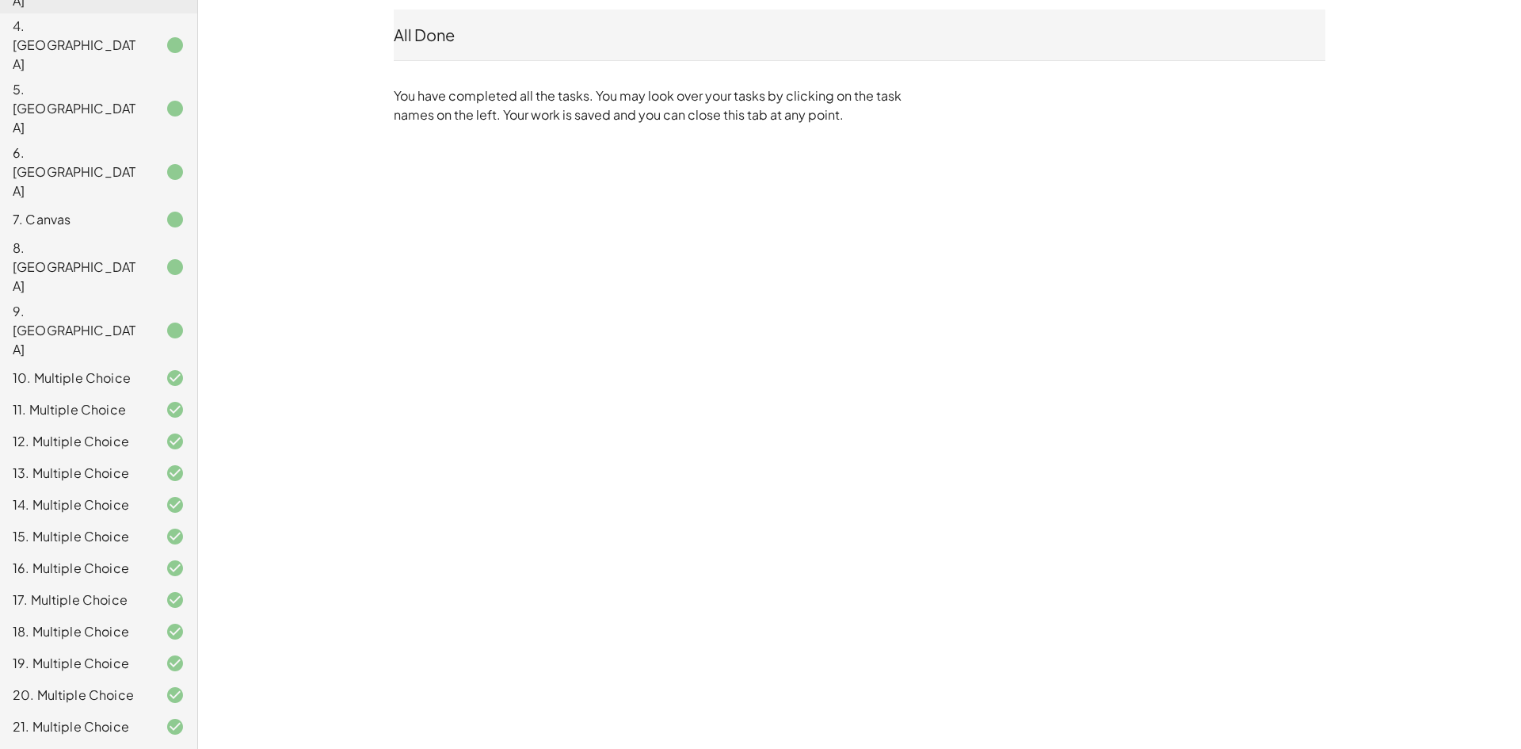
click at [0, 0] on div "M4T2U1: Evaluate Functions Substitution Techin P Not you? Tasks 1. Multimedia 2…" at bounding box center [0, 0] width 0 height 0
